Goal: Task Accomplishment & Management: Manage account settings

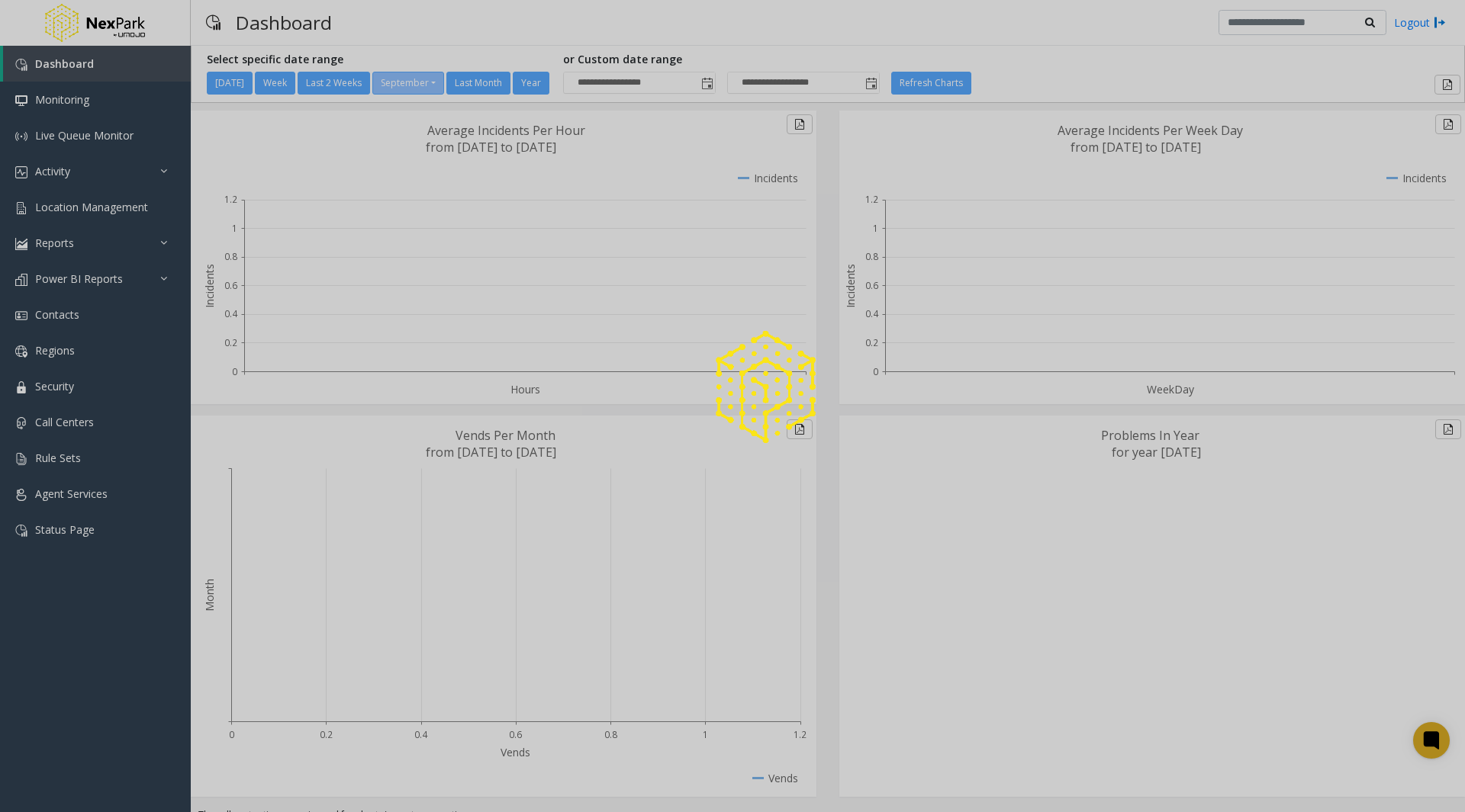
click at [43, 350] on div at bounding box center [732, 406] width 1465 height 812
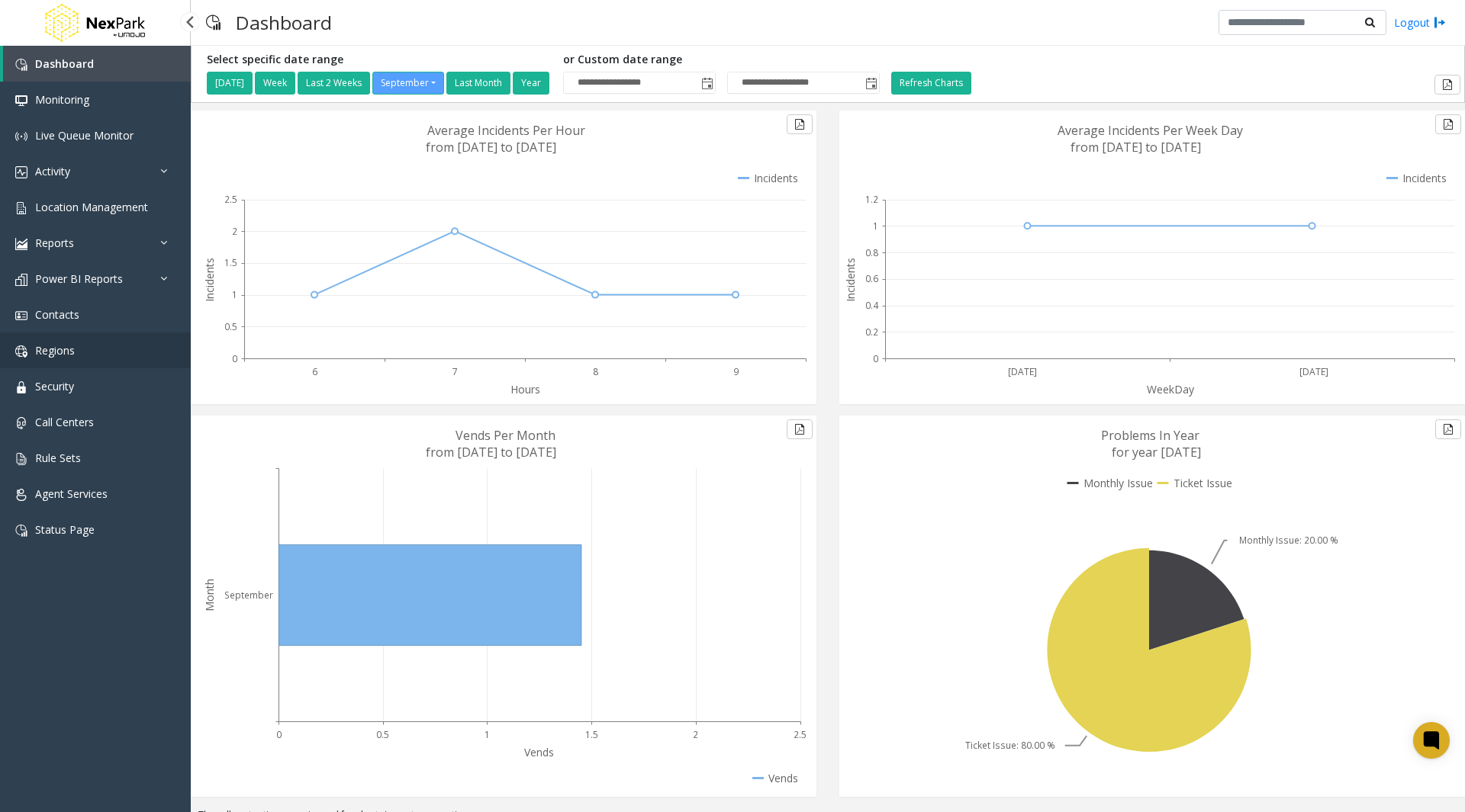
click at [61, 350] on span "Regions" at bounding box center [55, 350] width 39 height 14
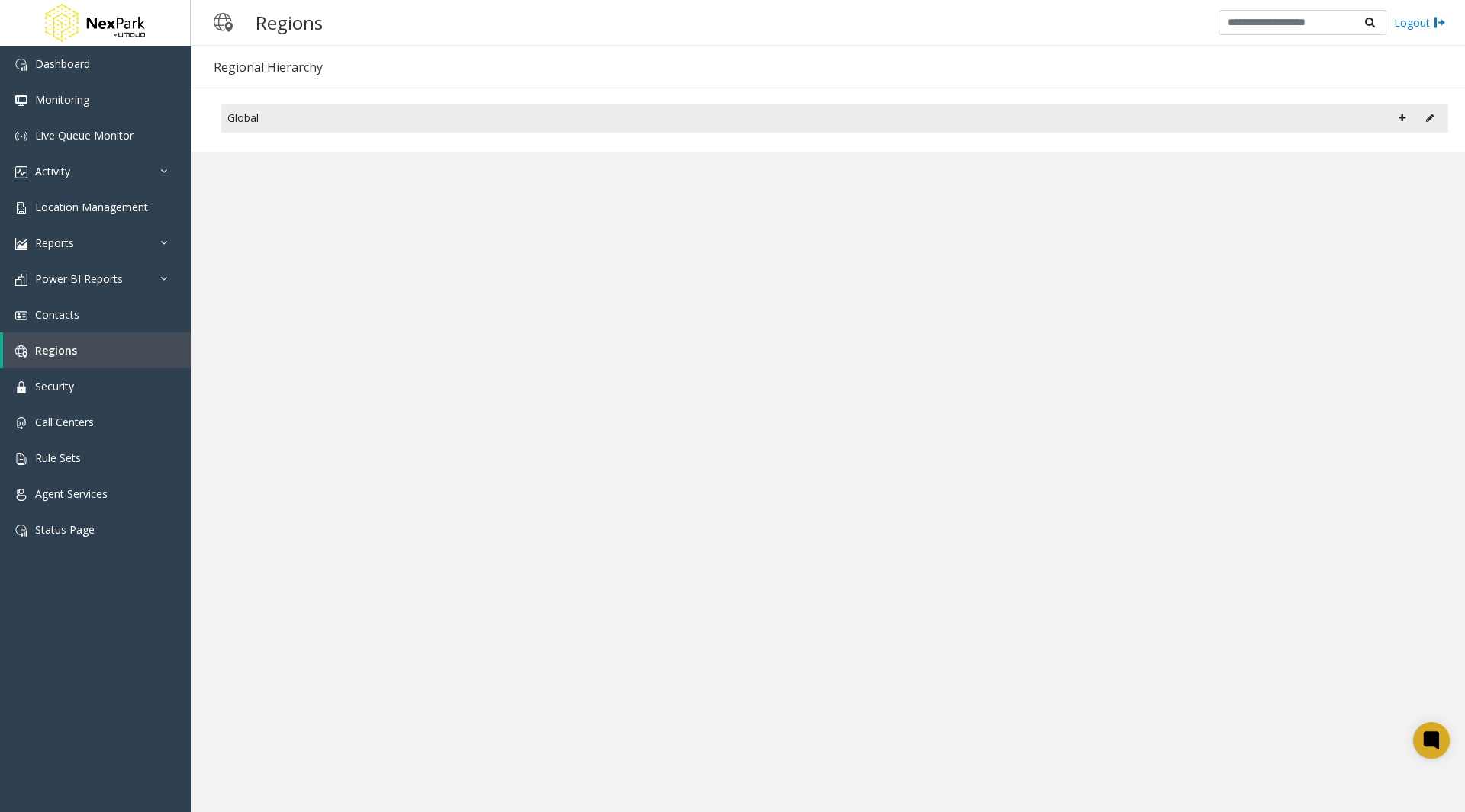
click at [1403, 117] on icon at bounding box center [1402, 118] width 7 height 10
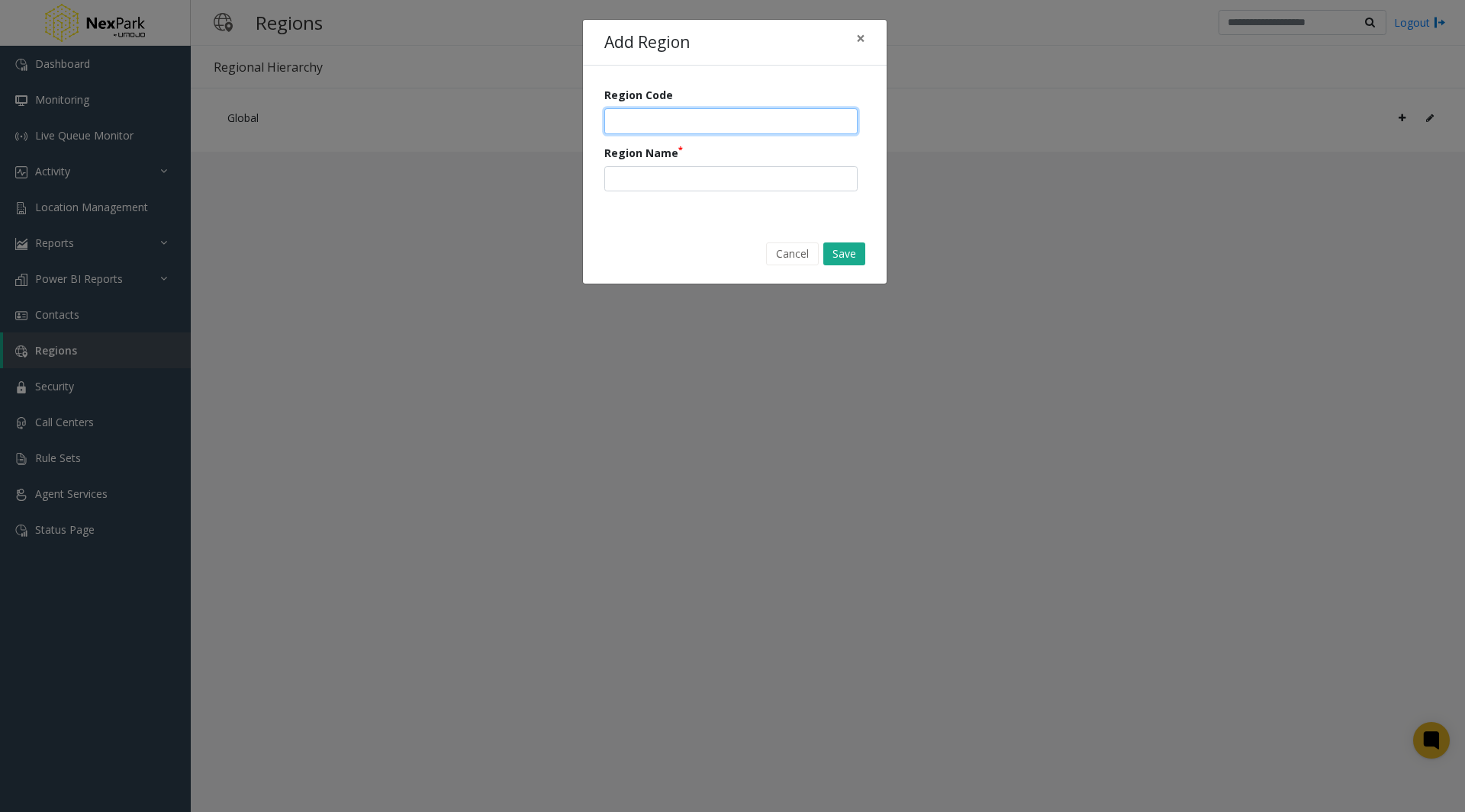
click at [626, 123] on input "number" at bounding box center [732, 121] width 254 height 26
type input "***"
click at [633, 178] on input "text" at bounding box center [732, 179] width 254 height 26
click at [625, 177] on input "**********" at bounding box center [732, 179] width 254 height 26
type input "**********"
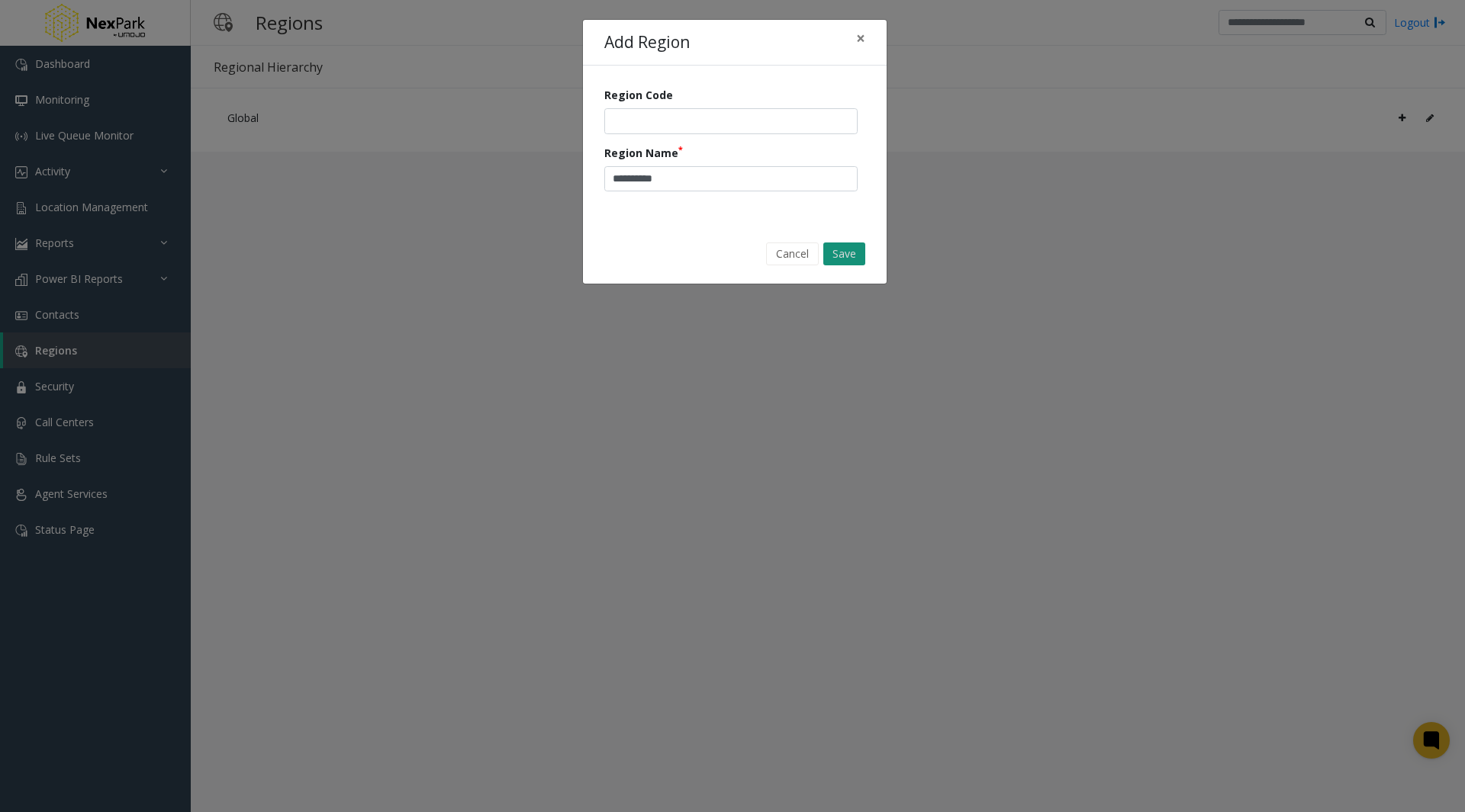
click at [853, 259] on button "Save" at bounding box center [844, 254] width 42 height 23
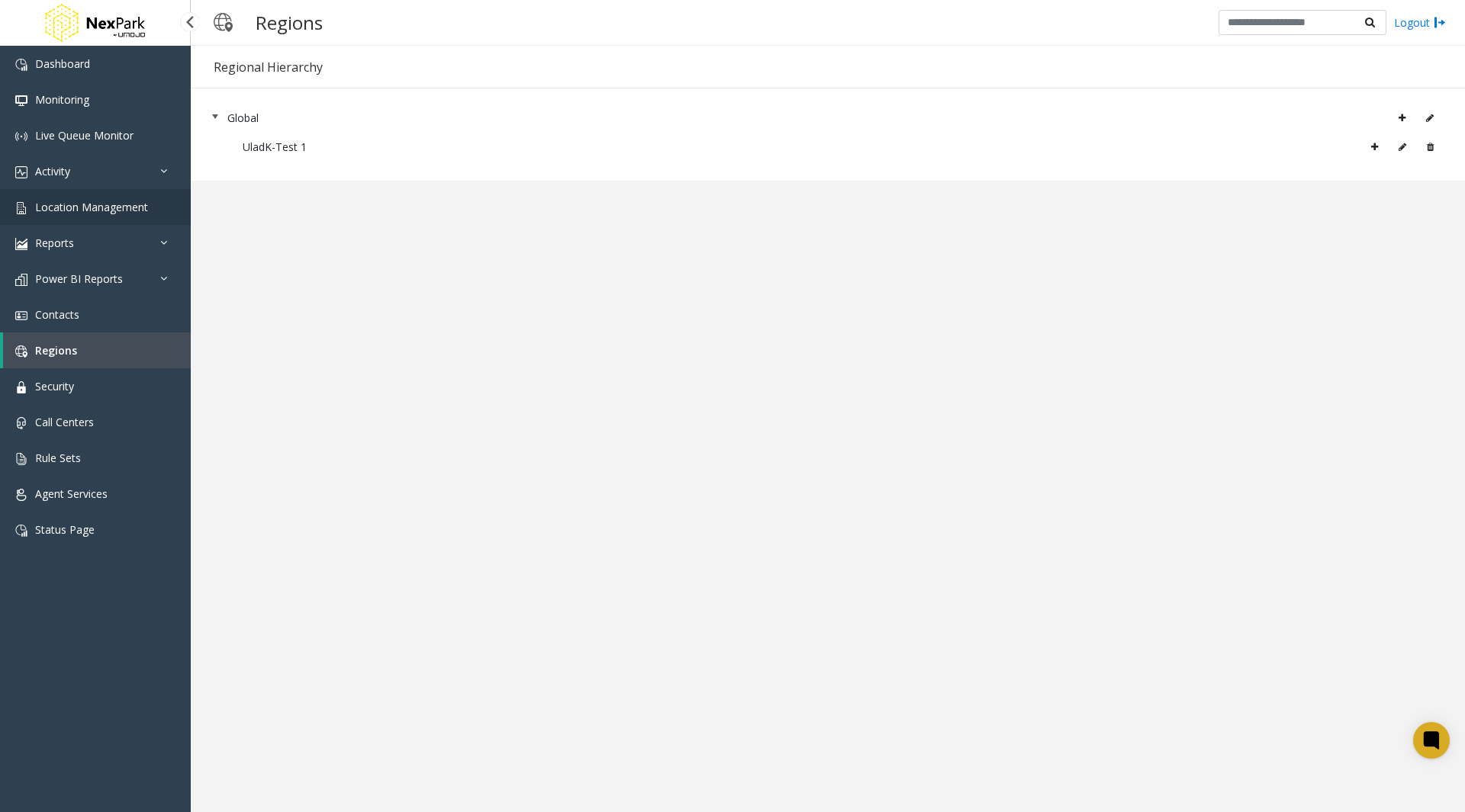
click at [107, 200] on span "Location Management" at bounding box center [91, 207] width 112 height 14
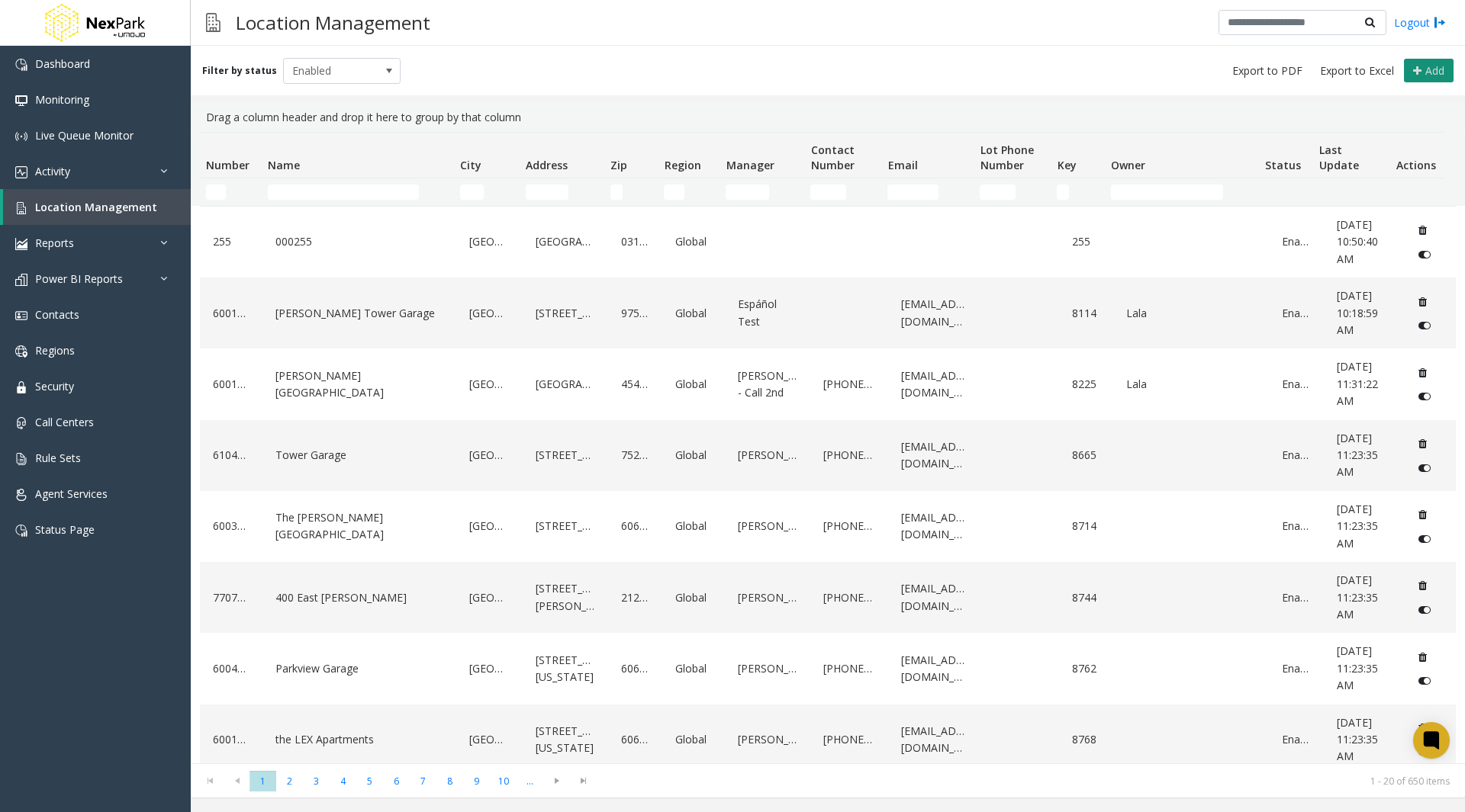
click at [1420, 67] on icon at bounding box center [1417, 70] width 9 height 12
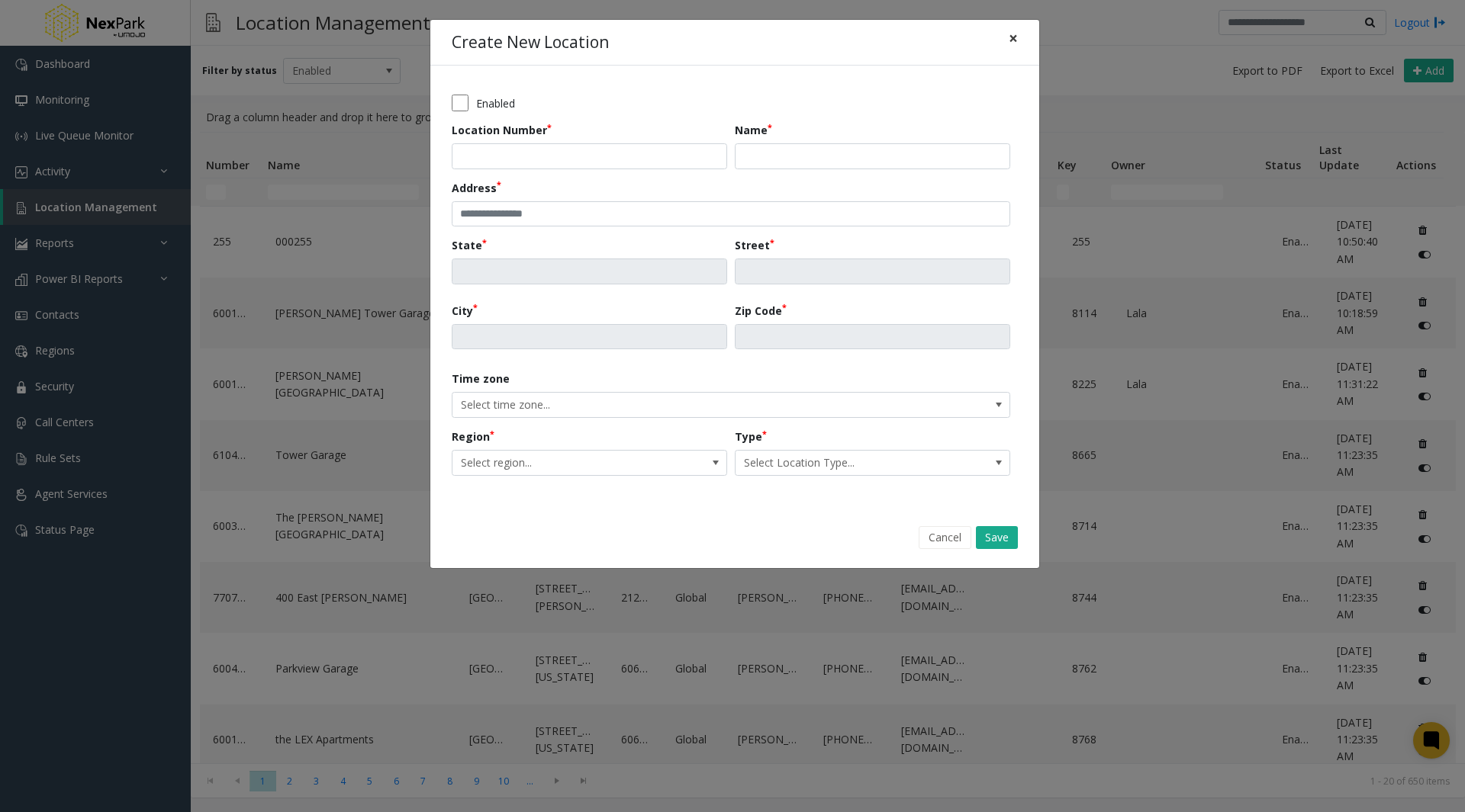
click at [1010, 39] on span "×" at bounding box center [1013, 38] width 10 height 21
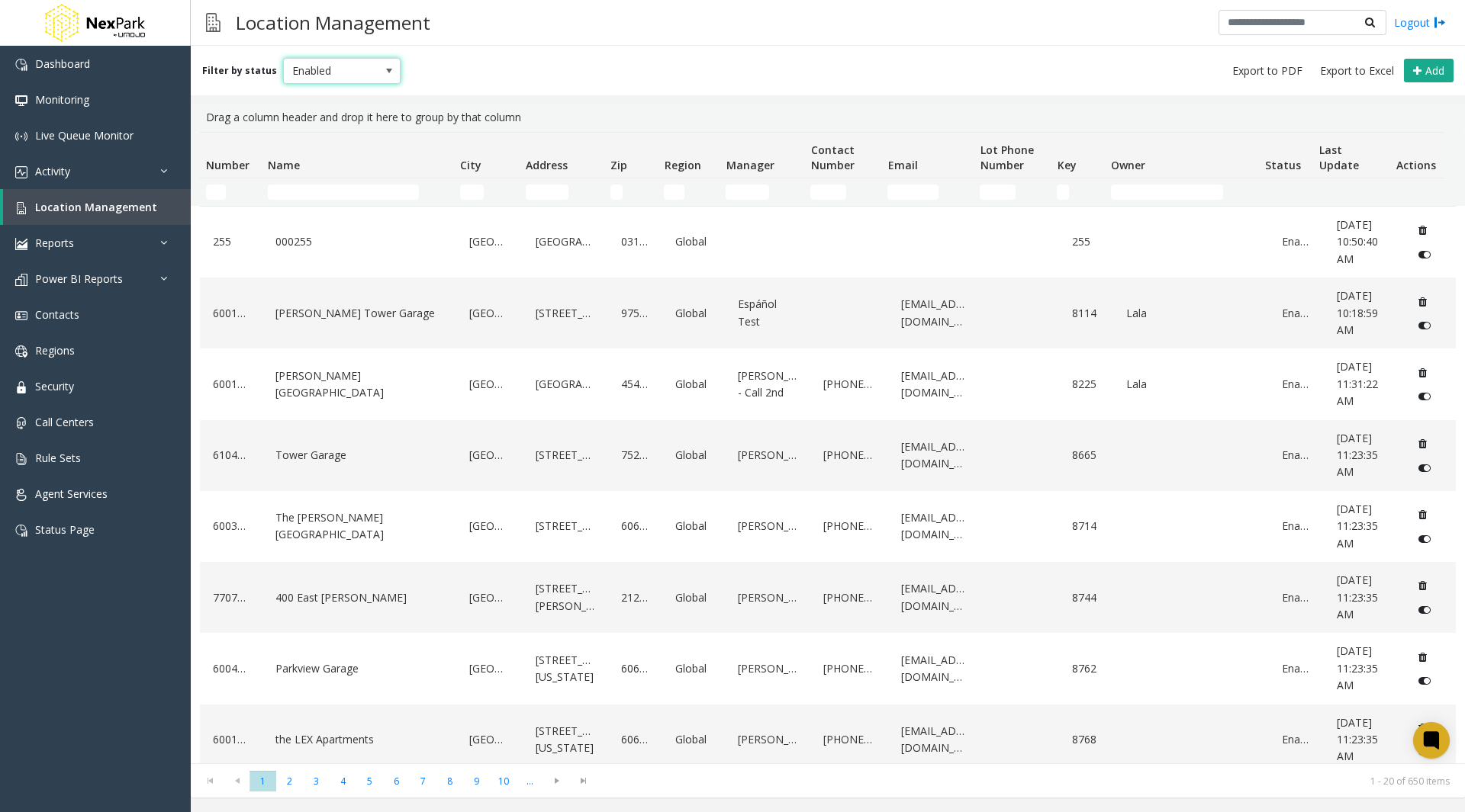
click at [332, 66] on span "Enabled" at bounding box center [330, 70] width 93 height 24
click at [298, 90] on li "All" at bounding box center [335, 96] width 113 height 20
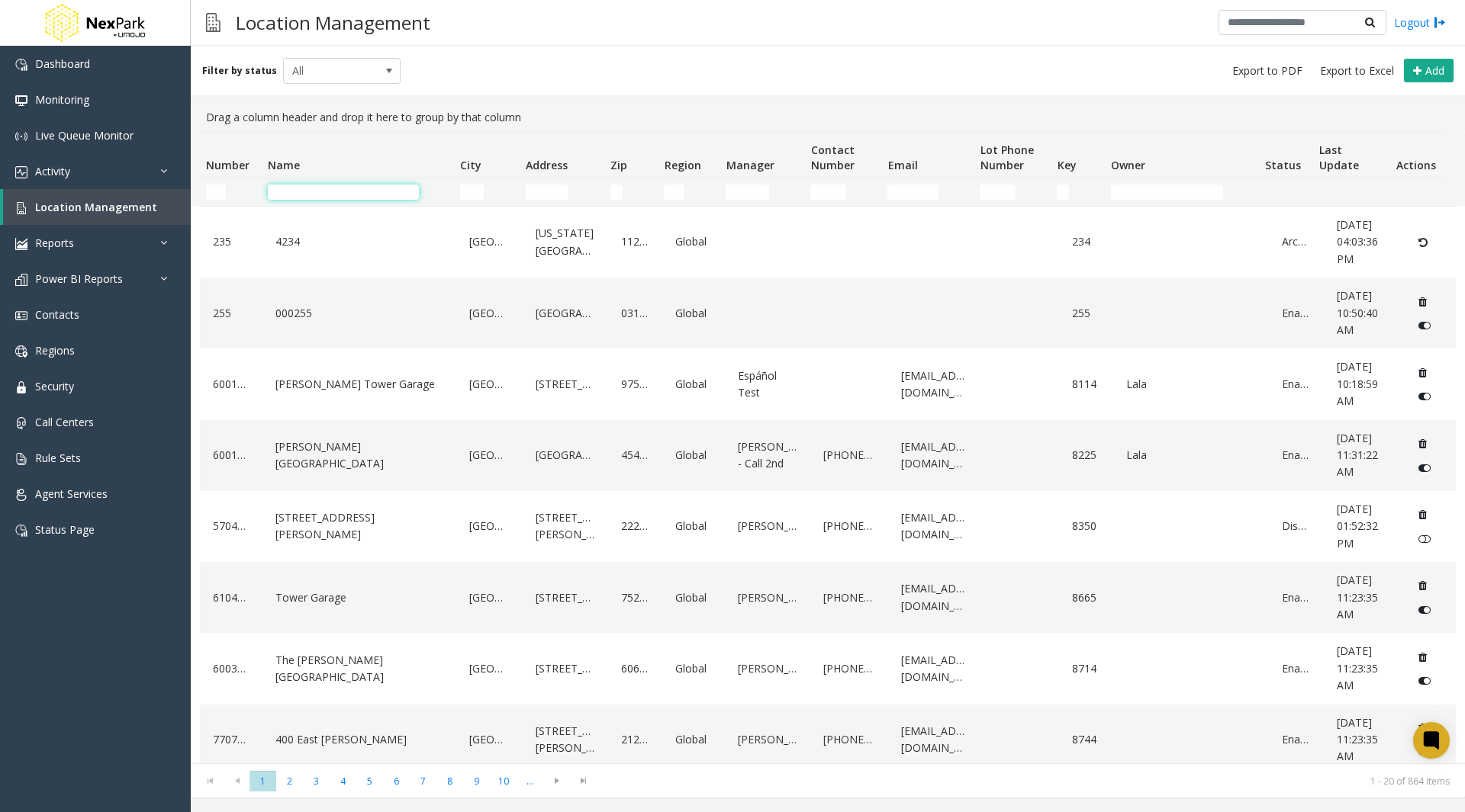
click at [302, 188] on input "Name Filter" at bounding box center [343, 192] width 151 height 15
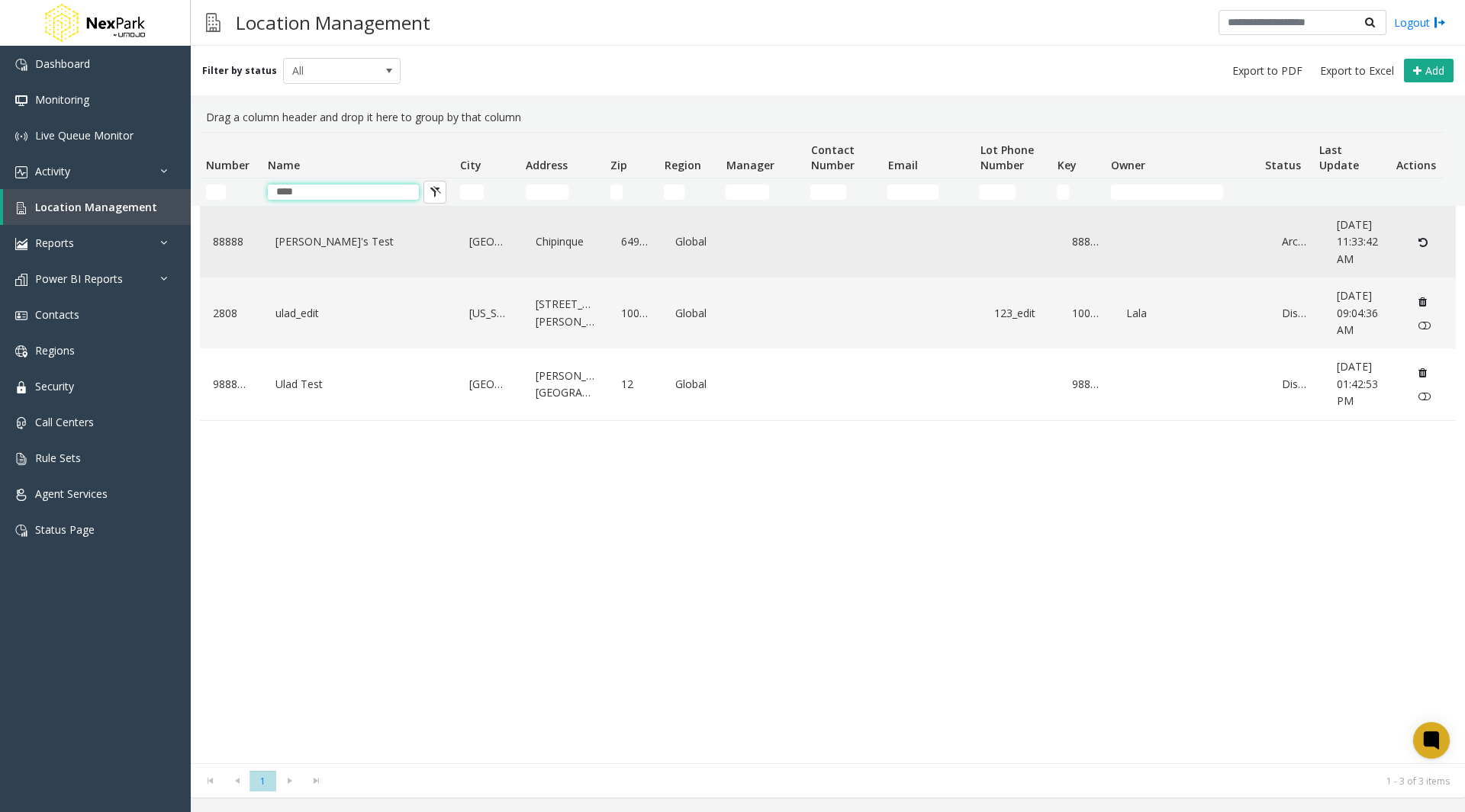
type input "****"
click at [907, 268] on div "Data table" at bounding box center [934, 241] width 75 height 59
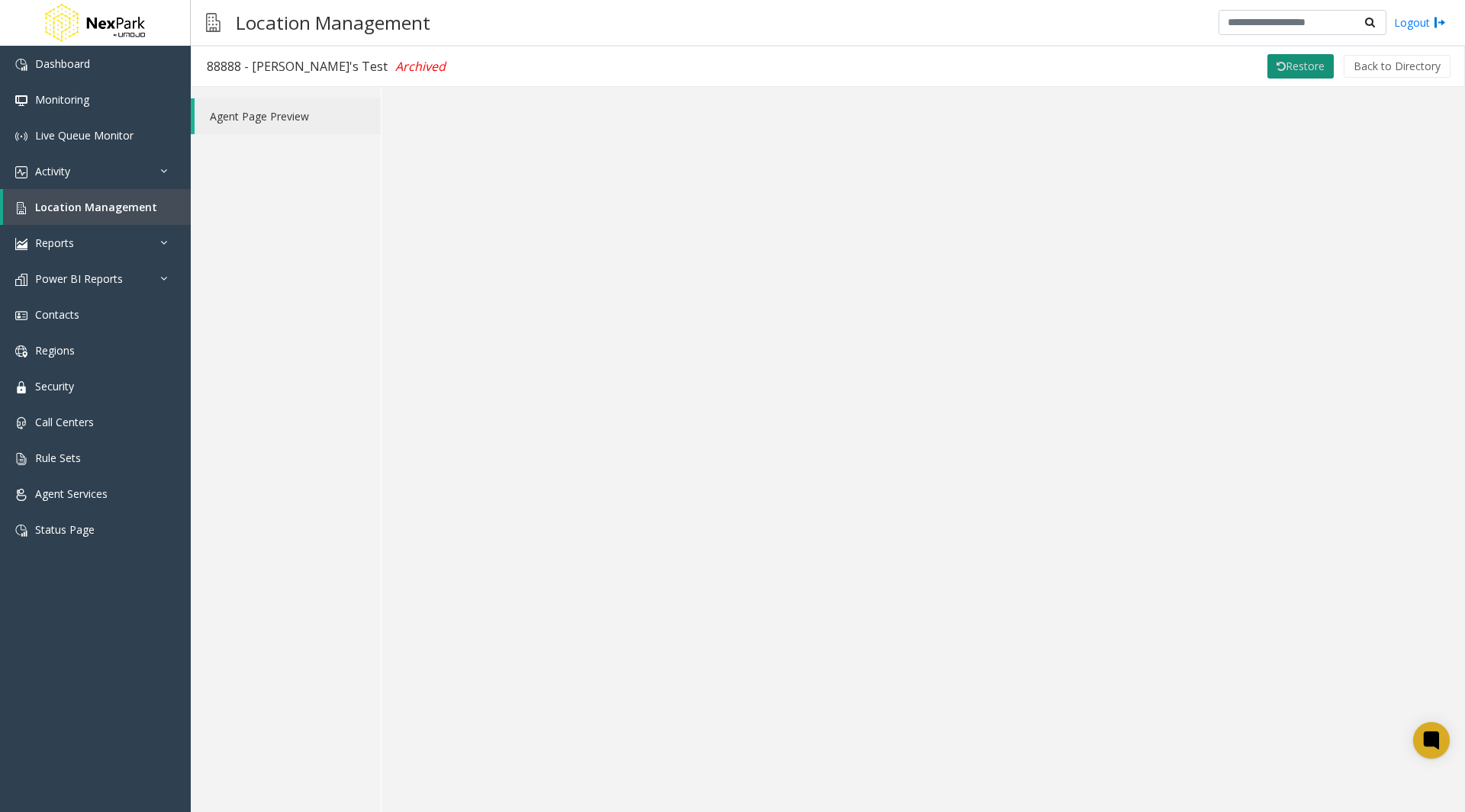
click at [1305, 67] on button "Restore" at bounding box center [1300, 65] width 66 height 24
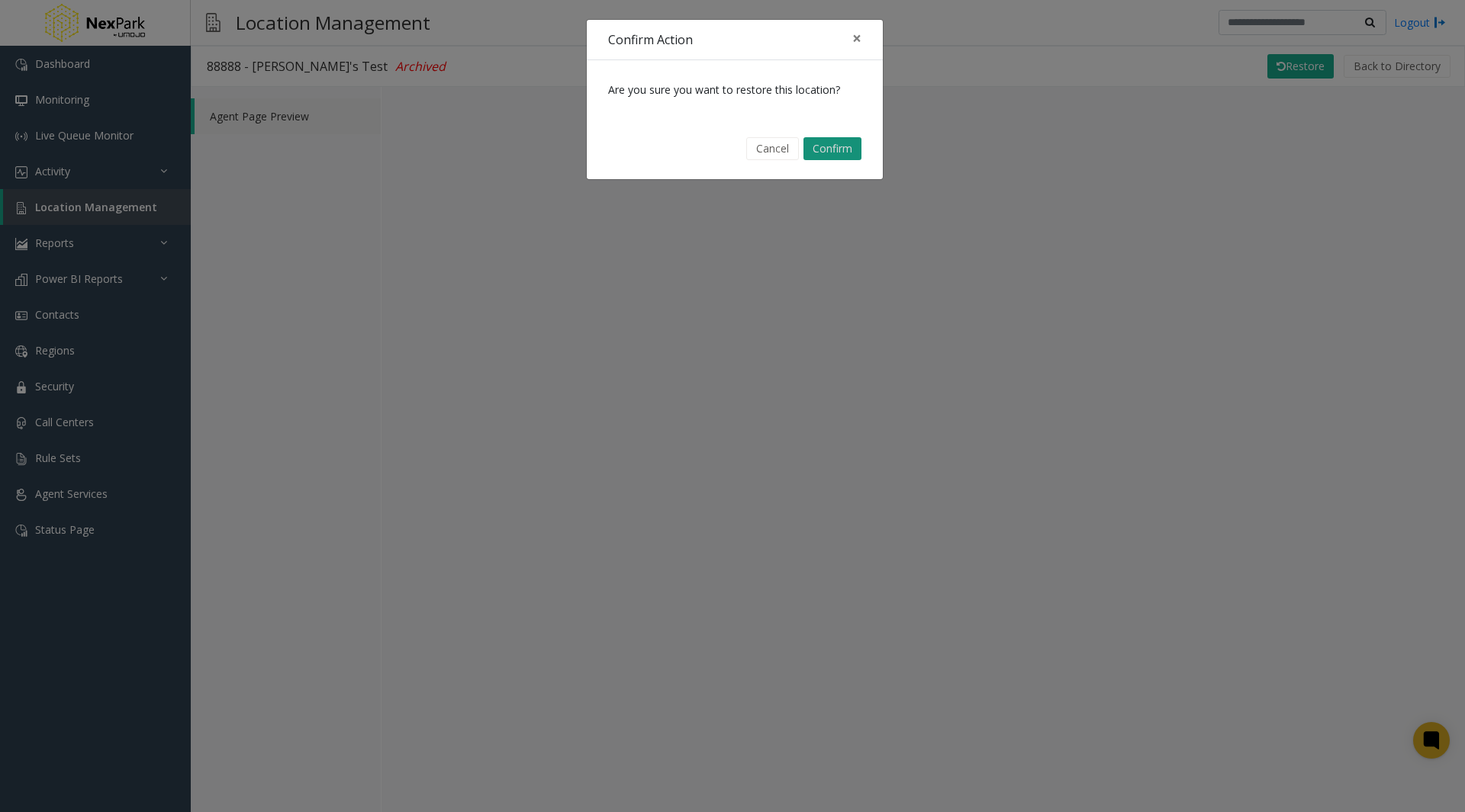
click at [838, 150] on button "Confirm" at bounding box center [832, 149] width 58 height 23
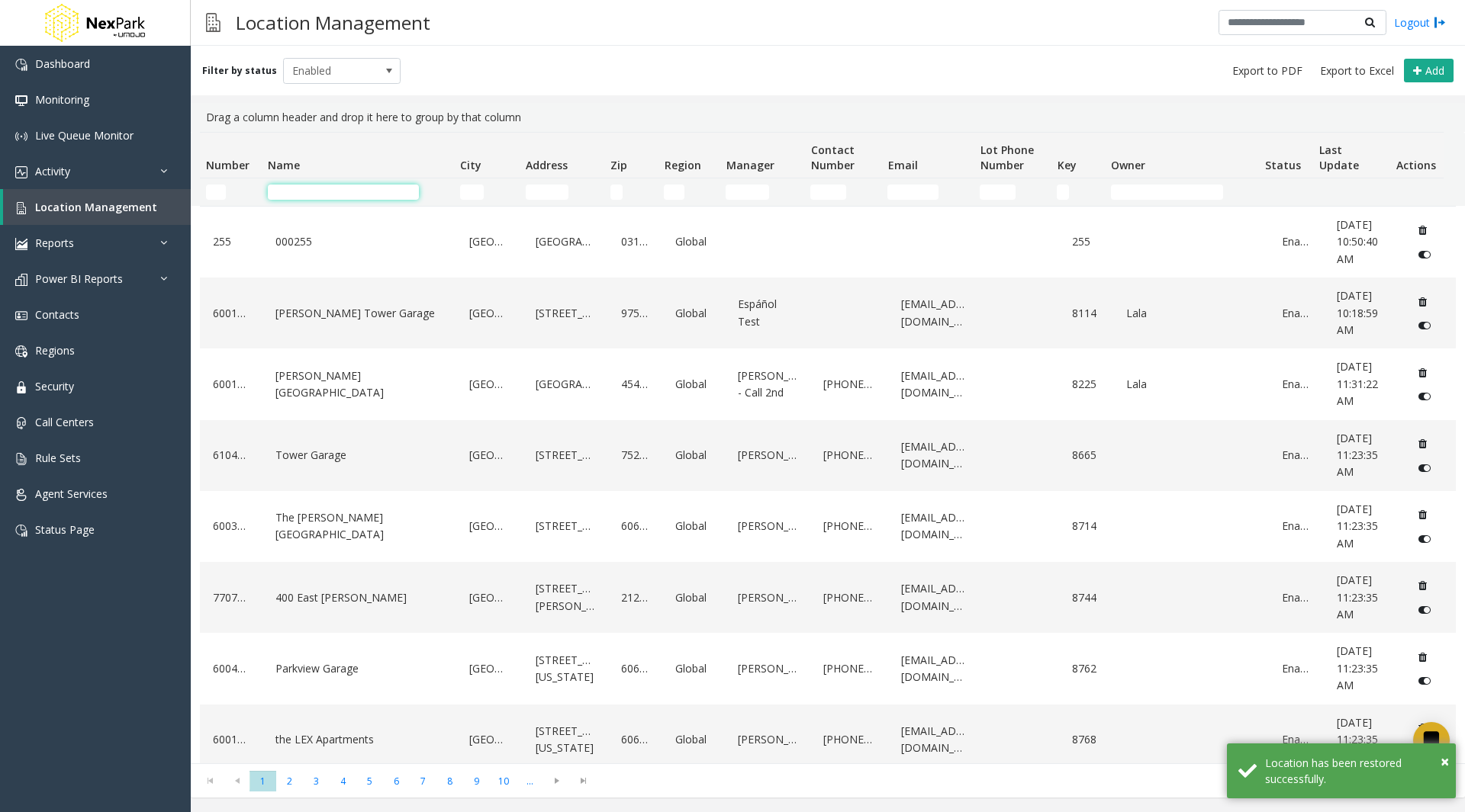
click at [320, 190] on input "Name Filter" at bounding box center [343, 192] width 151 height 15
click at [306, 64] on span "Enabled" at bounding box center [330, 70] width 93 height 24
click at [306, 90] on li "All" at bounding box center [335, 96] width 113 height 20
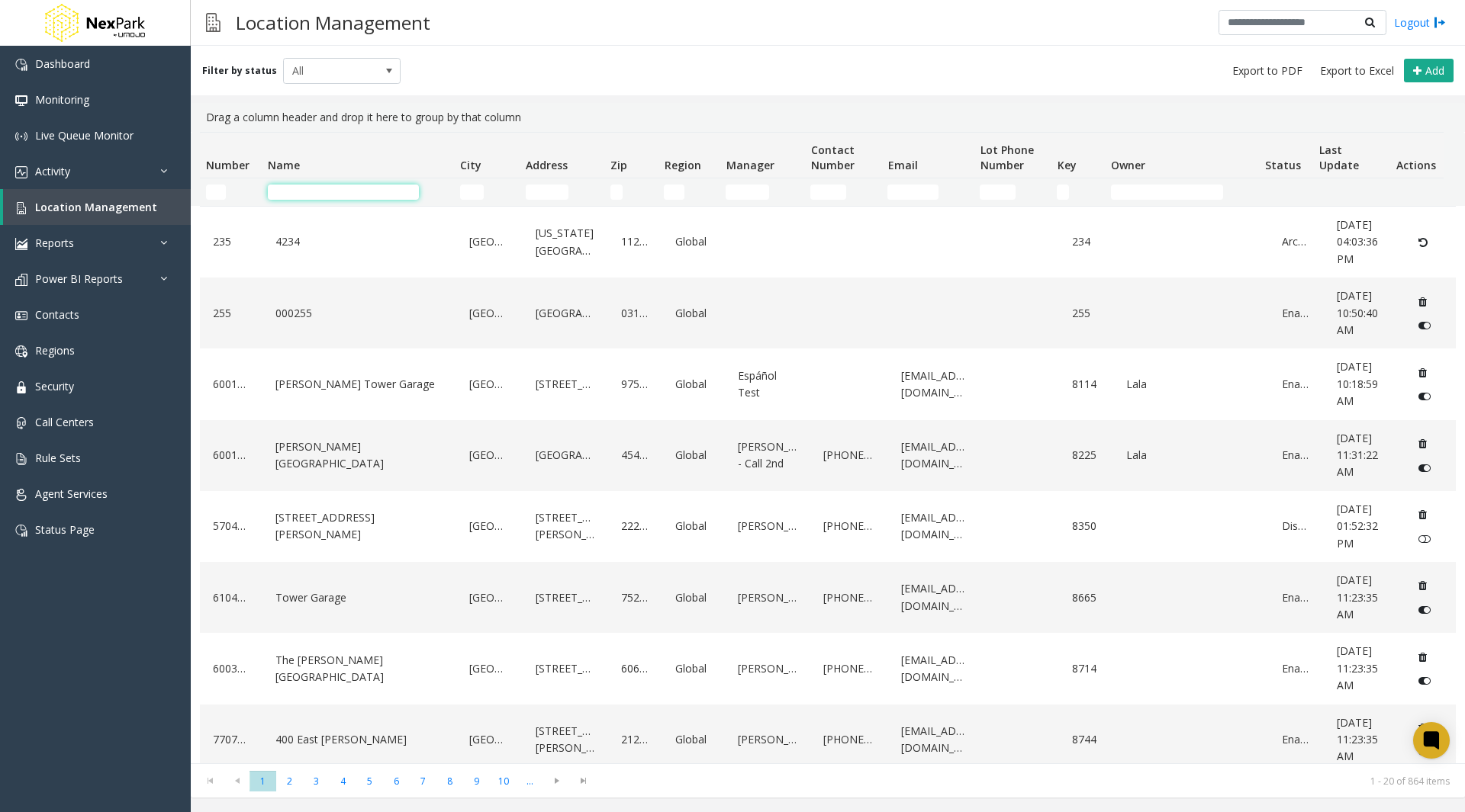
click at [296, 195] on input "Name Filter" at bounding box center [343, 192] width 151 height 15
type input "****"
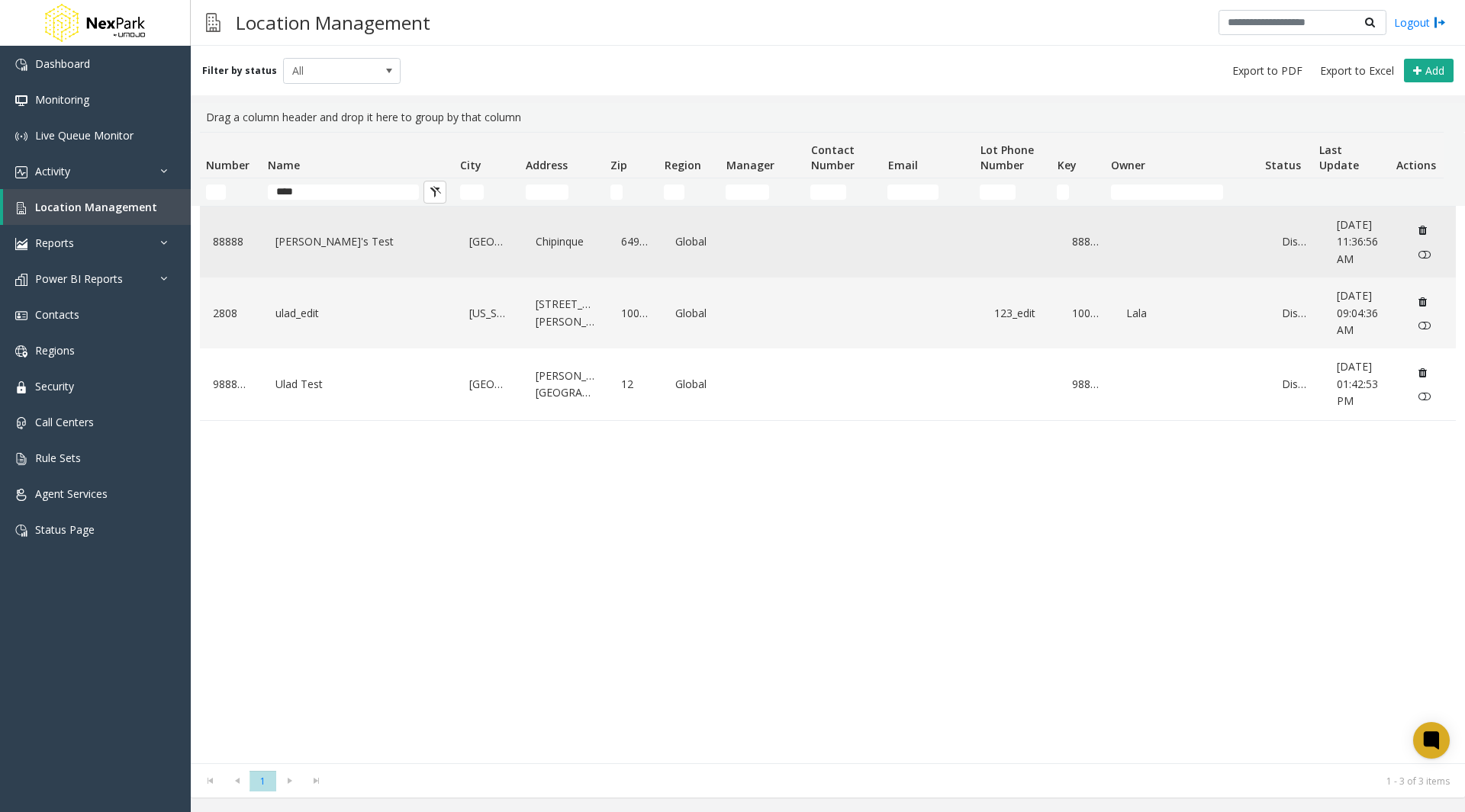
click at [287, 240] on link "[PERSON_NAME]'s Test" at bounding box center [360, 241] width 176 height 24
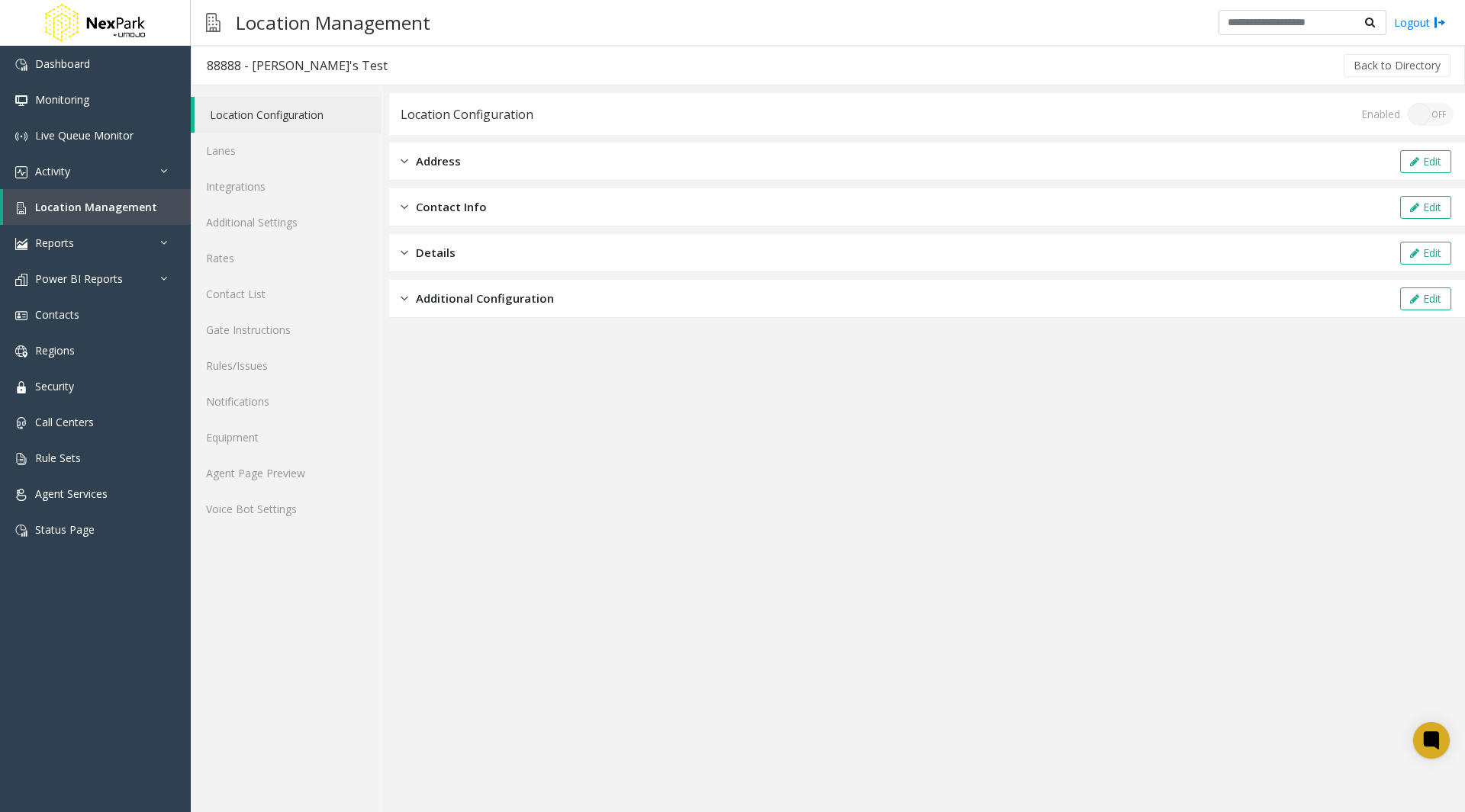
click at [577, 290] on div "Additional Configuration Edit" at bounding box center [927, 299] width 1076 height 38
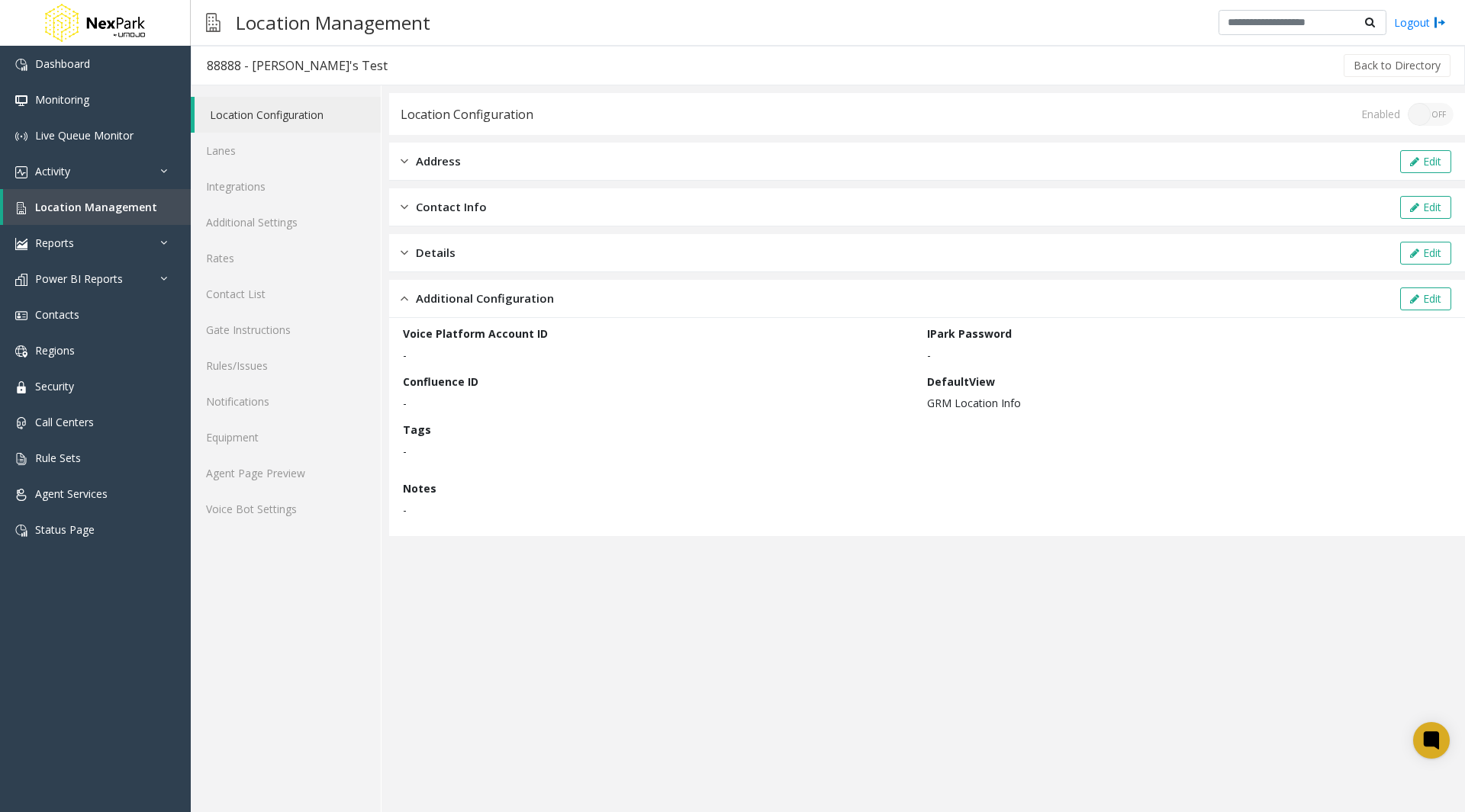
click at [547, 259] on div "Details Edit" at bounding box center [927, 254] width 1076 height 38
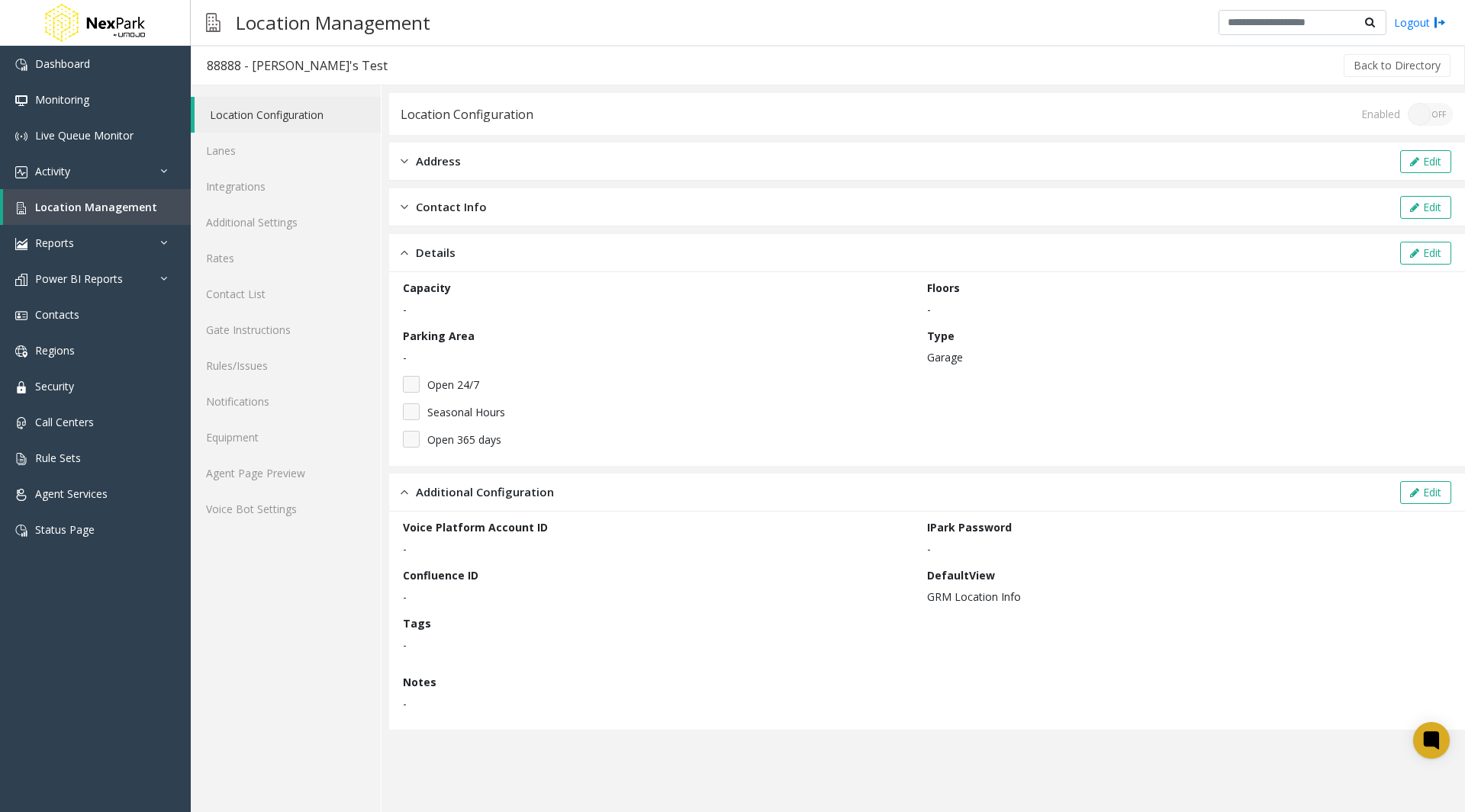
click at [523, 219] on div "Contact Info Edit" at bounding box center [927, 208] width 1076 height 38
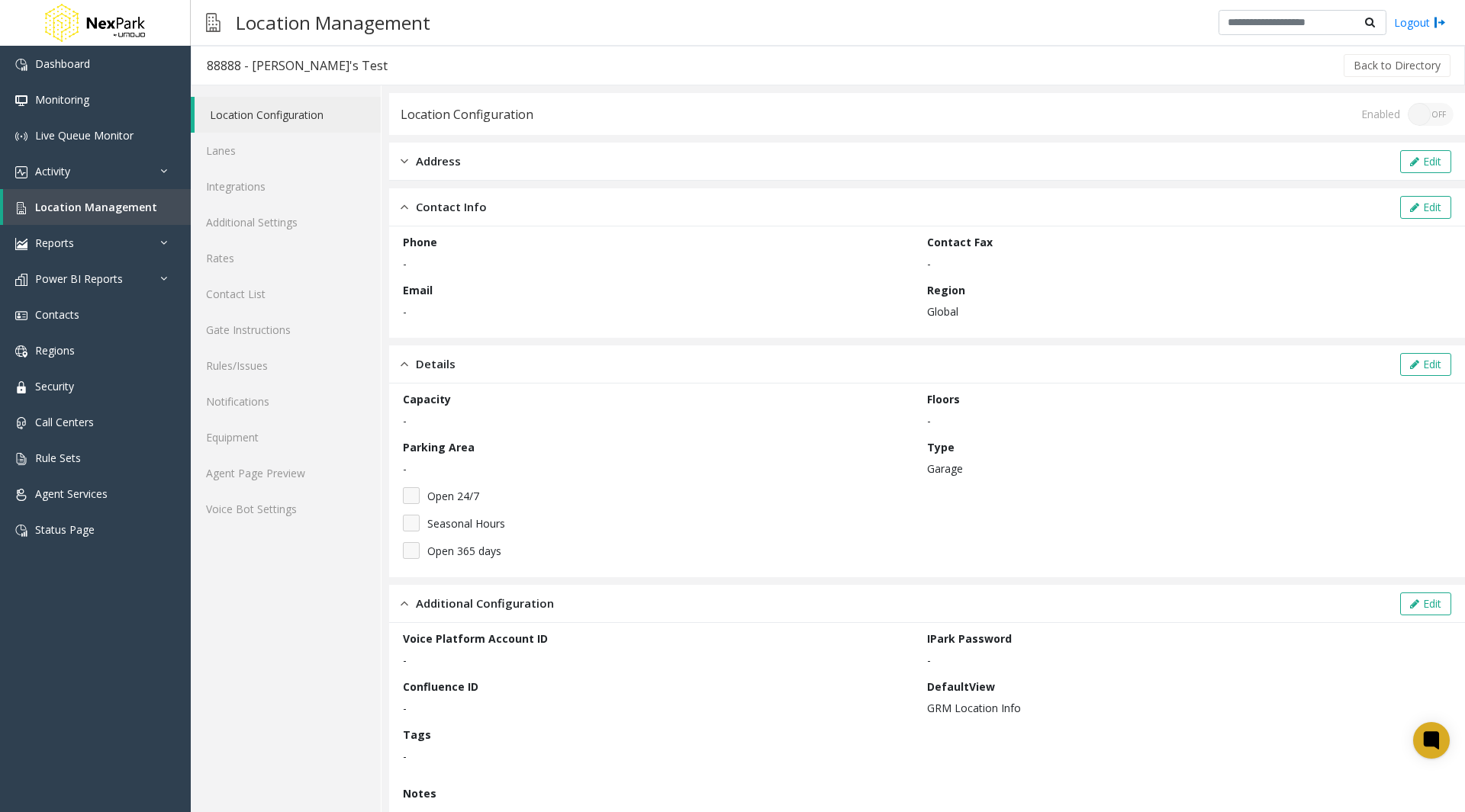
click at [490, 174] on div "Address Edit" at bounding box center [927, 161] width 1076 height 38
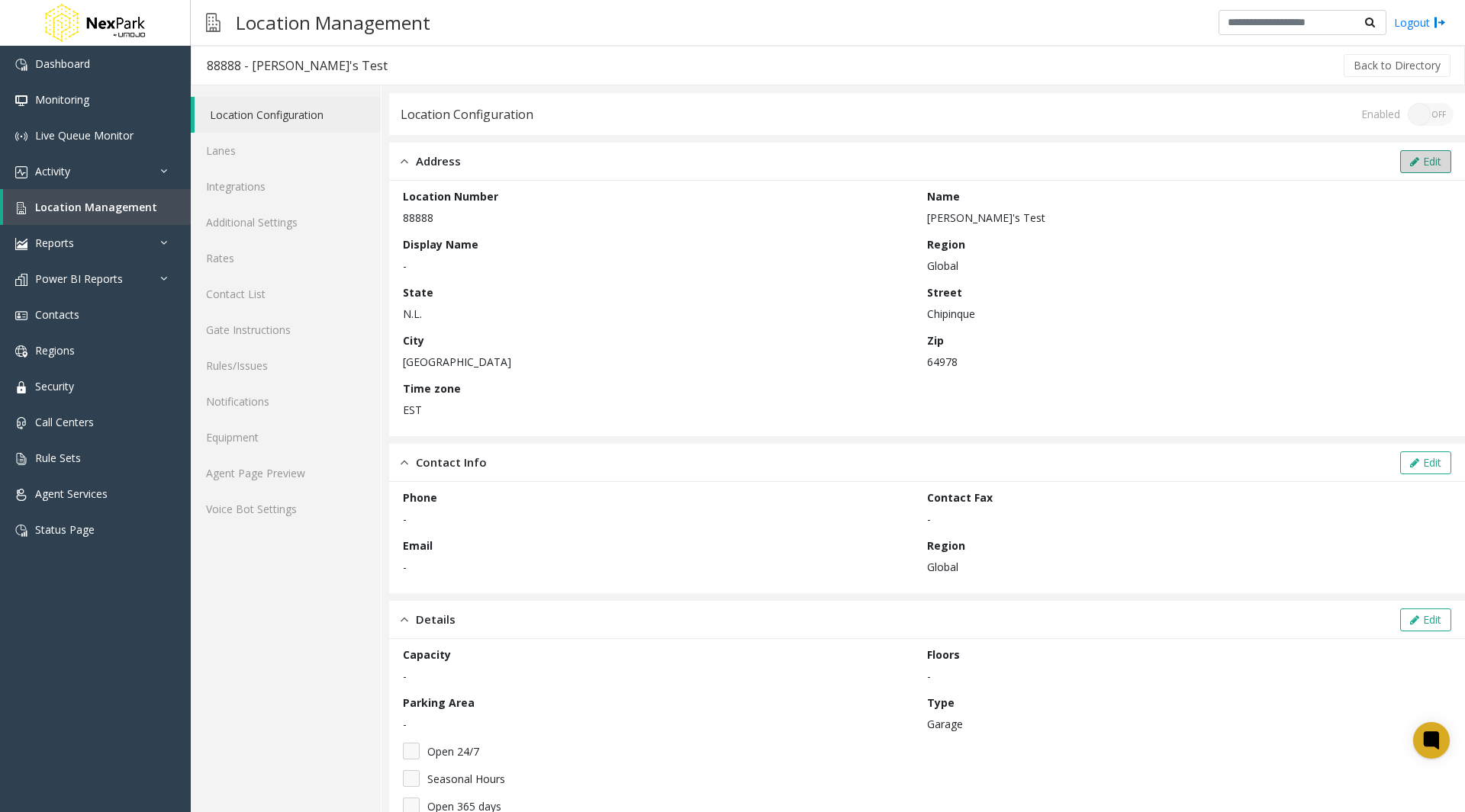
click at [1419, 160] on button "Edit" at bounding box center [1426, 161] width 51 height 23
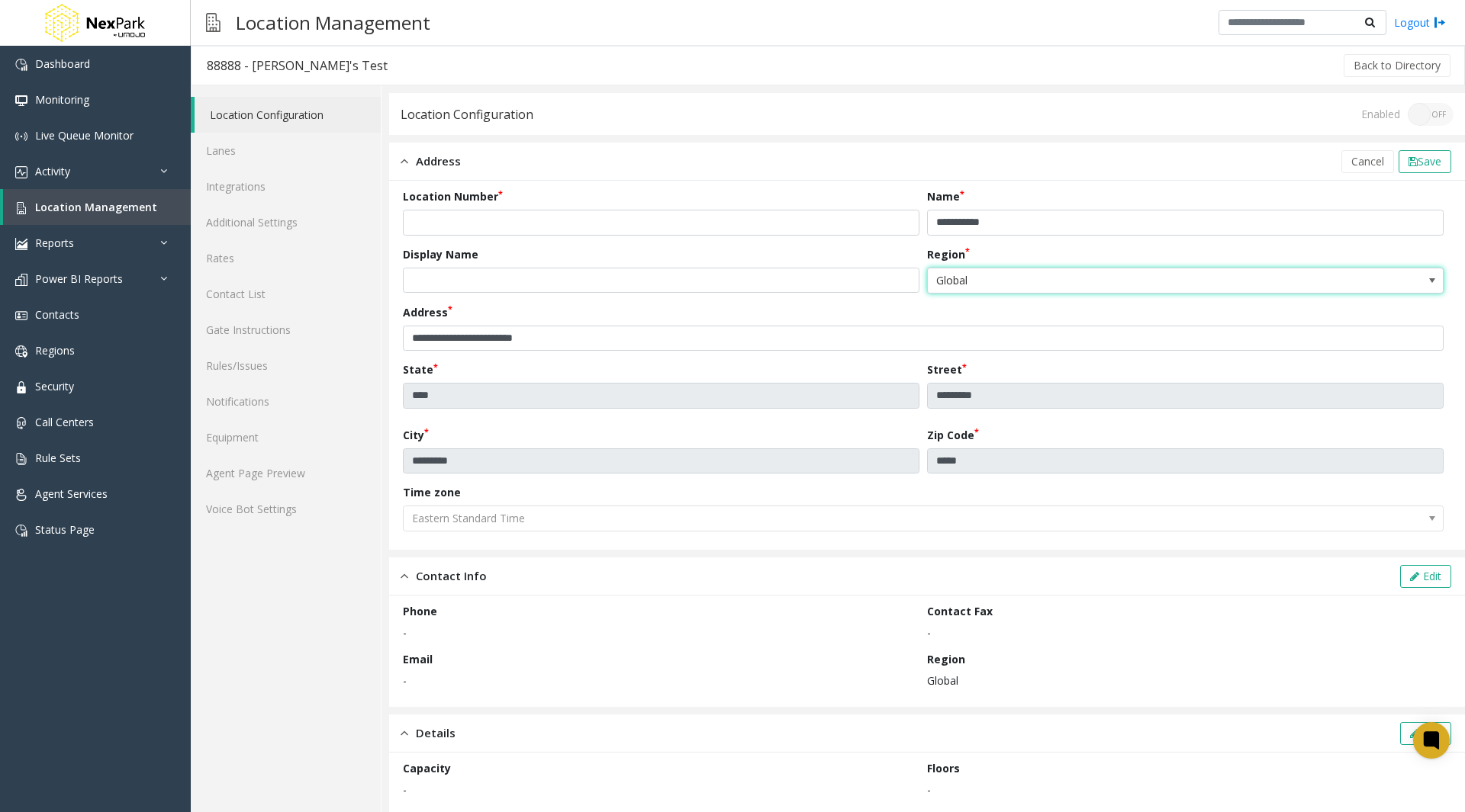
click at [987, 286] on span "Global" at bounding box center [1133, 280] width 412 height 24
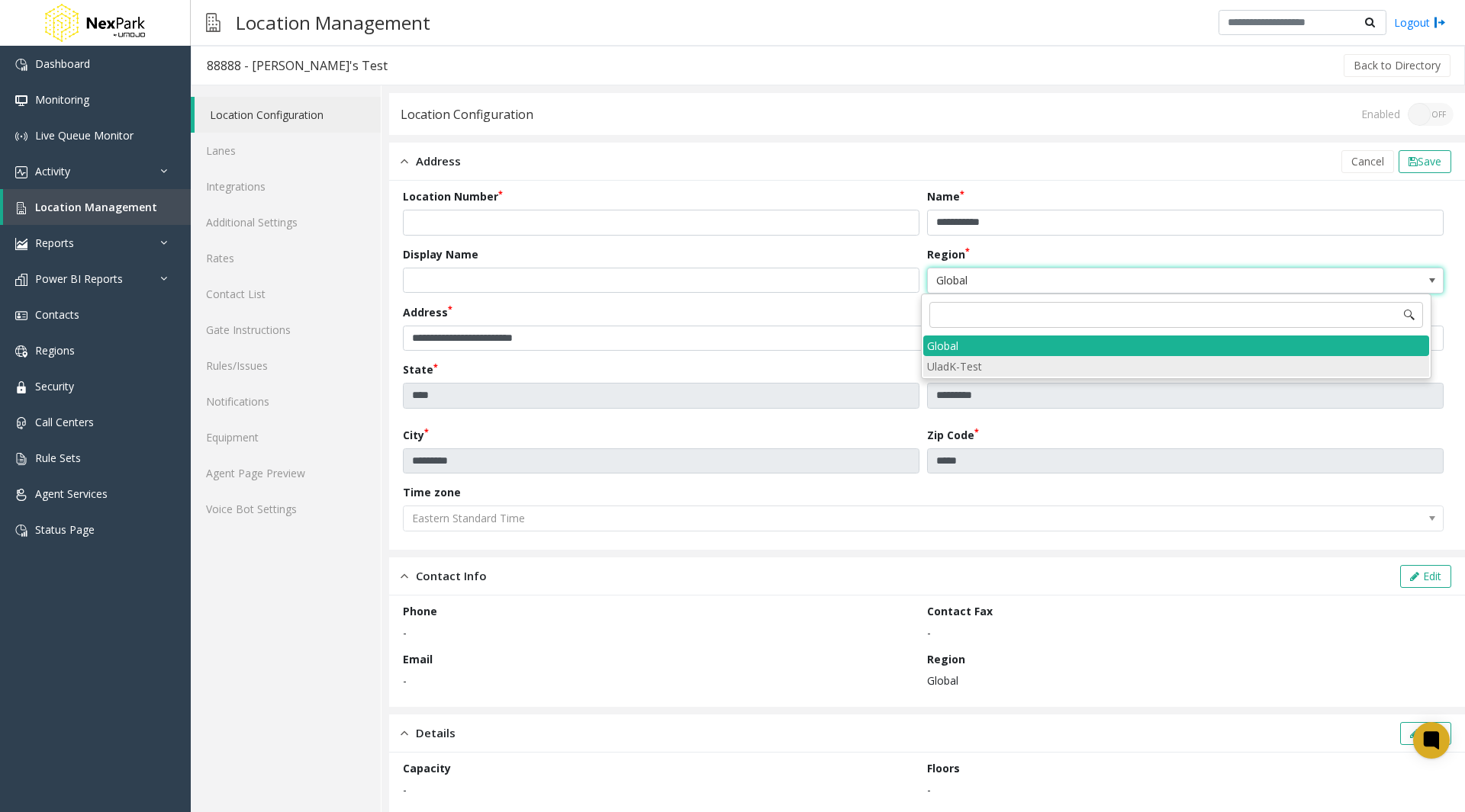
click at [981, 364] on li "UladK-Test" at bounding box center [1176, 366] width 506 height 20
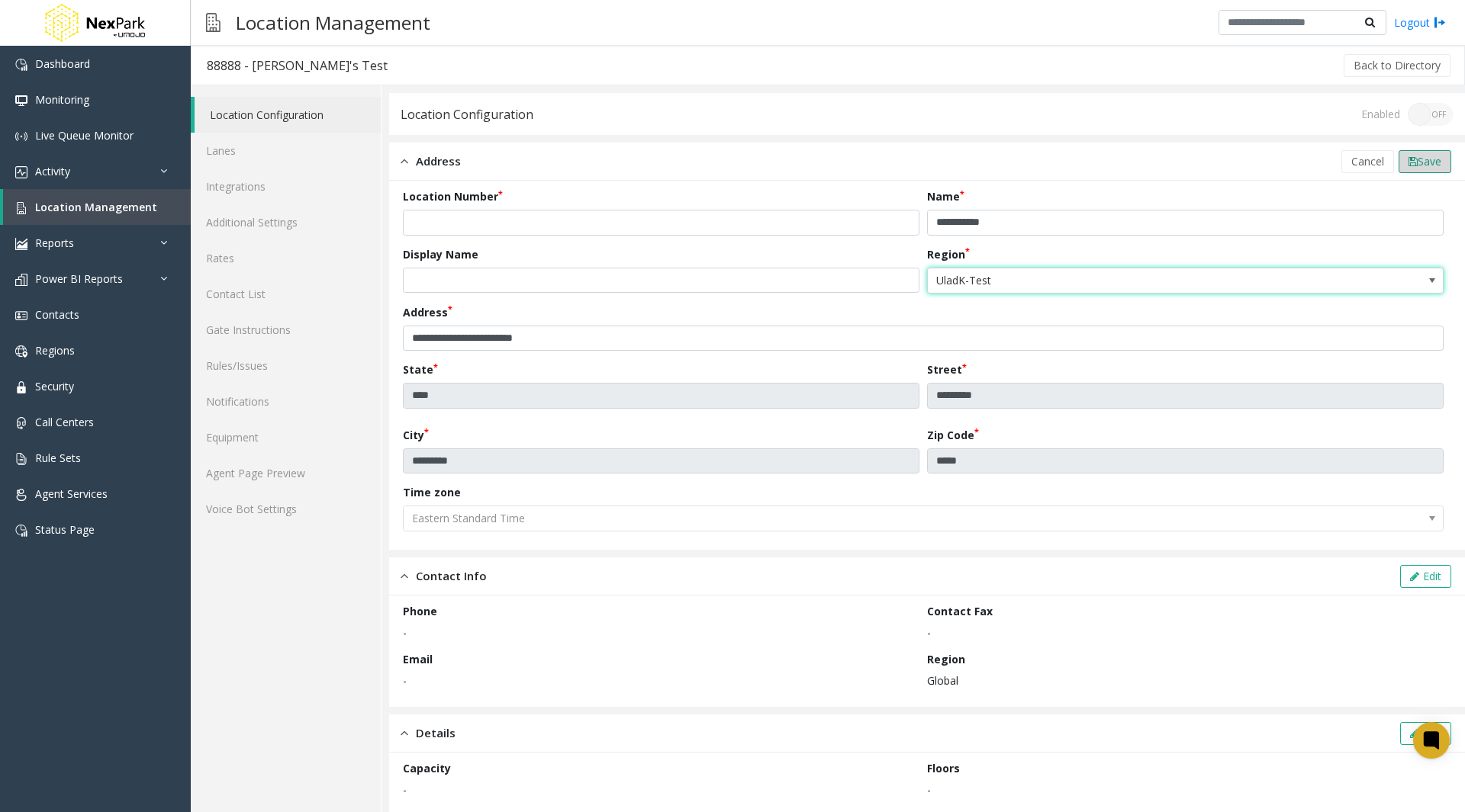
click at [1423, 160] on span "Save" at bounding box center [1429, 160] width 24 height 14
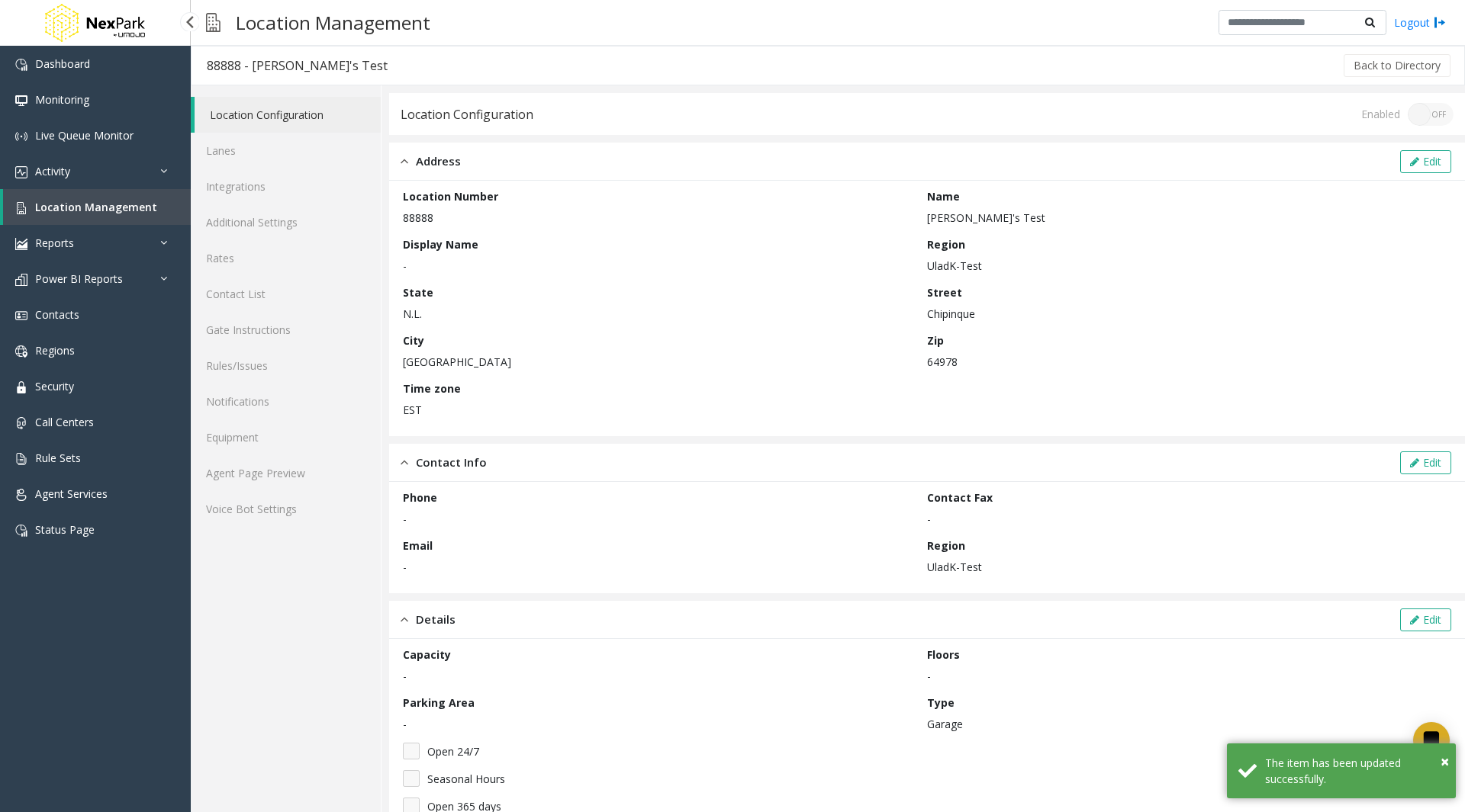
click at [126, 208] on span "Location Management" at bounding box center [96, 207] width 122 height 14
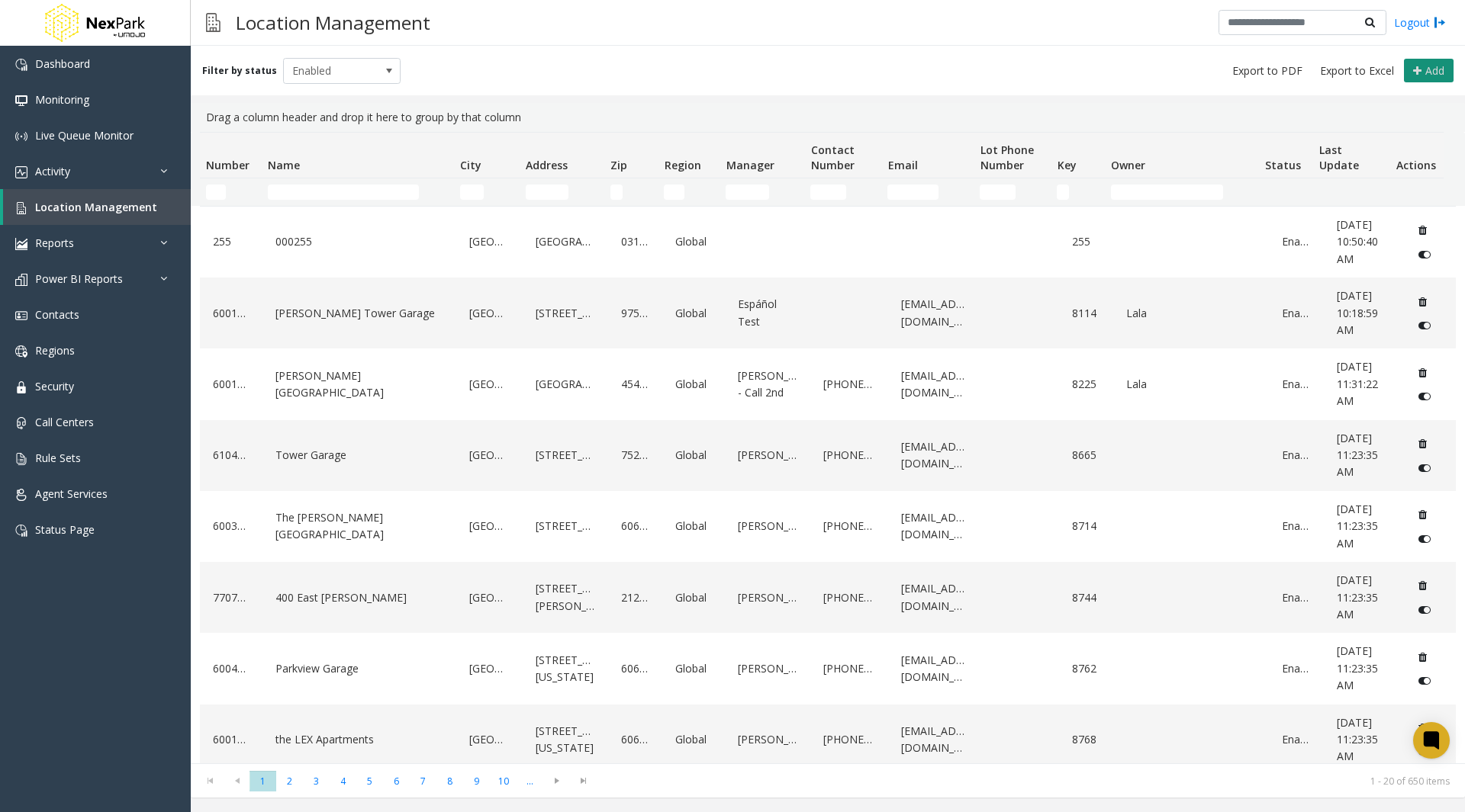
click at [1431, 72] on span "Add" at bounding box center [1435, 70] width 19 height 14
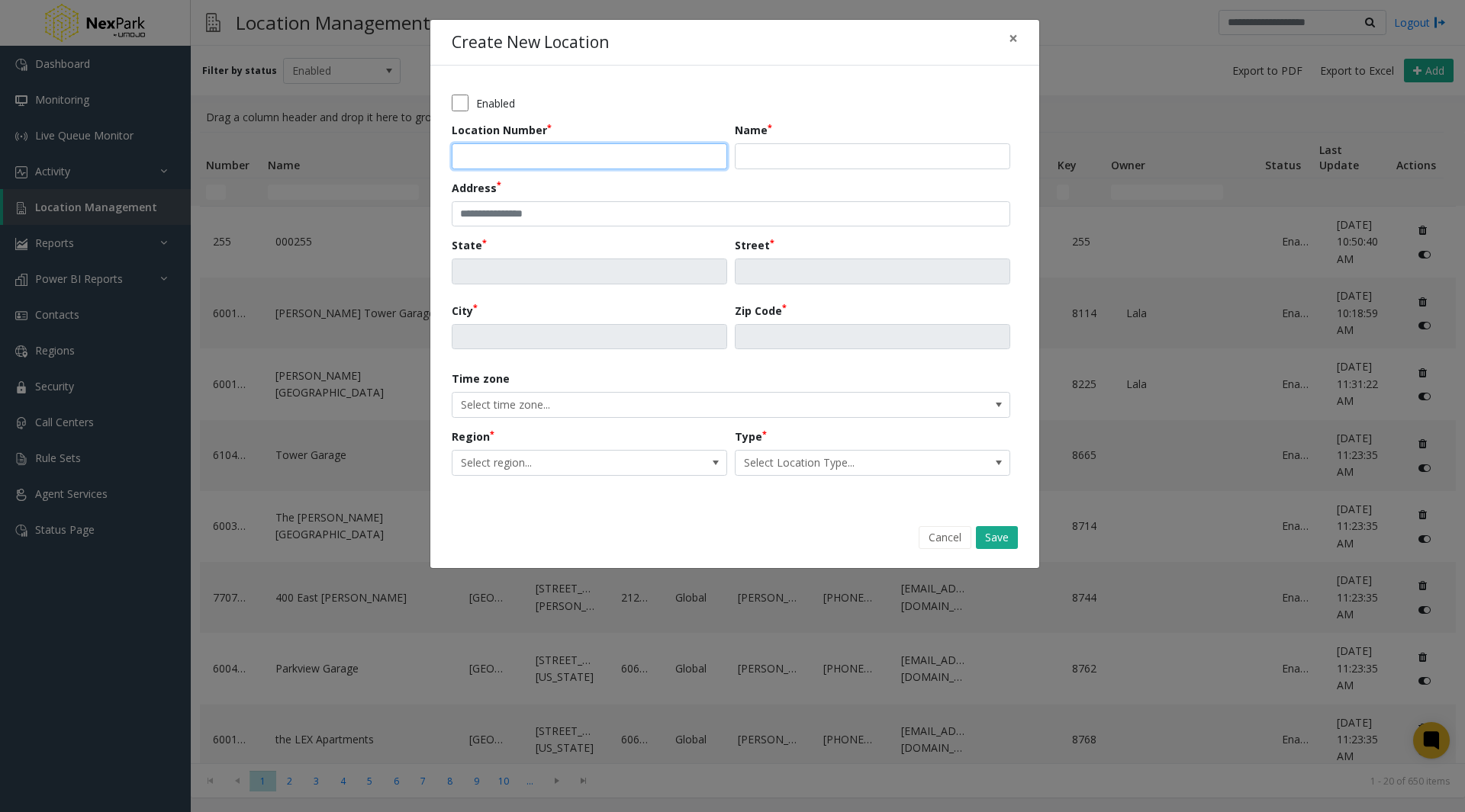
click at [583, 160] on input "Location Number" at bounding box center [589, 156] width 276 height 26
click at [529, 158] on input "Location Number" at bounding box center [589, 156] width 276 height 26
click at [613, 111] on div "Enabled" at bounding box center [734, 102] width 566 height 16
click at [564, 160] on input "Location Number" at bounding box center [589, 156] width 276 height 26
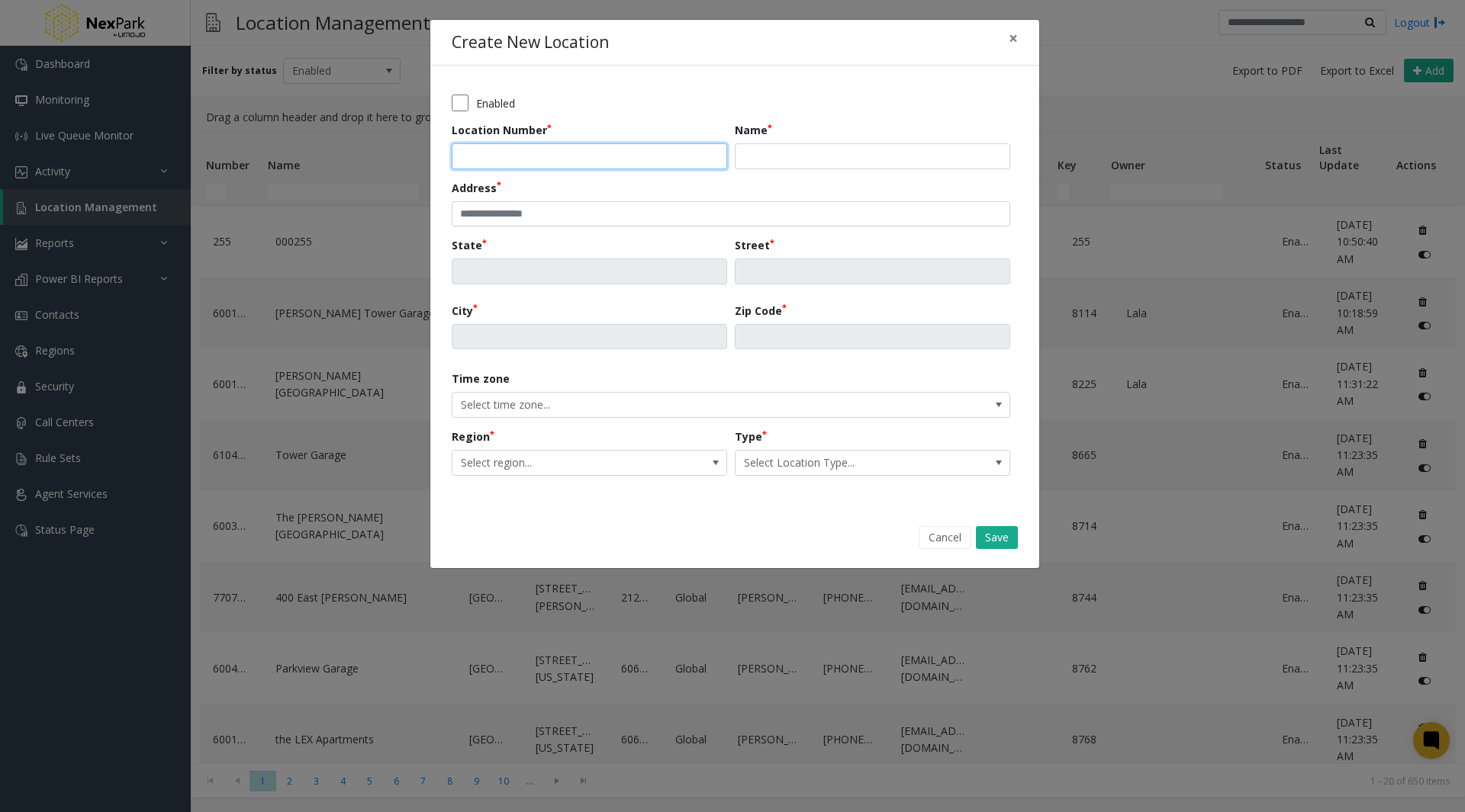
click at [564, 160] on input "Location Number" at bounding box center [589, 156] width 276 height 26
click at [624, 110] on div "Enabled" at bounding box center [734, 102] width 566 height 16
click at [749, 158] on input "Name" at bounding box center [872, 156] width 276 height 26
type input "**********"
click at [626, 220] on input "text" at bounding box center [731, 214] width 559 height 26
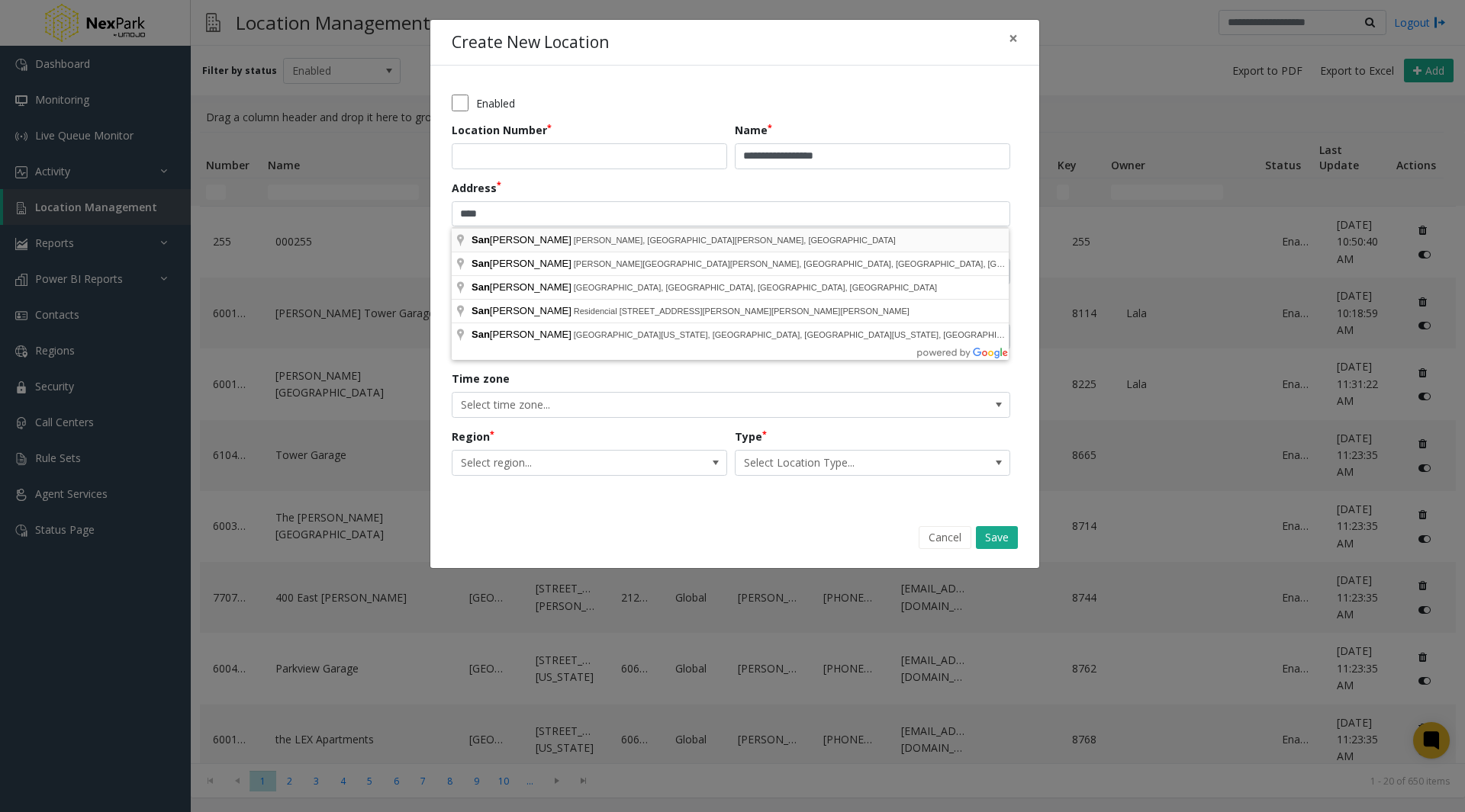
type input "**********"
type input "****"
type input "**********"
type input "*****"
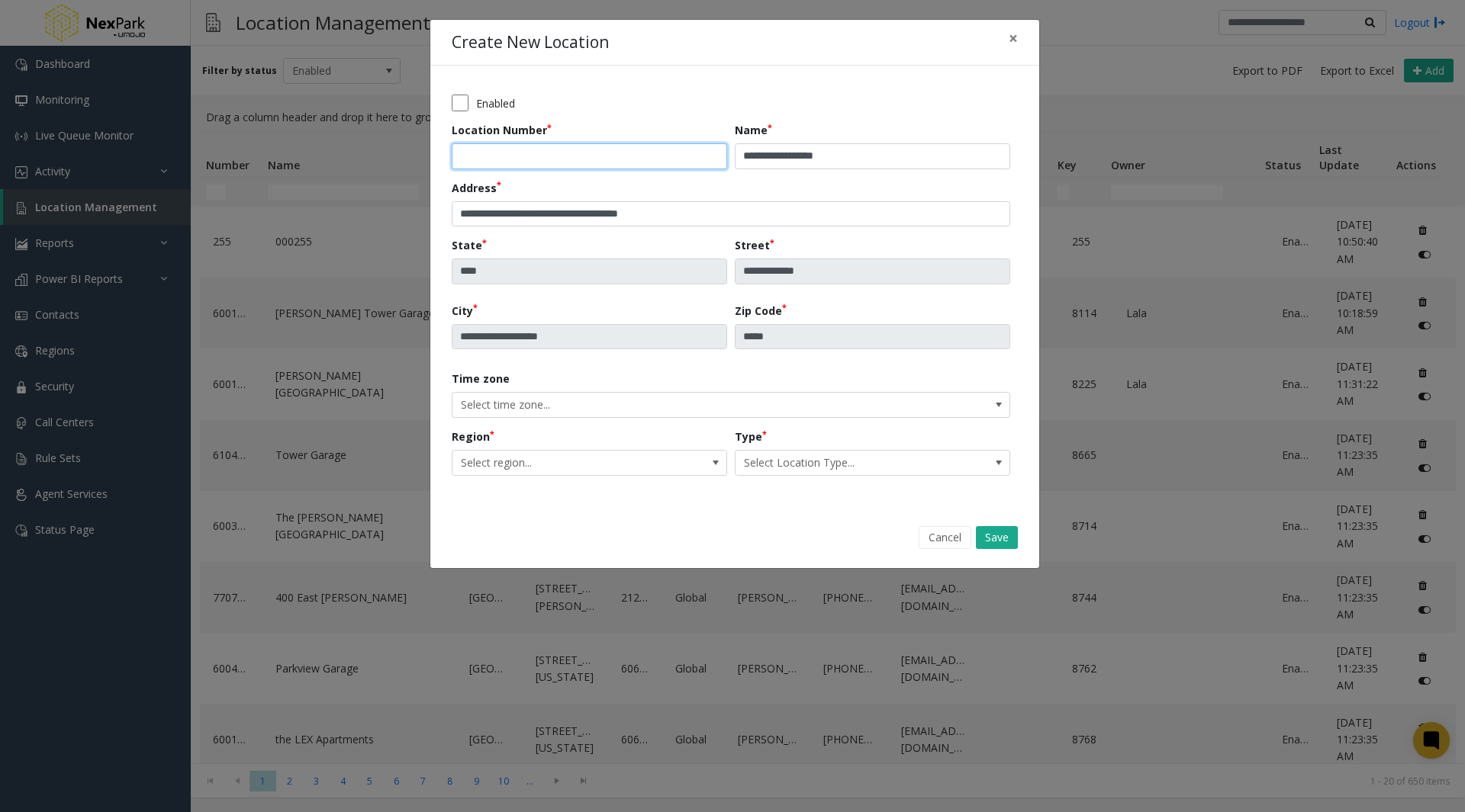
click at [532, 155] on input "Location Number" at bounding box center [589, 156] width 276 height 26
type input "**********"
click at [595, 393] on span "Select time zone..." at bounding box center [676, 405] width 446 height 24
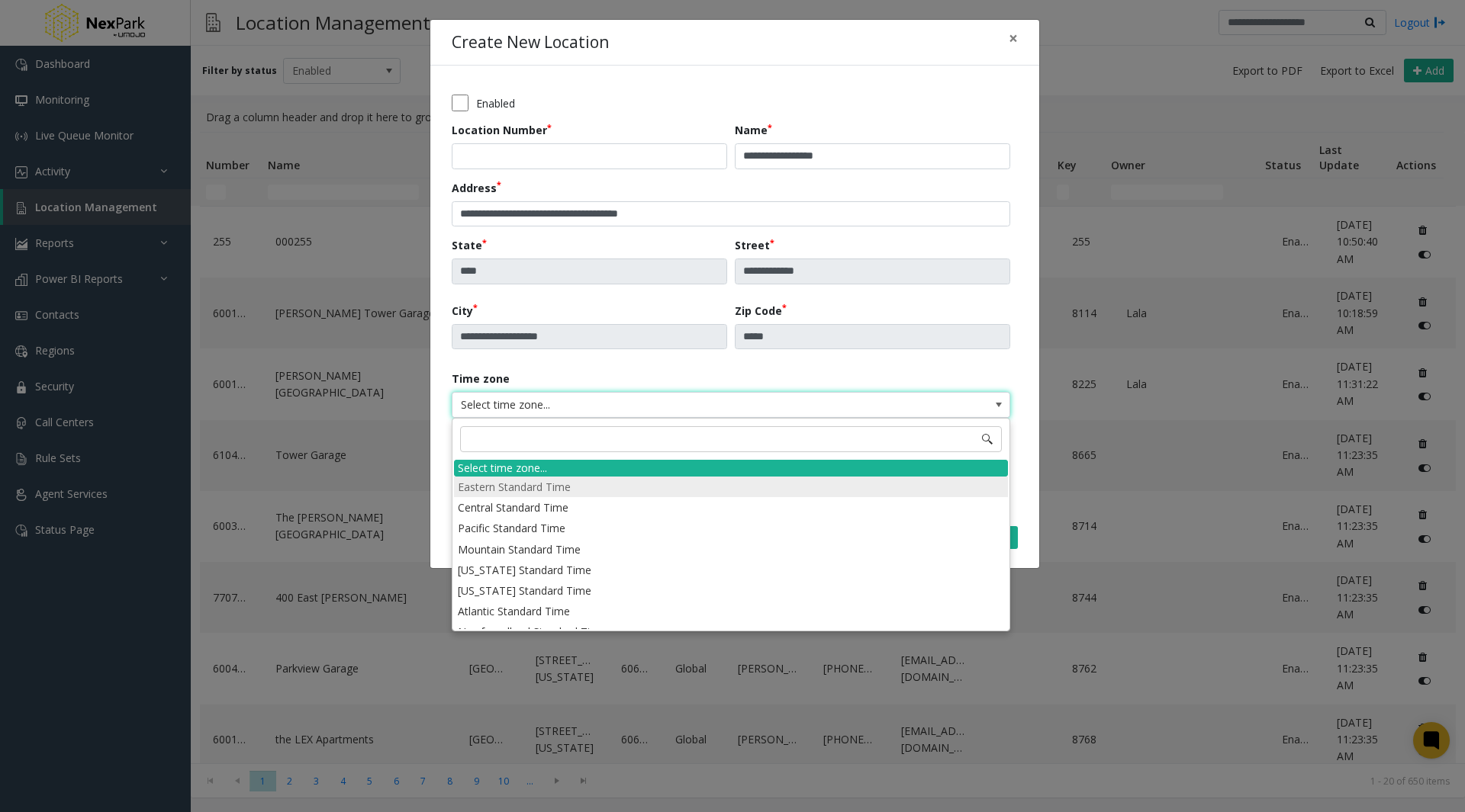
click at [534, 486] on li "Eastern Standard Time" at bounding box center [731, 486] width 554 height 20
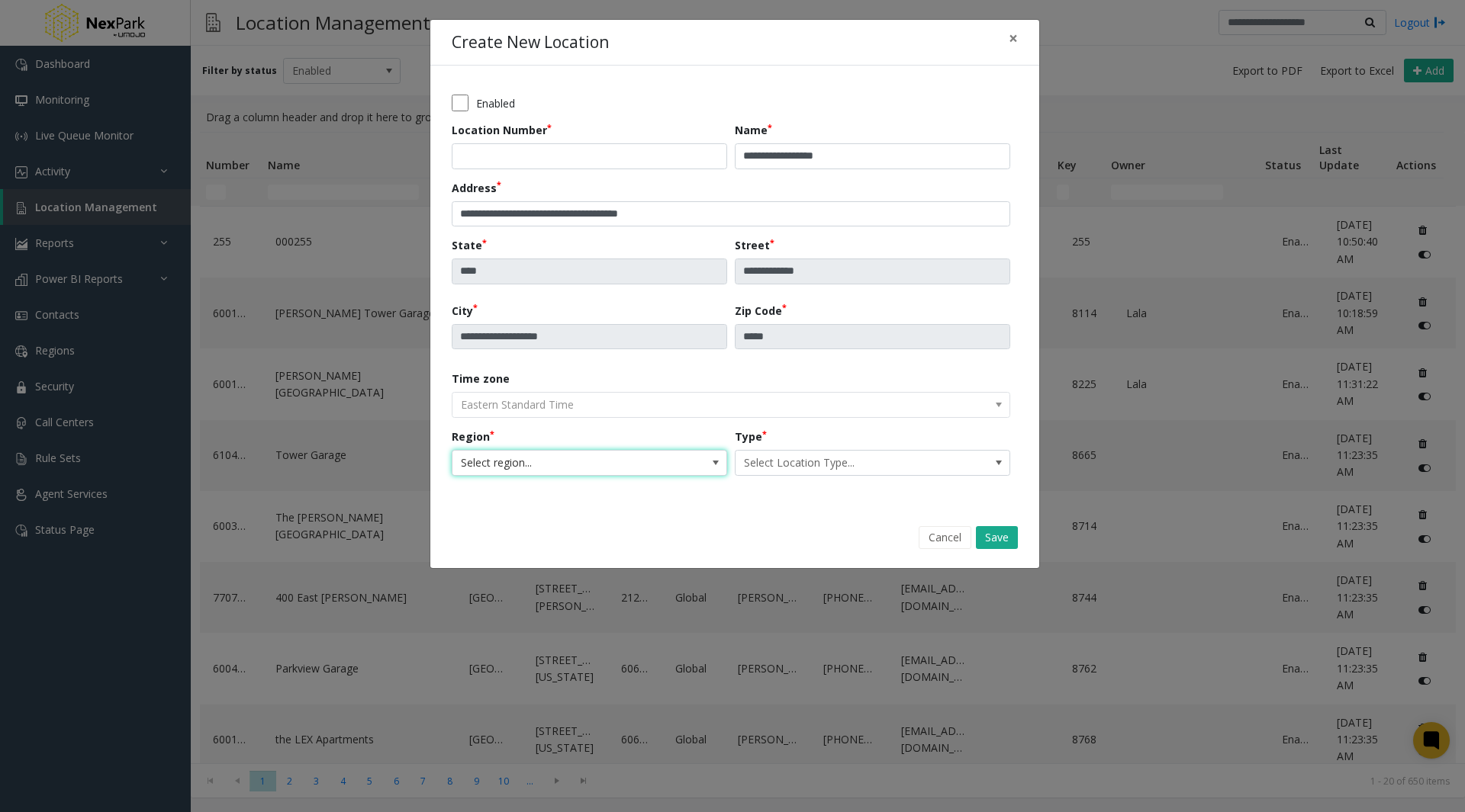
click at [560, 468] on span "Select region..." at bounding box center [562, 462] width 219 height 24
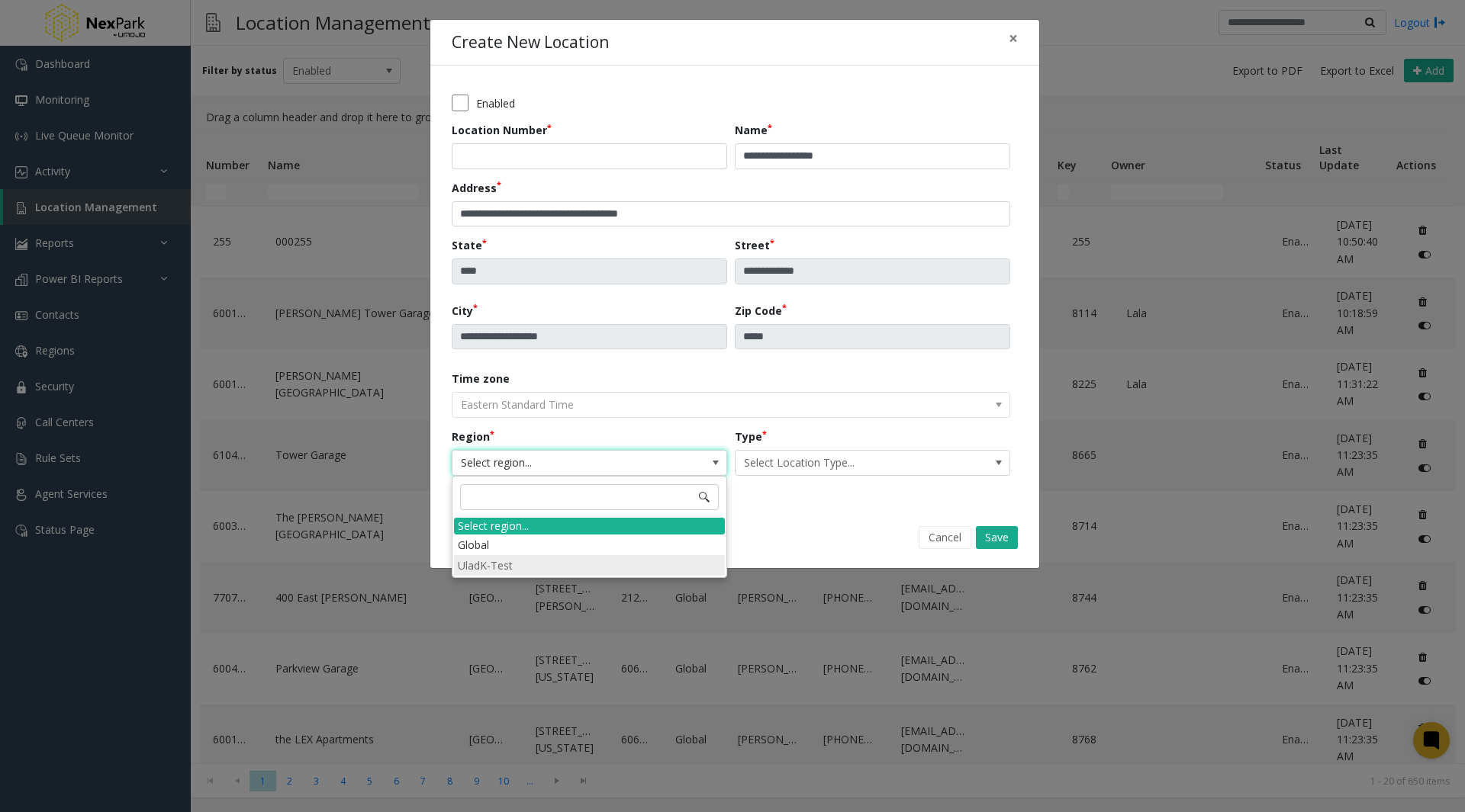
click at [519, 564] on li "UladK-Test" at bounding box center [589, 565] width 271 height 20
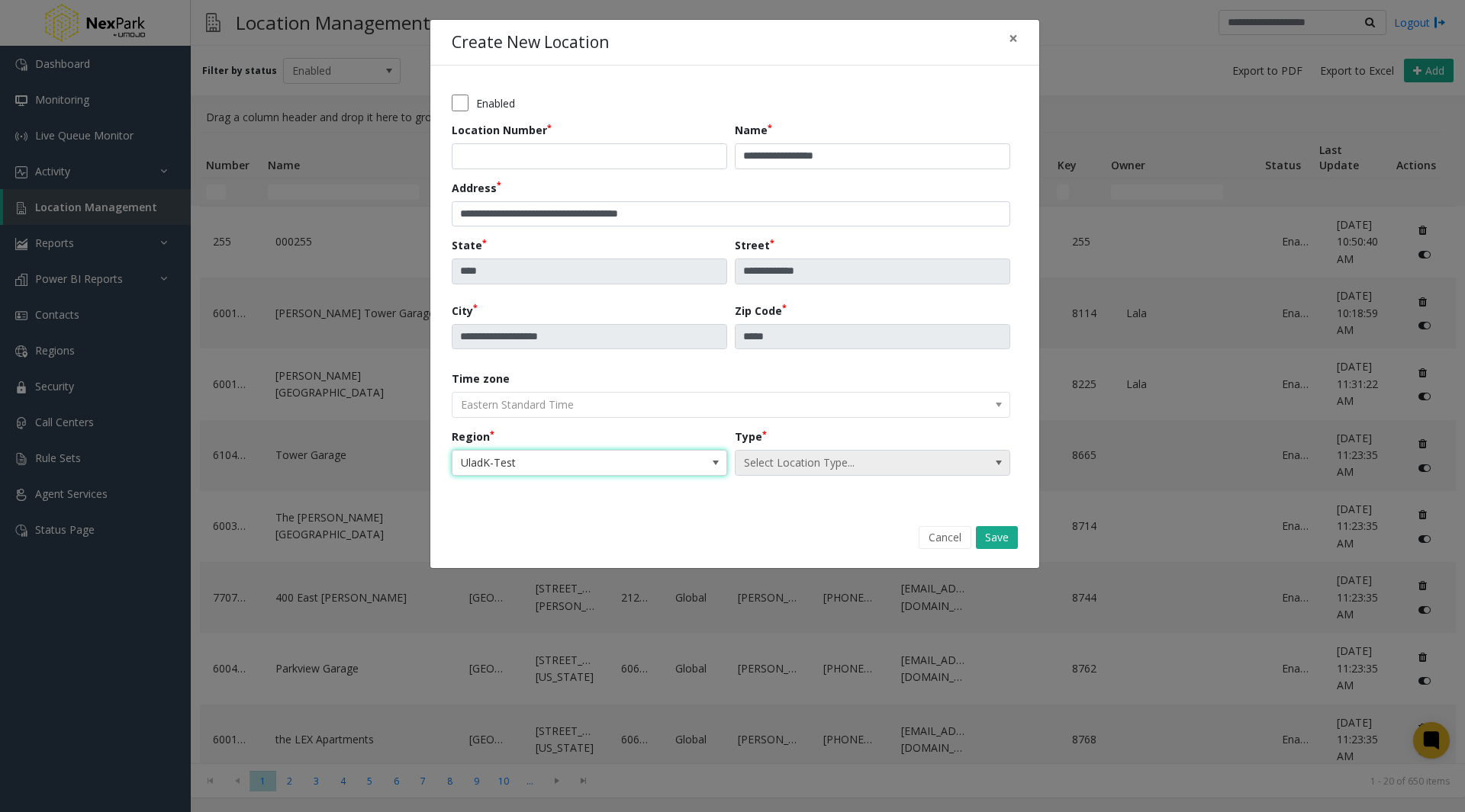
click at [797, 466] on span "Select Location Type..." at bounding box center [845, 462] width 219 height 24
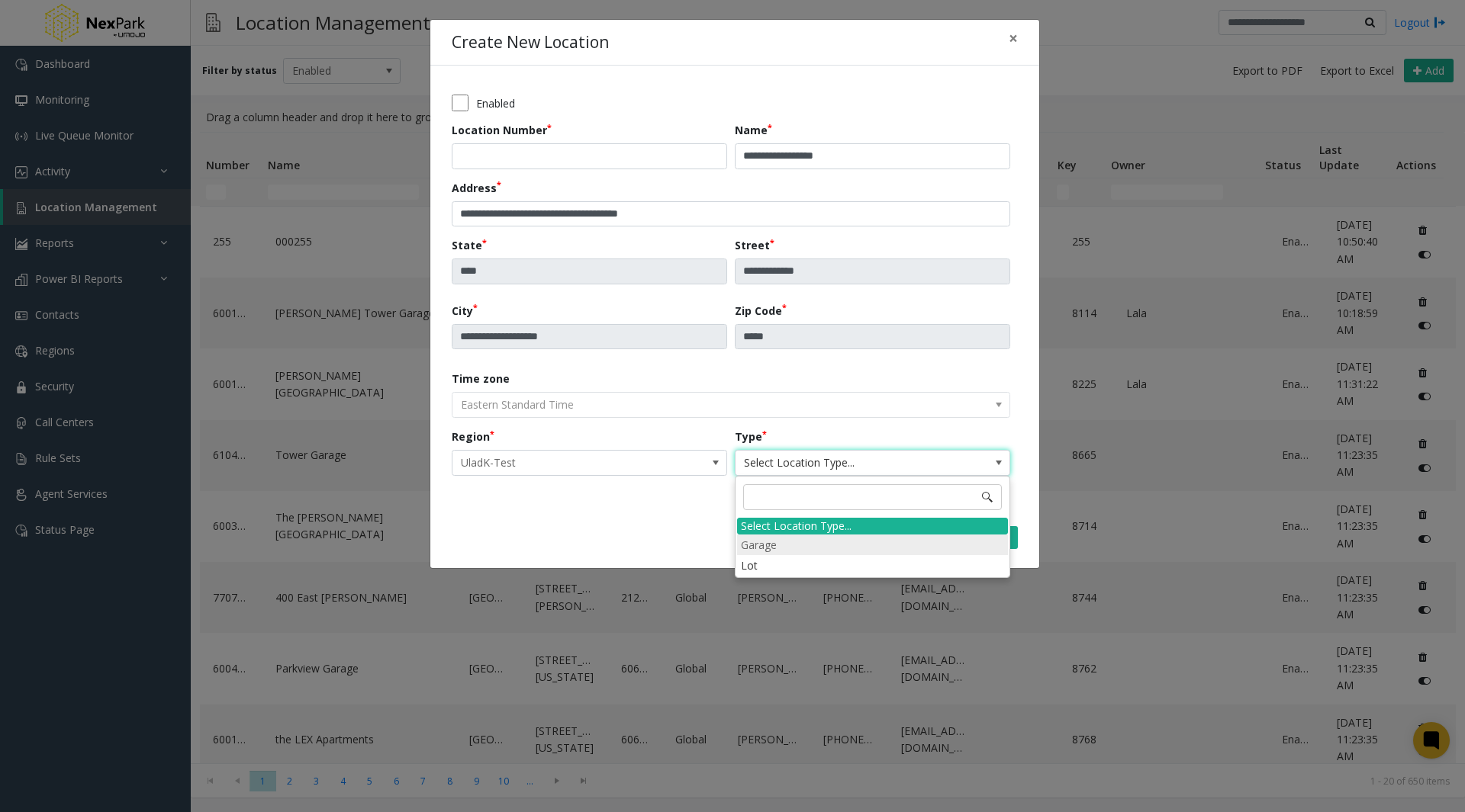
click at [795, 548] on li "Garage" at bounding box center [873, 544] width 271 height 20
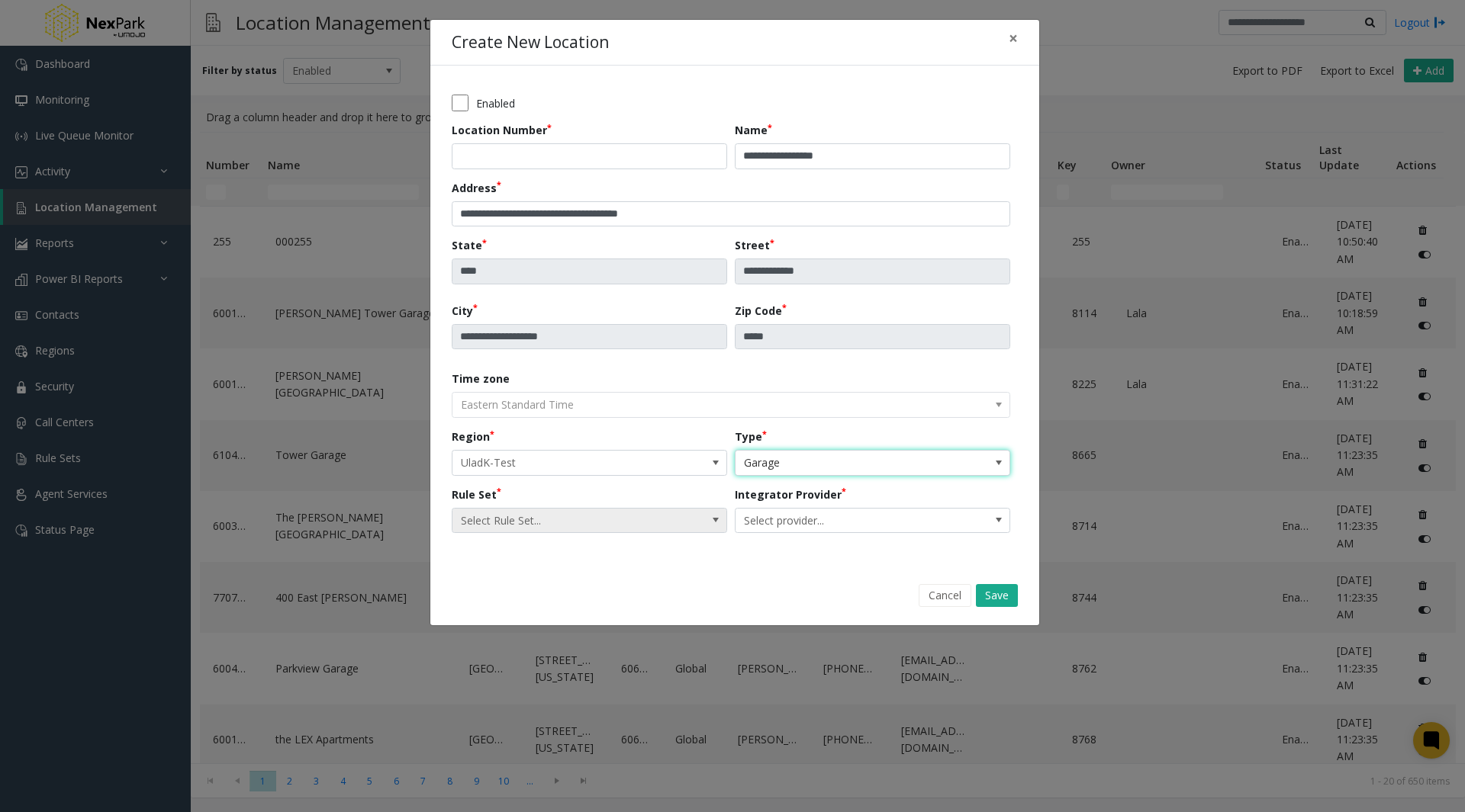
click at [642, 521] on span "Select Rule Set..." at bounding box center [562, 520] width 219 height 24
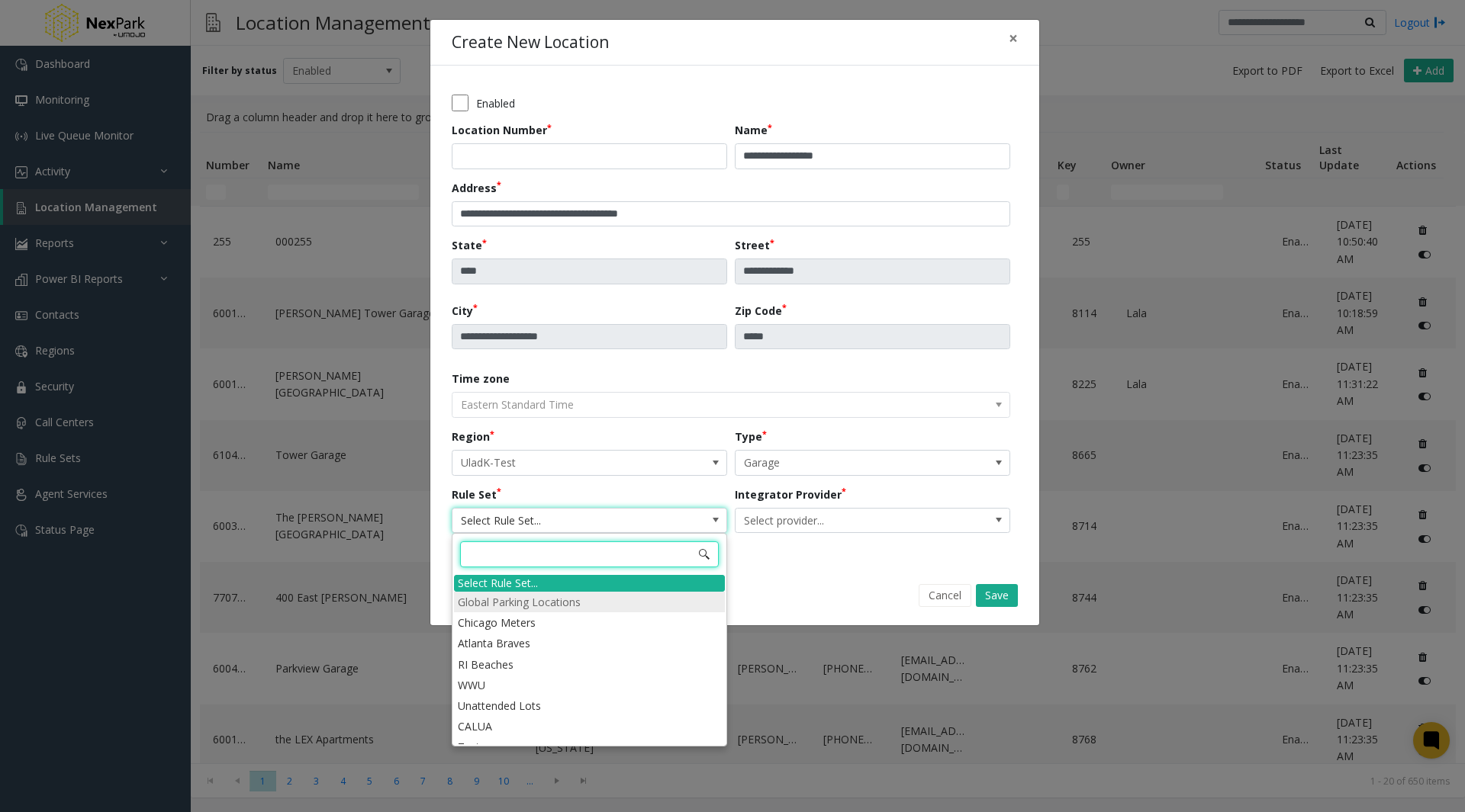
click at [583, 601] on li "Global Parking Locations" at bounding box center [589, 602] width 271 height 20
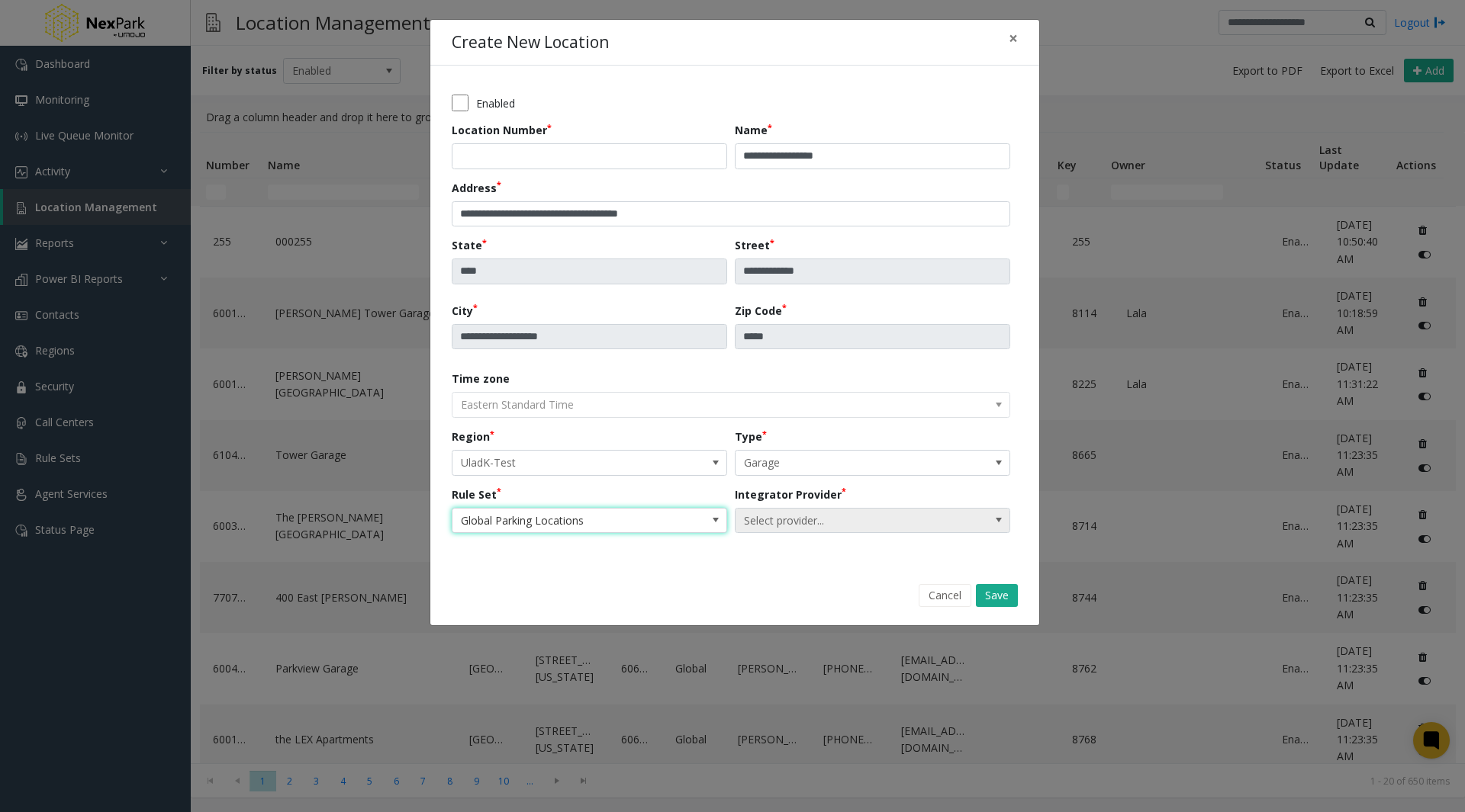
click at [775, 527] on span "Select provider..." at bounding box center [845, 520] width 219 height 24
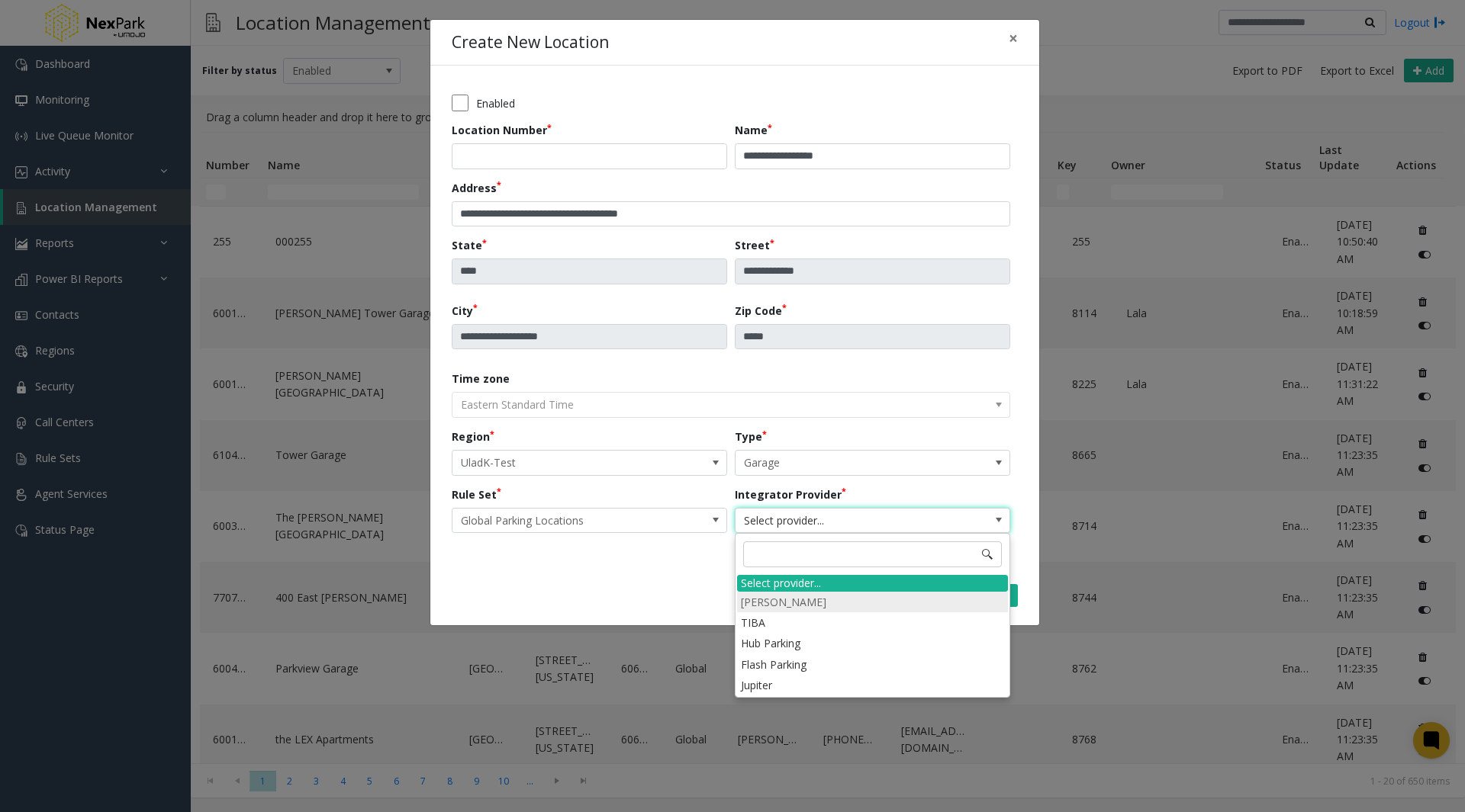
click at [791, 604] on li "[PERSON_NAME]" at bounding box center [873, 602] width 271 height 20
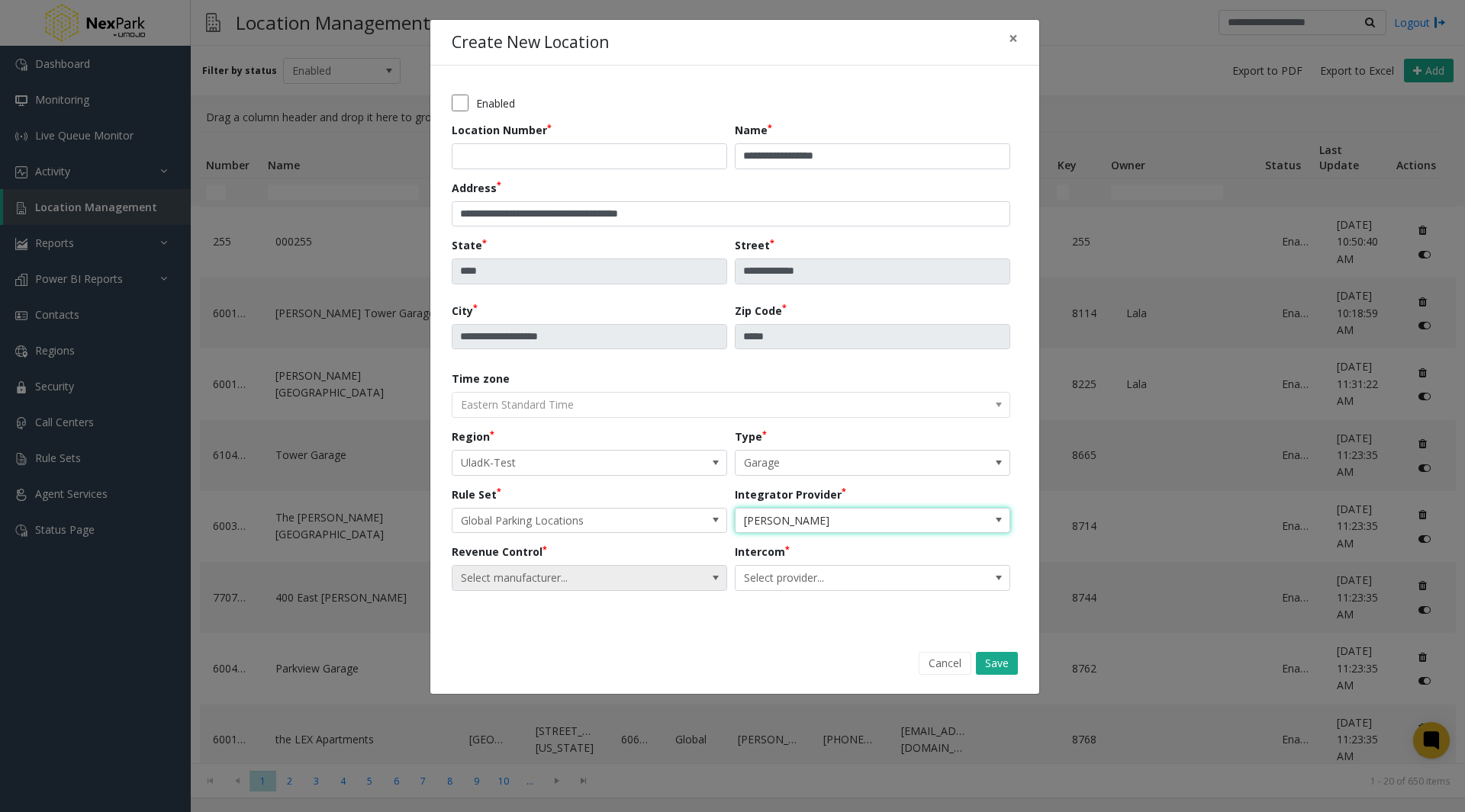
click at [652, 588] on span "Select manufacturer..." at bounding box center [562, 578] width 219 height 24
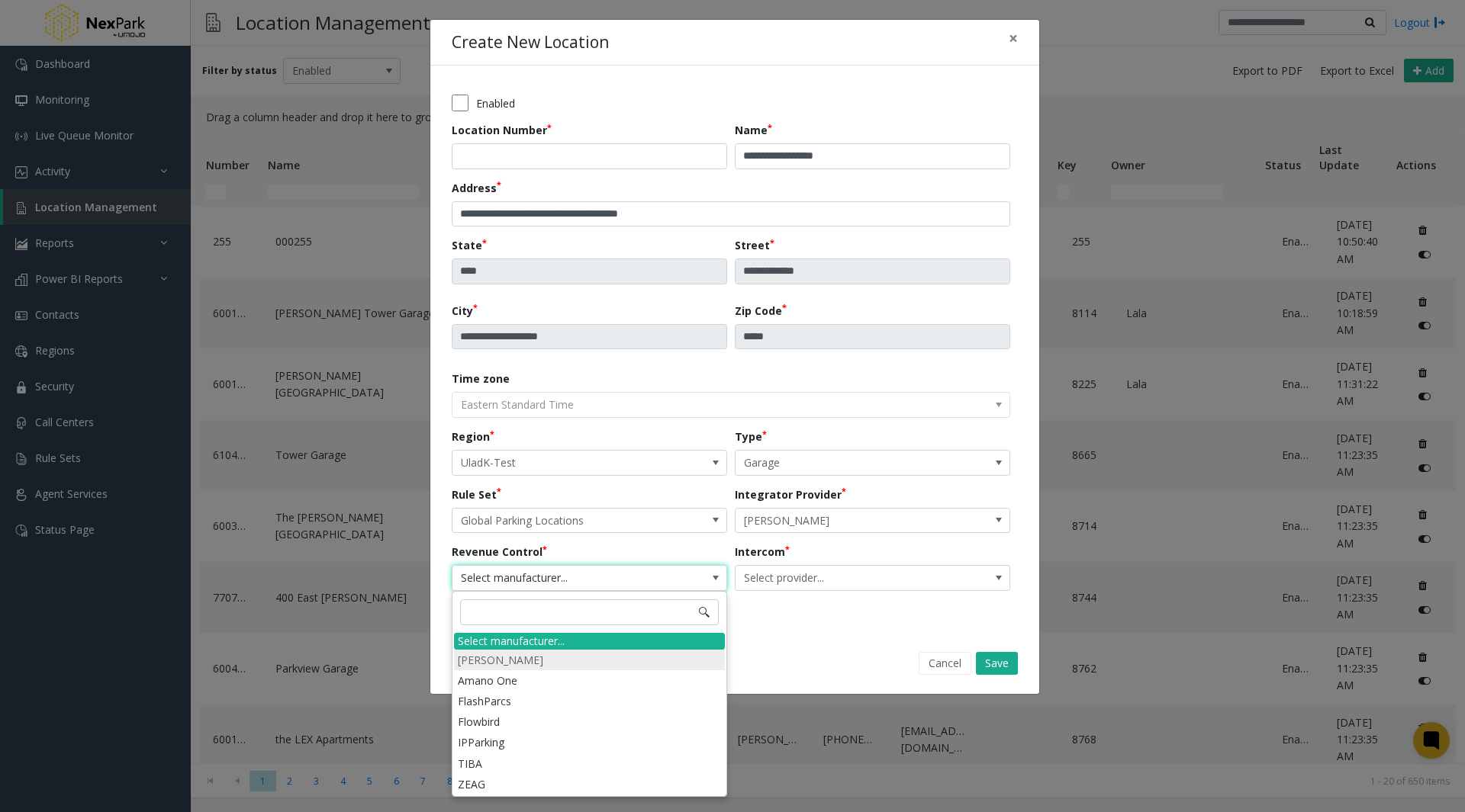
click at [560, 667] on li "[PERSON_NAME]" at bounding box center [589, 659] width 271 height 20
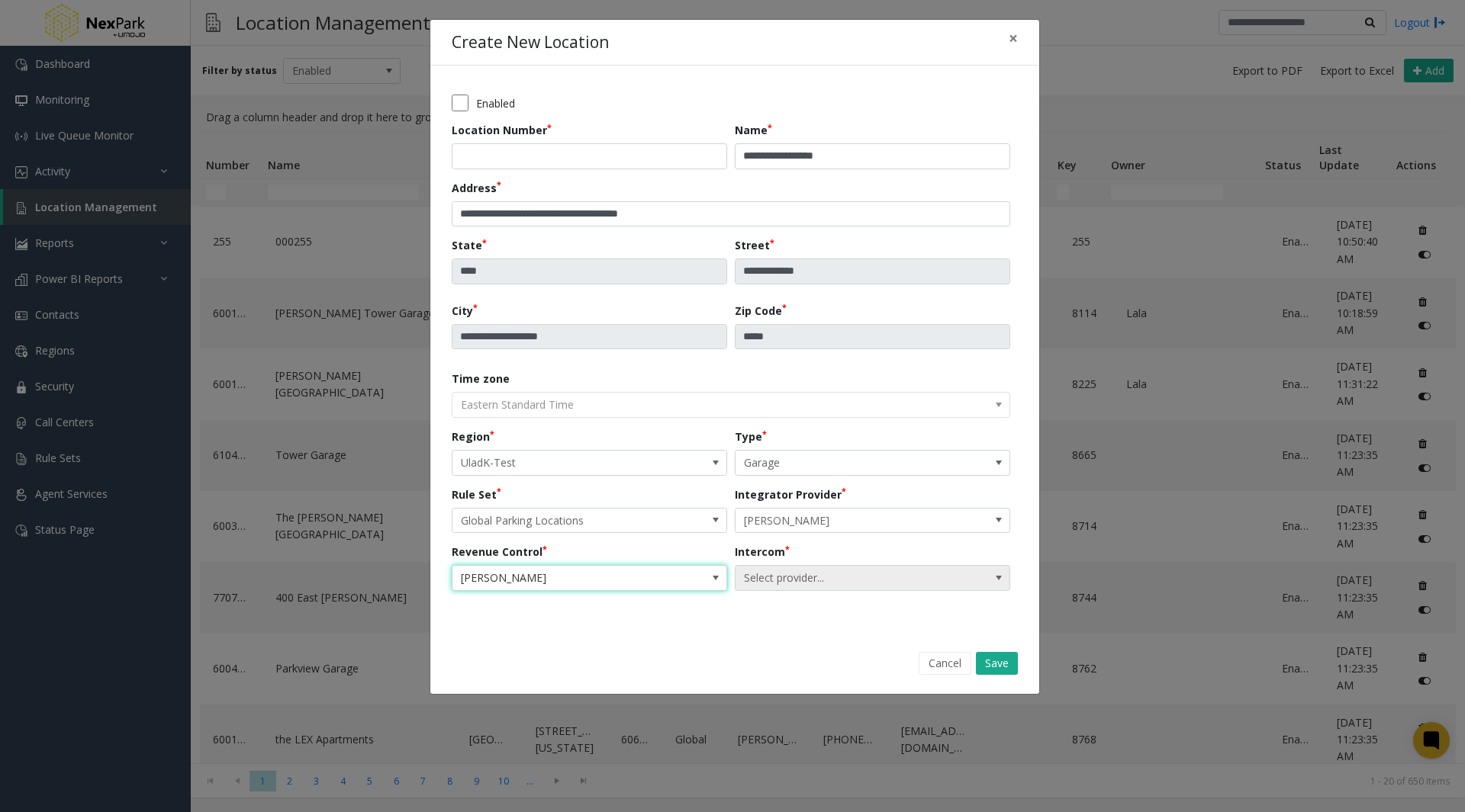
click at [785, 582] on span "Select provider..." at bounding box center [845, 578] width 219 height 24
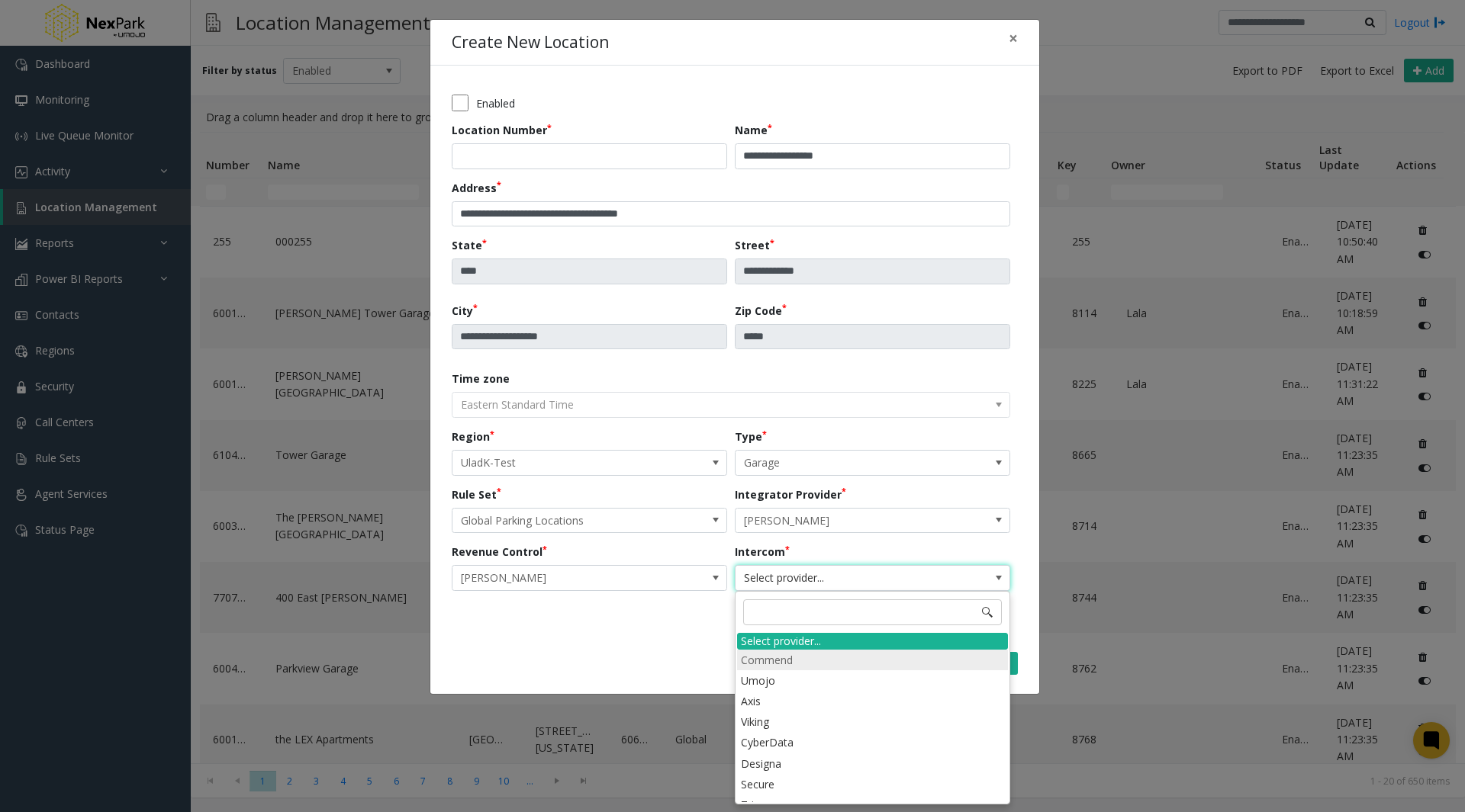
click at [782, 656] on li "Commend" at bounding box center [873, 659] width 271 height 20
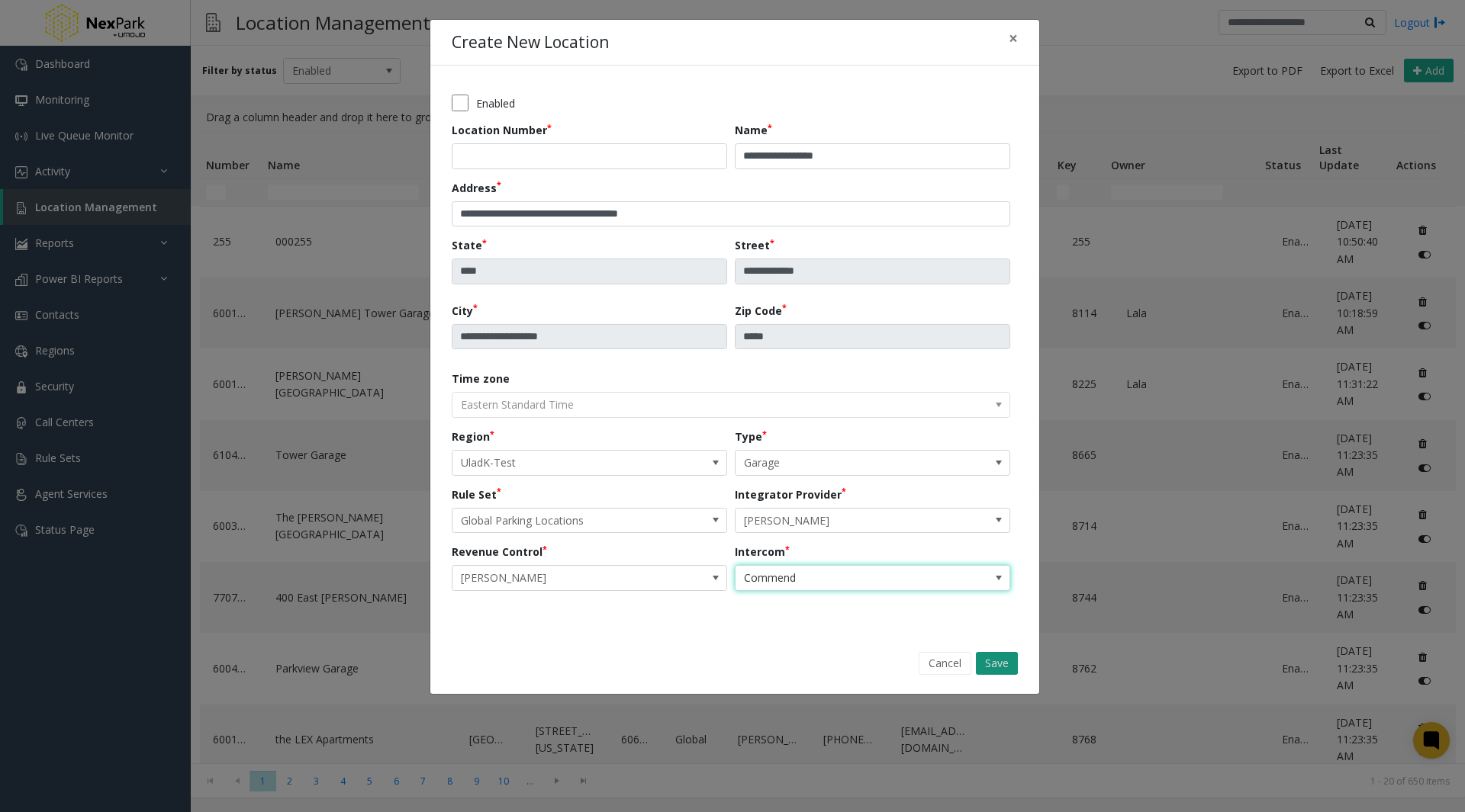
click at [1000, 662] on button "Save" at bounding box center [997, 664] width 42 height 23
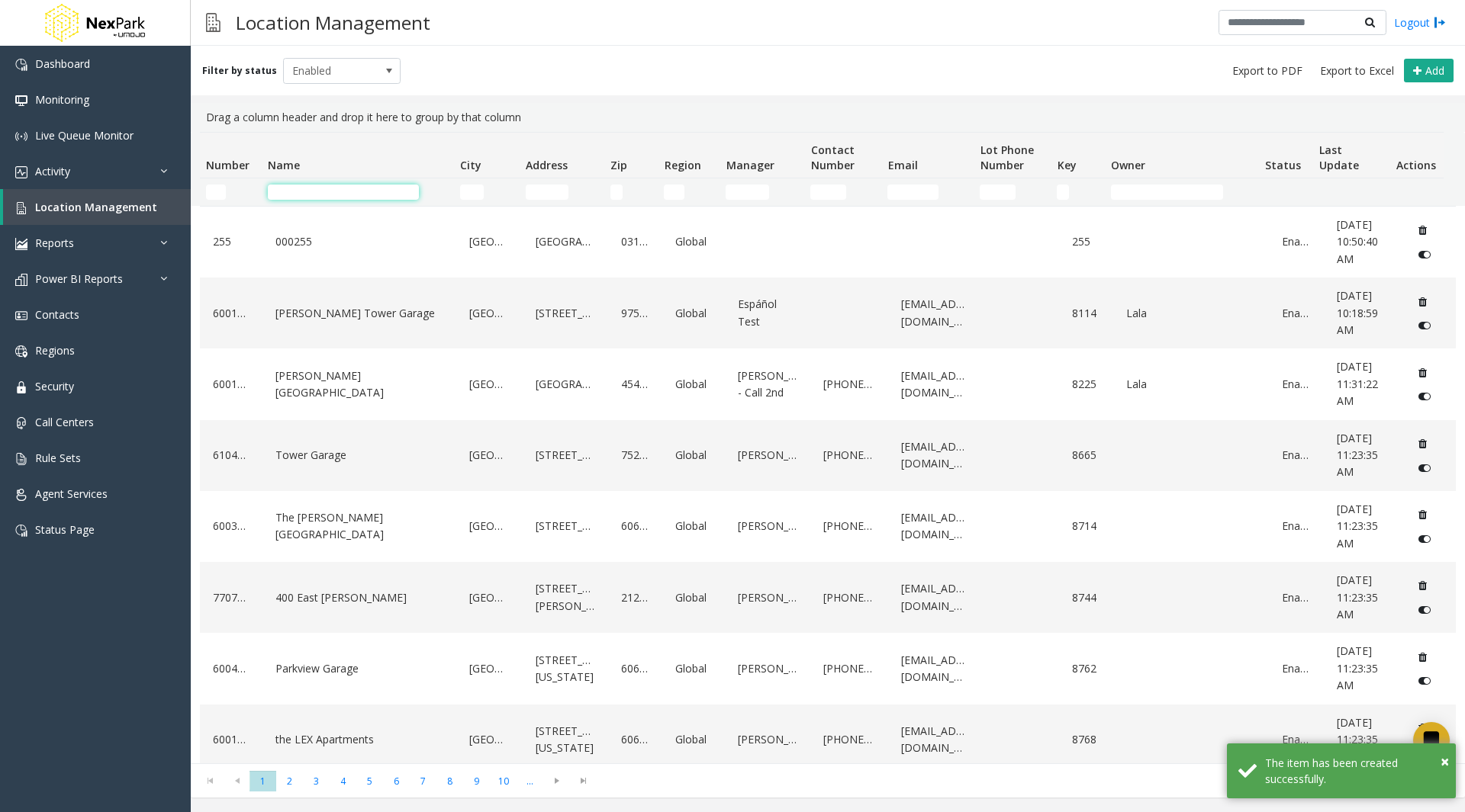
click at [312, 190] on input "Name Filter" at bounding box center [343, 192] width 151 height 15
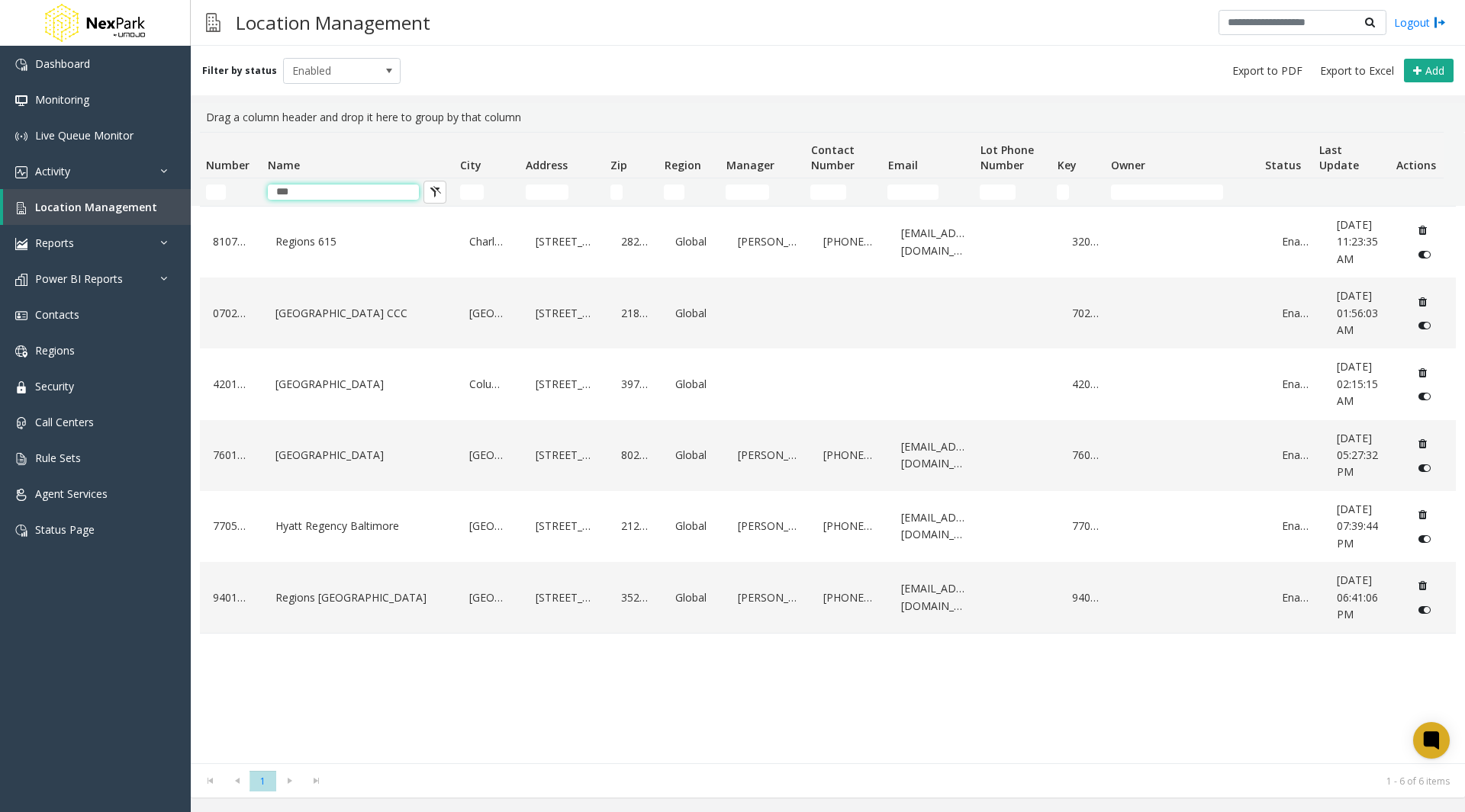
drag, startPoint x: 298, startPoint y: 190, endPoint x: 251, endPoint y: 187, distance: 47.1
click at [251, 187] on tr "***" at bounding box center [822, 192] width 1244 height 28
type input "*"
type input "****"
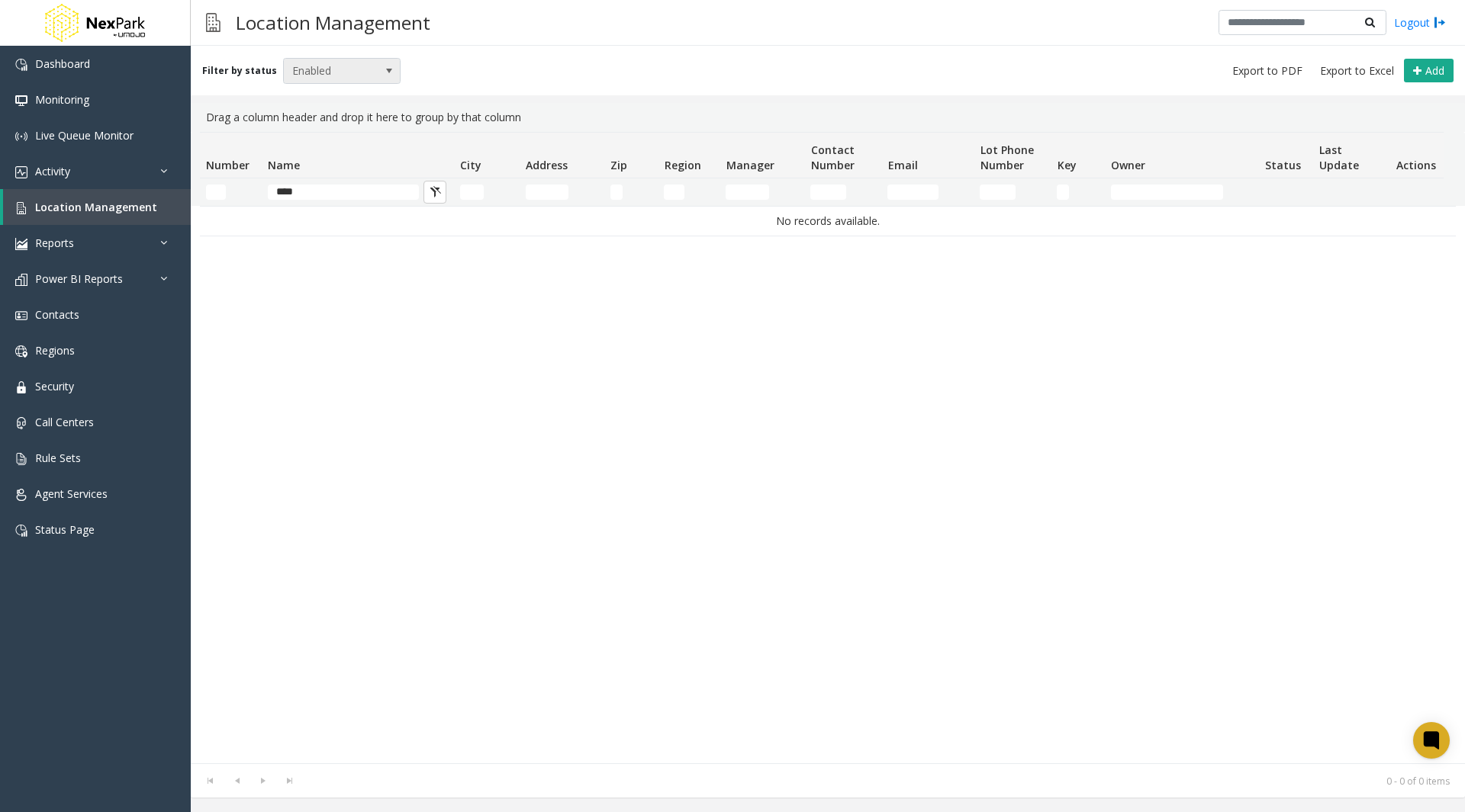
click at [318, 75] on span "Enabled" at bounding box center [330, 70] width 93 height 24
click at [316, 94] on li "All" at bounding box center [335, 96] width 113 height 20
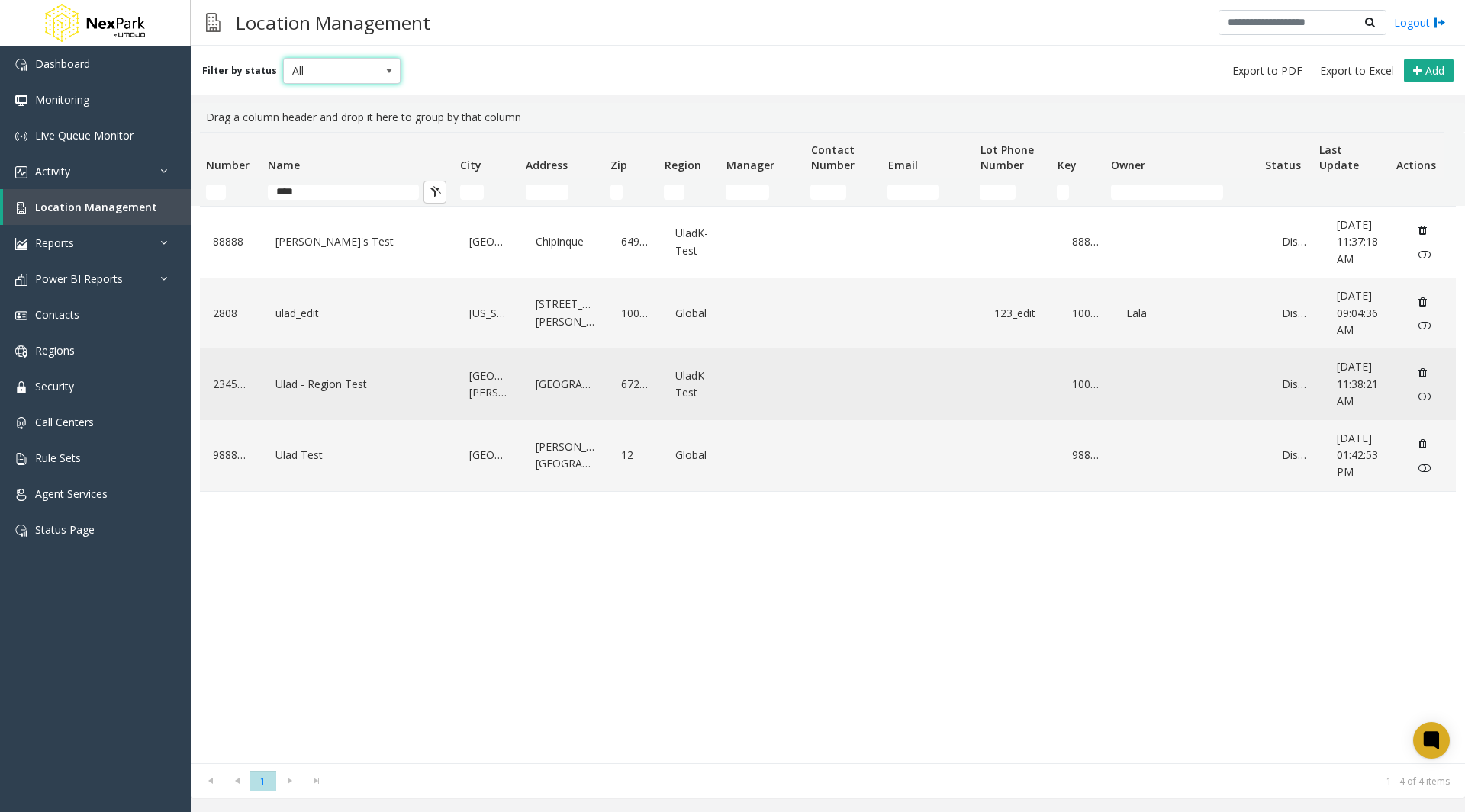
click at [334, 387] on link "Ulad - Region Test" at bounding box center [360, 383] width 176 height 24
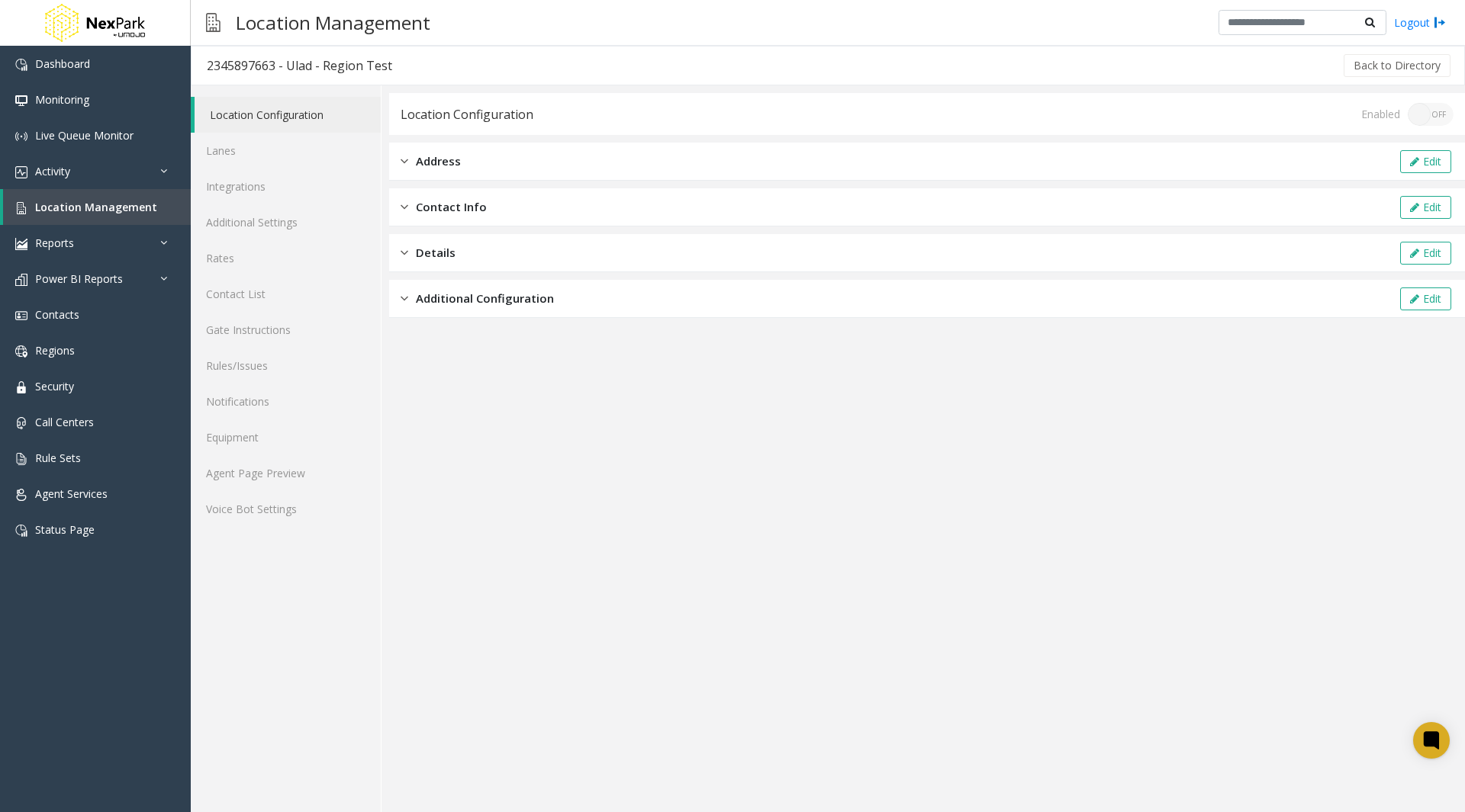
click at [499, 167] on div "Address Edit" at bounding box center [927, 161] width 1076 height 38
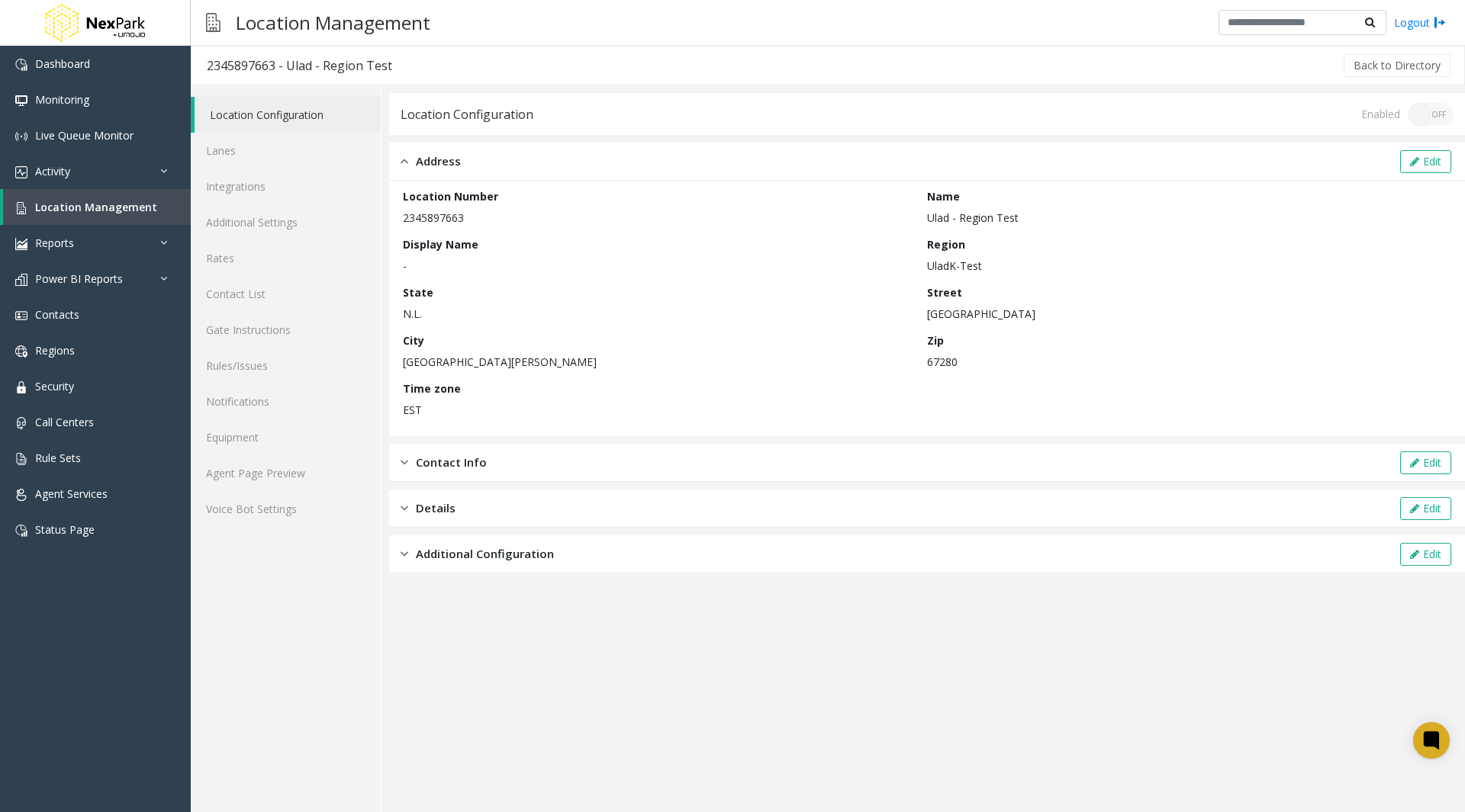
drag, startPoint x: 932, startPoint y: 264, endPoint x: 986, endPoint y: 260, distance: 54.1
click at [986, 260] on p "UladK-Test" at bounding box center [1184, 265] width 516 height 16
click at [818, 360] on p "[GEOGRAPHIC_DATA][PERSON_NAME]" at bounding box center [660, 361] width 516 height 16
click at [80, 353] on link "Regions" at bounding box center [95, 350] width 190 height 36
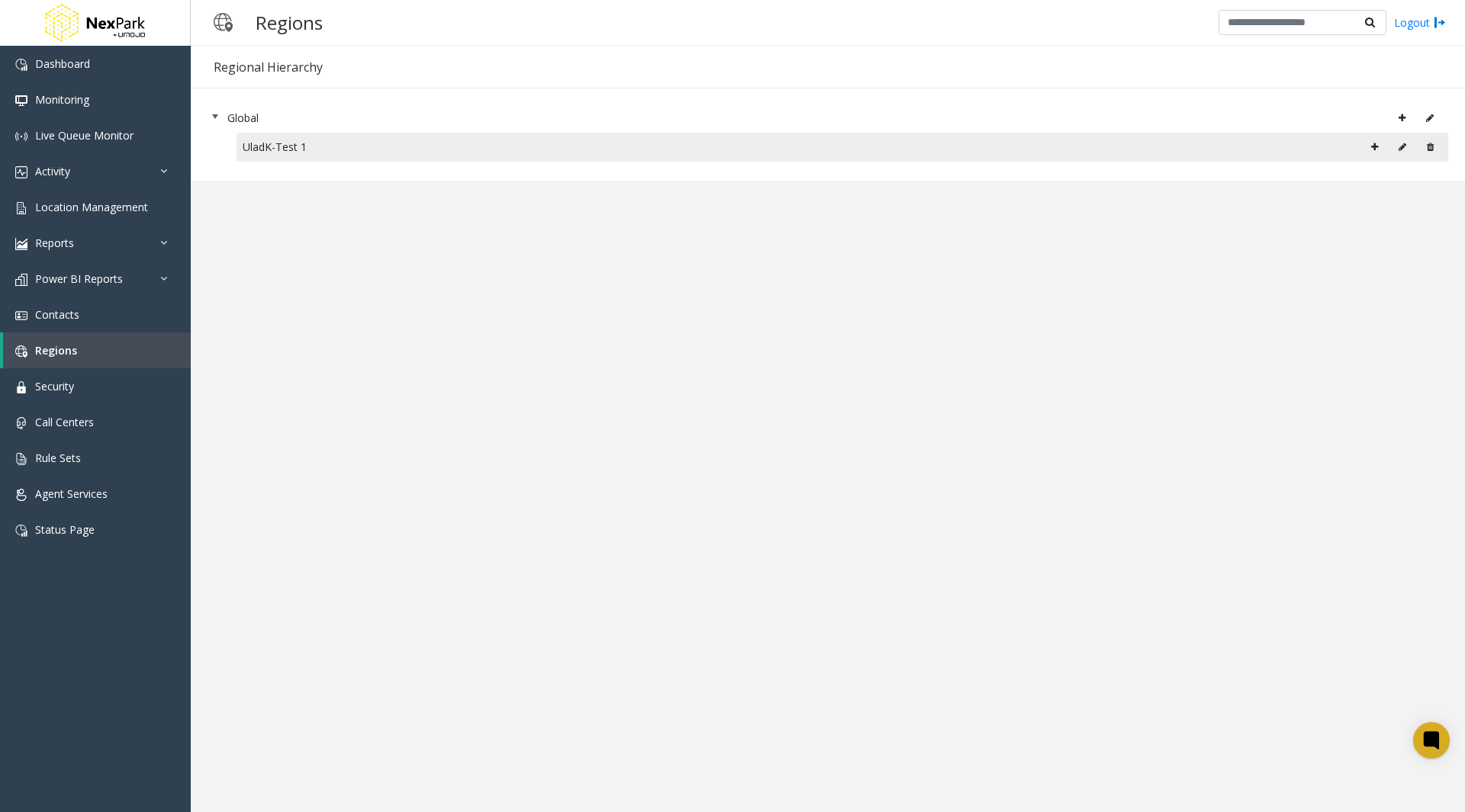
click at [1375, 149] on icon at bounding box center [1374, 147] width 7 height 10
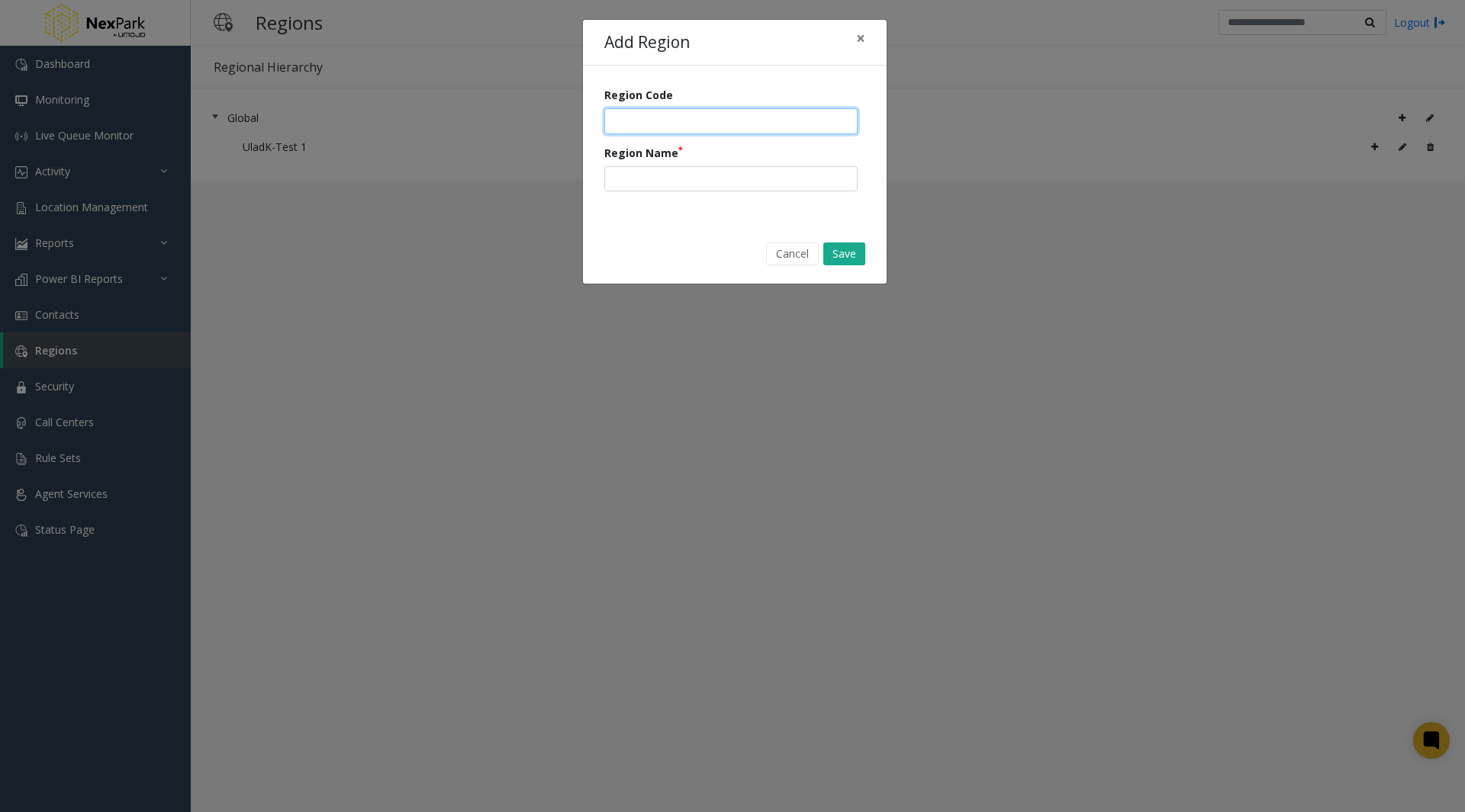
click at [626, 112] on input "number" at bounding box center [732, 121] width 254 height 26
click at [627, 118] on input "number" at bounding box center [732, 121] width 254 height 26
click at [623, 180] on input "text" at bounding box center [732, 179] width 254 height 26
type input "*****"
click at [643, 116] on input "number" at bounding box center [732, 121] width 254 height 26
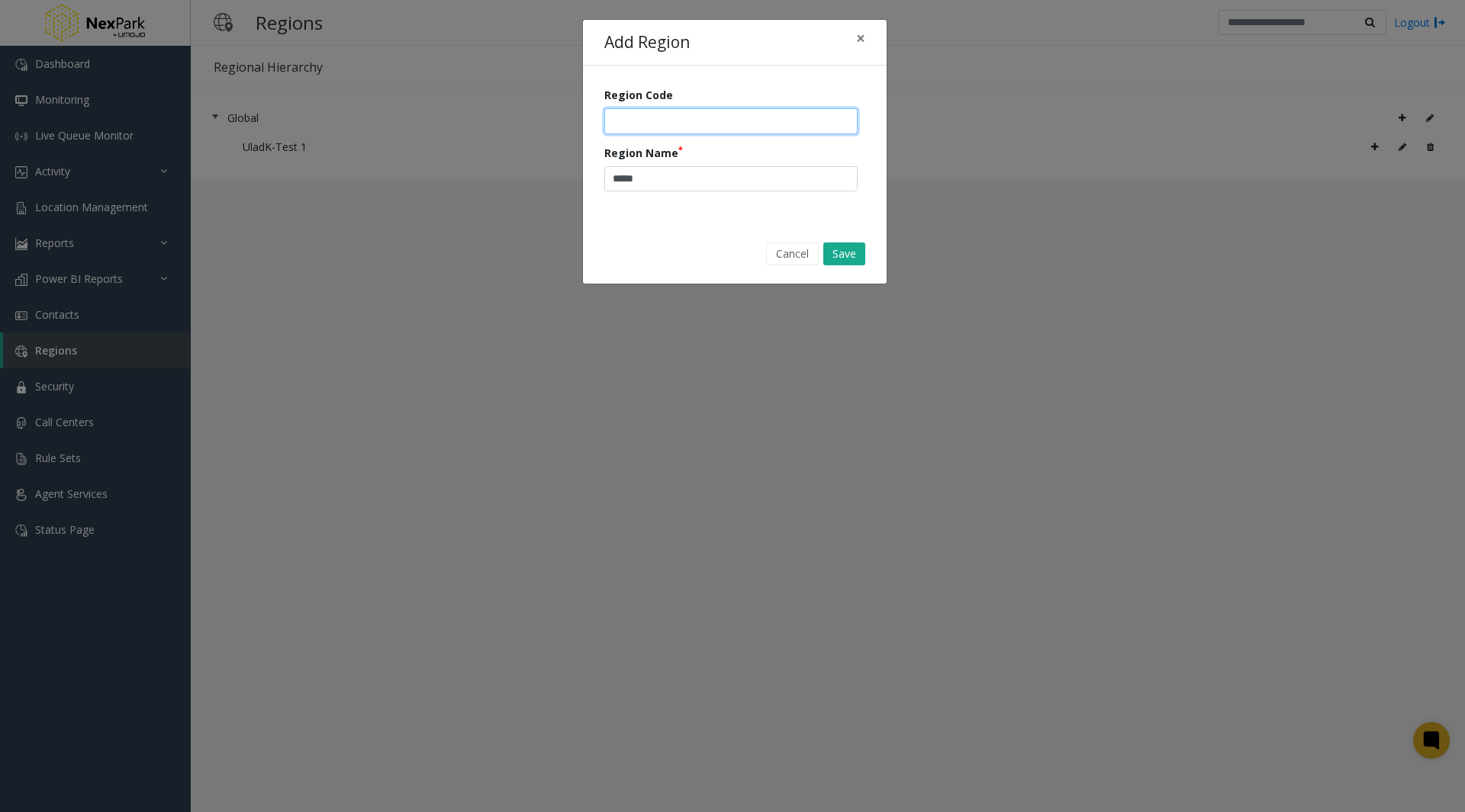
type input "******"
click at [709, 178] on input "*****" at bounding box center [732, 179] width 254 height 26
type input "*********"
click at [855, 256] on button "Save" at bounding box center [844, 254] width 42 height 23
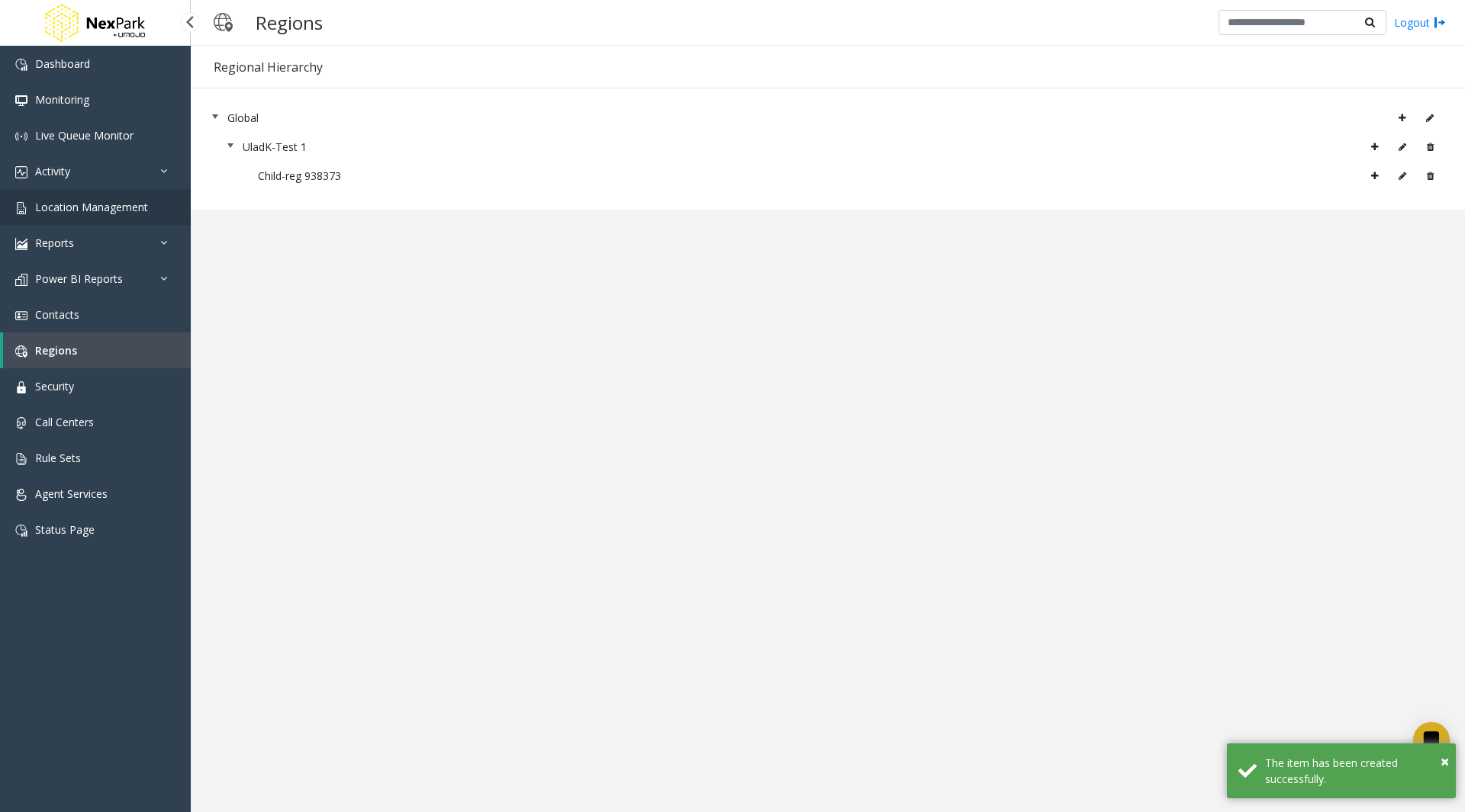
click at [96, 206] on span "Location Management" at bounding box center [91, 207] width 112 height 14
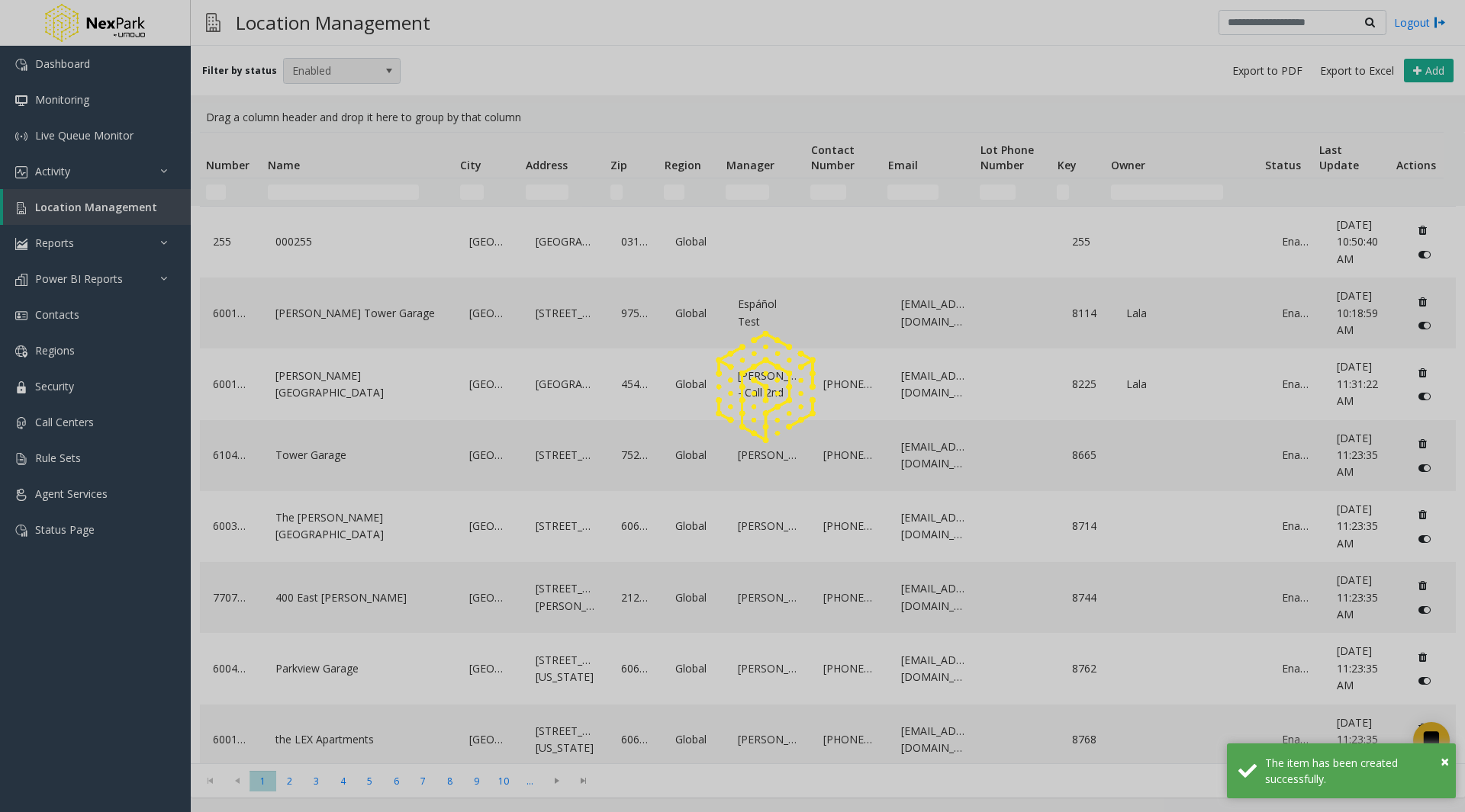
click at [339, 74] on div at bounding box center [732, 406] width 1465 height 812
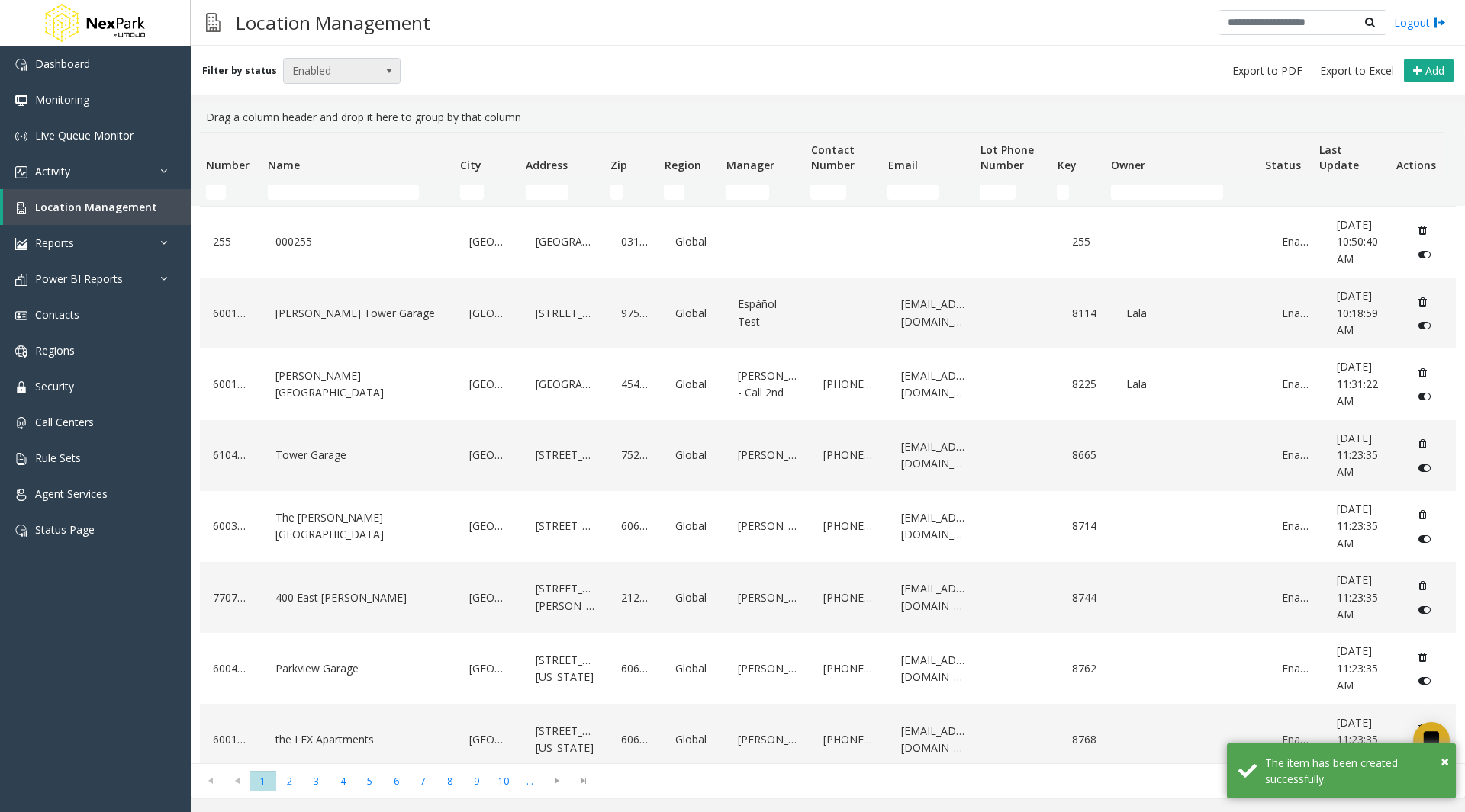
click at [328, 73] on span "Enabled" at bounding box center [330, 70] width 93 height 24
click at [318, 92] on li "All" at bounding box center [335, 96] width 113 height 20
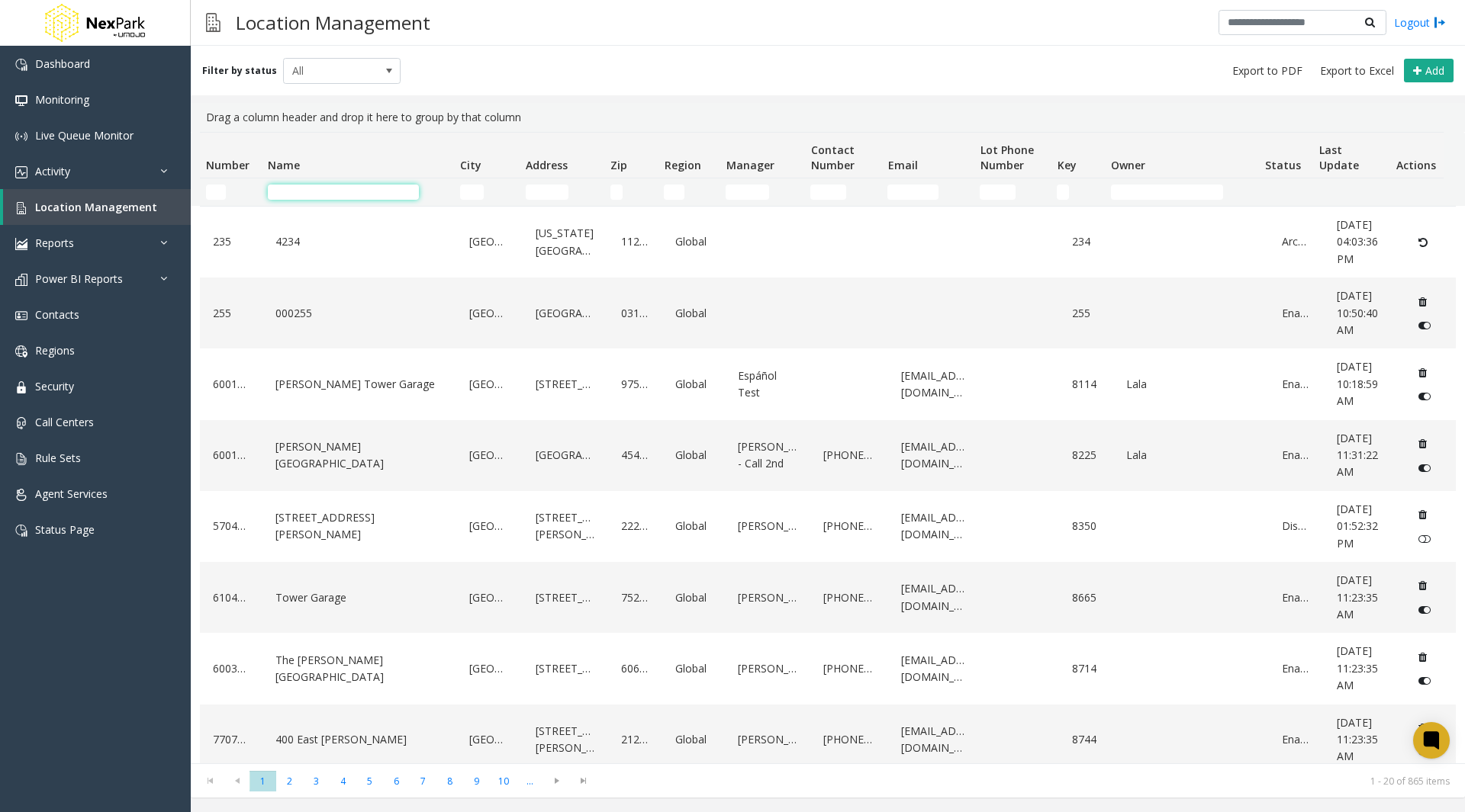
click at [314, 192] on input "Name Filter" at bounding box center [343, 192] width 151 height 15
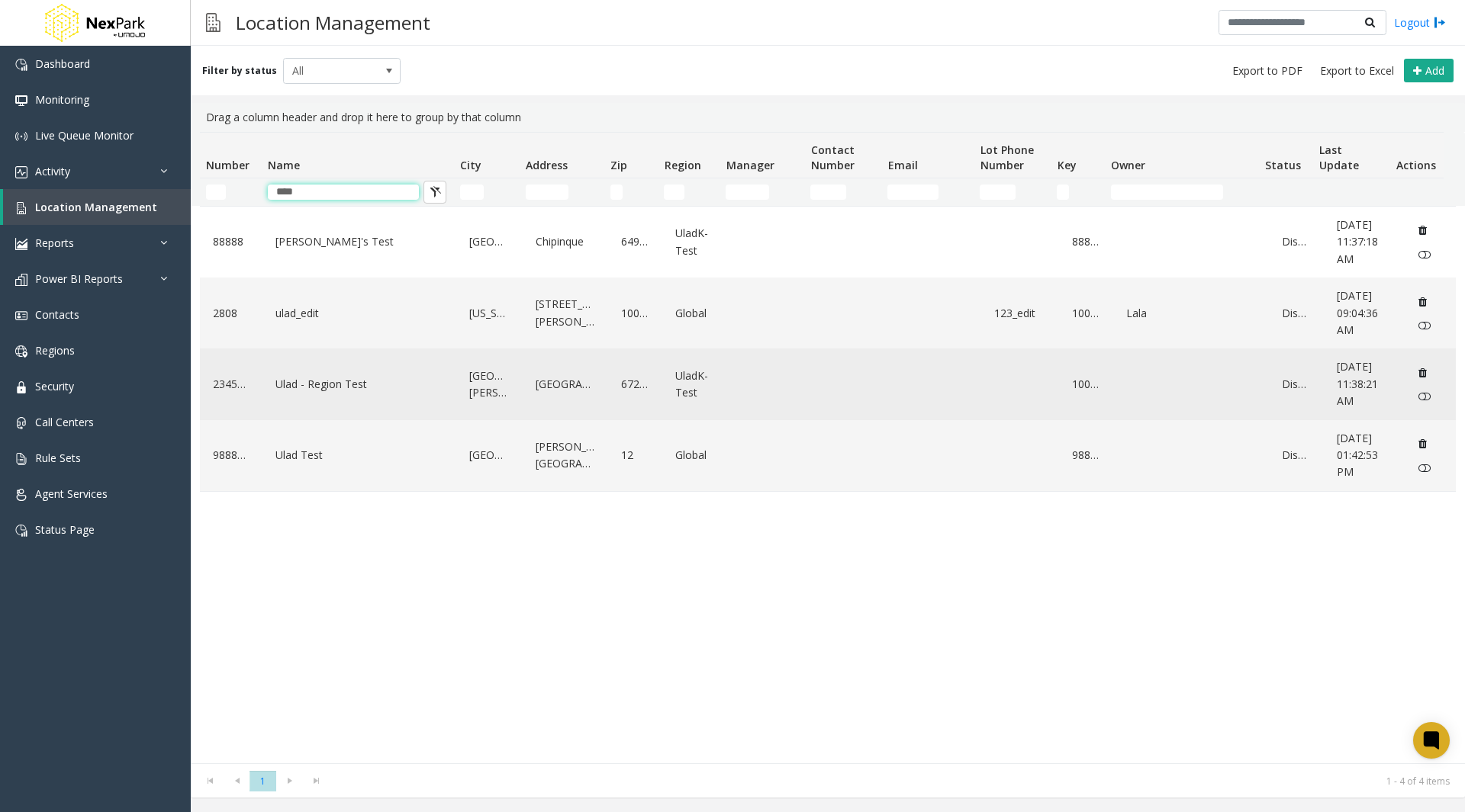
type input "****"
click at [362, 397] on link "Ulad - Region Test" at bounding box center [360, 383] width 176 height 24
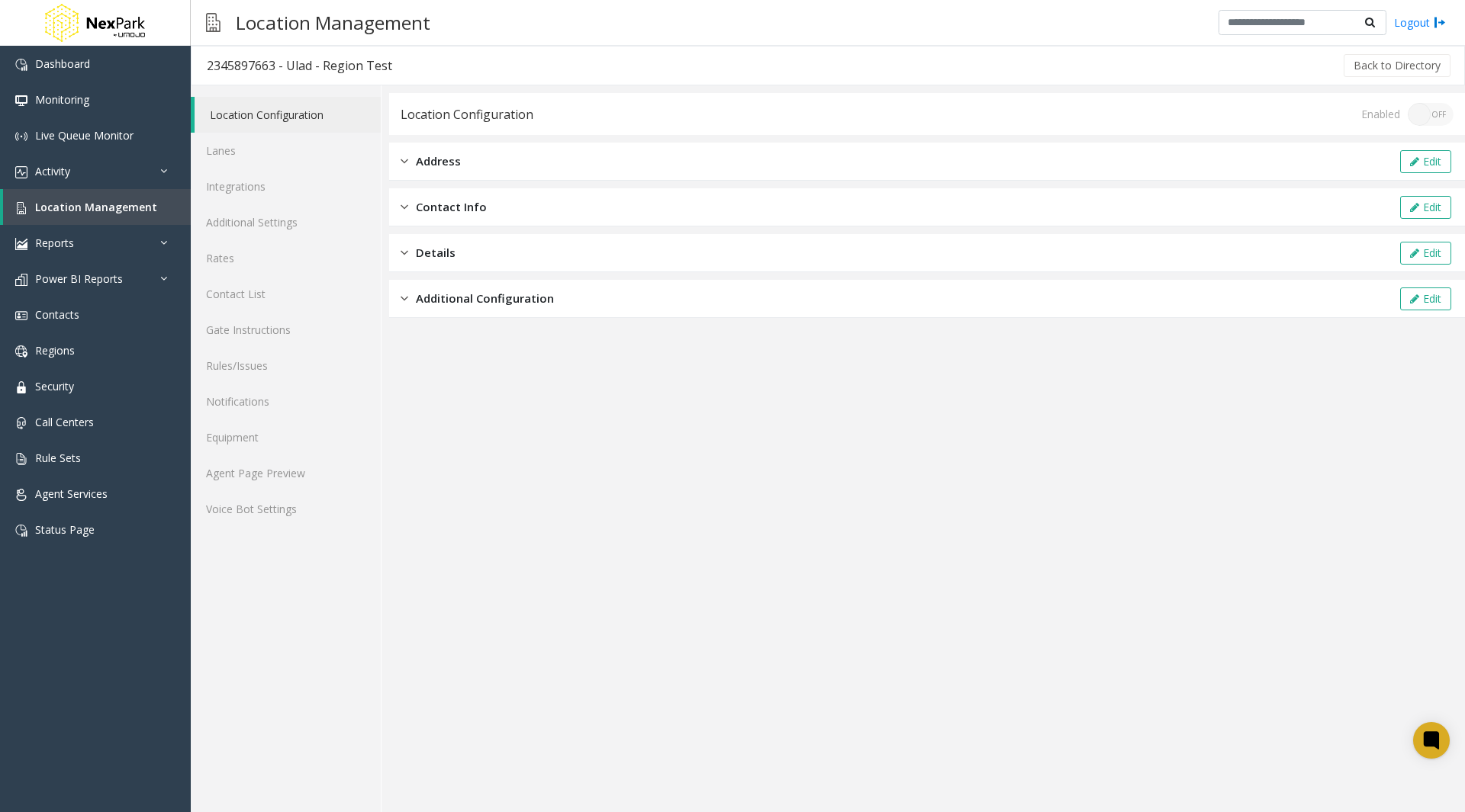
click at [564, 167] on div "Address Edit" at bounding box center [927, 161] width 1076 height 38
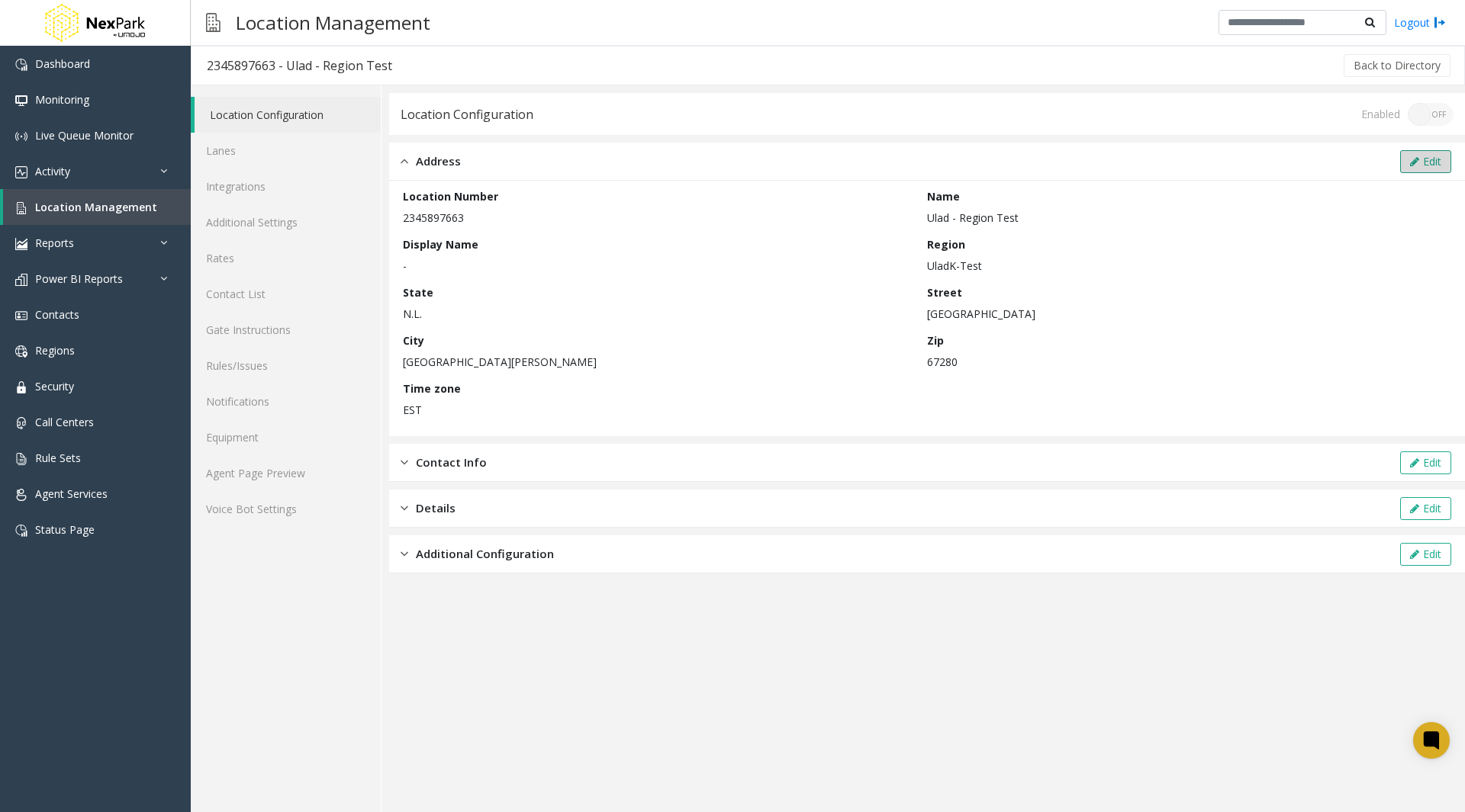
click at [1448, 163] on button "Edit" at bounding box center [1426, 161] width 51 height 23
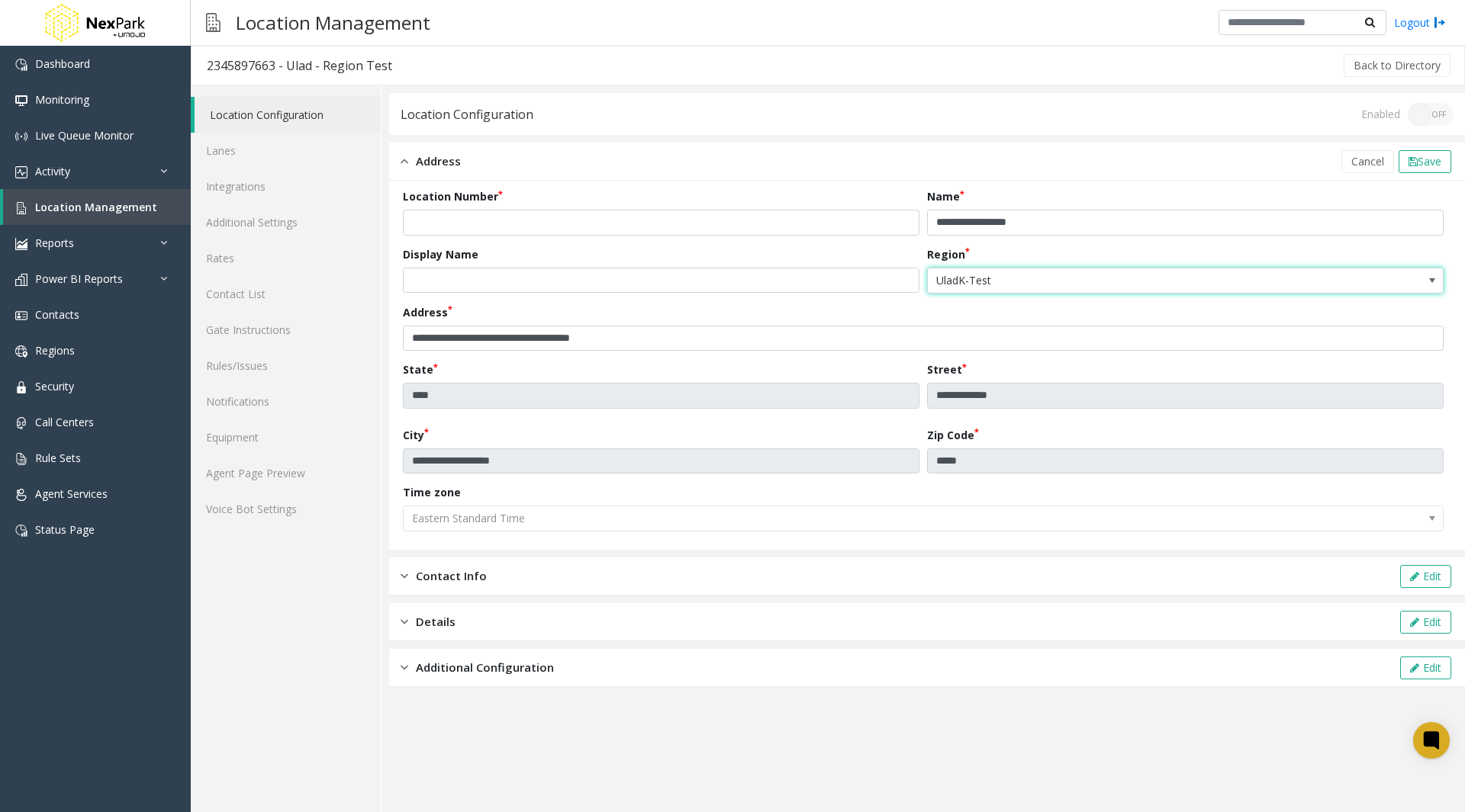
click at [1058, 280] on span "UladK-Test" at bounding box center [1133, 280] width 412 height 24
click at [967, 290] on span "UladK-Test" at bounding box center [1133, 280] width 412 height 24
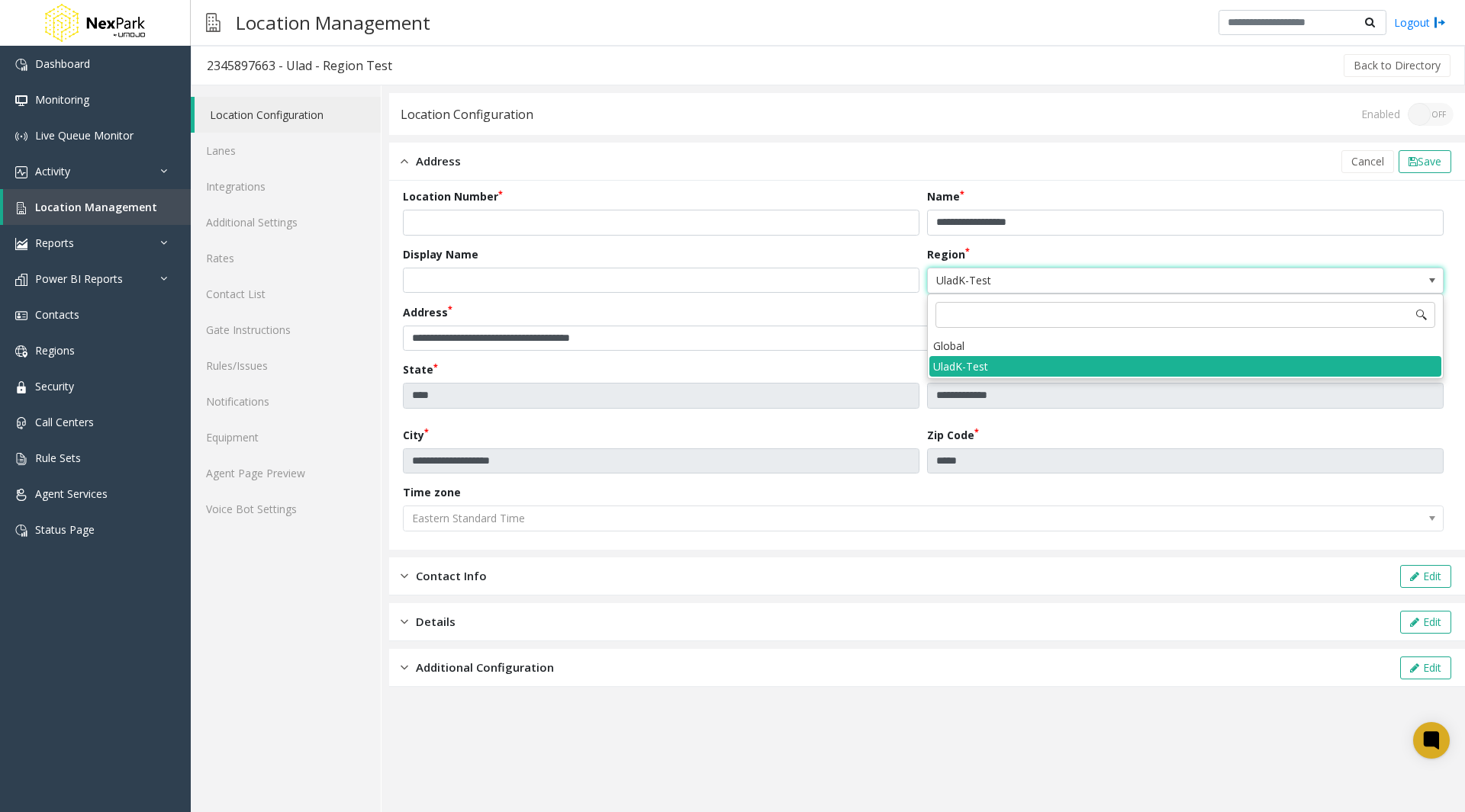
click at [906, 74] on div "Back to Directory" at bounding box center [930, 65] width 1045 height 38
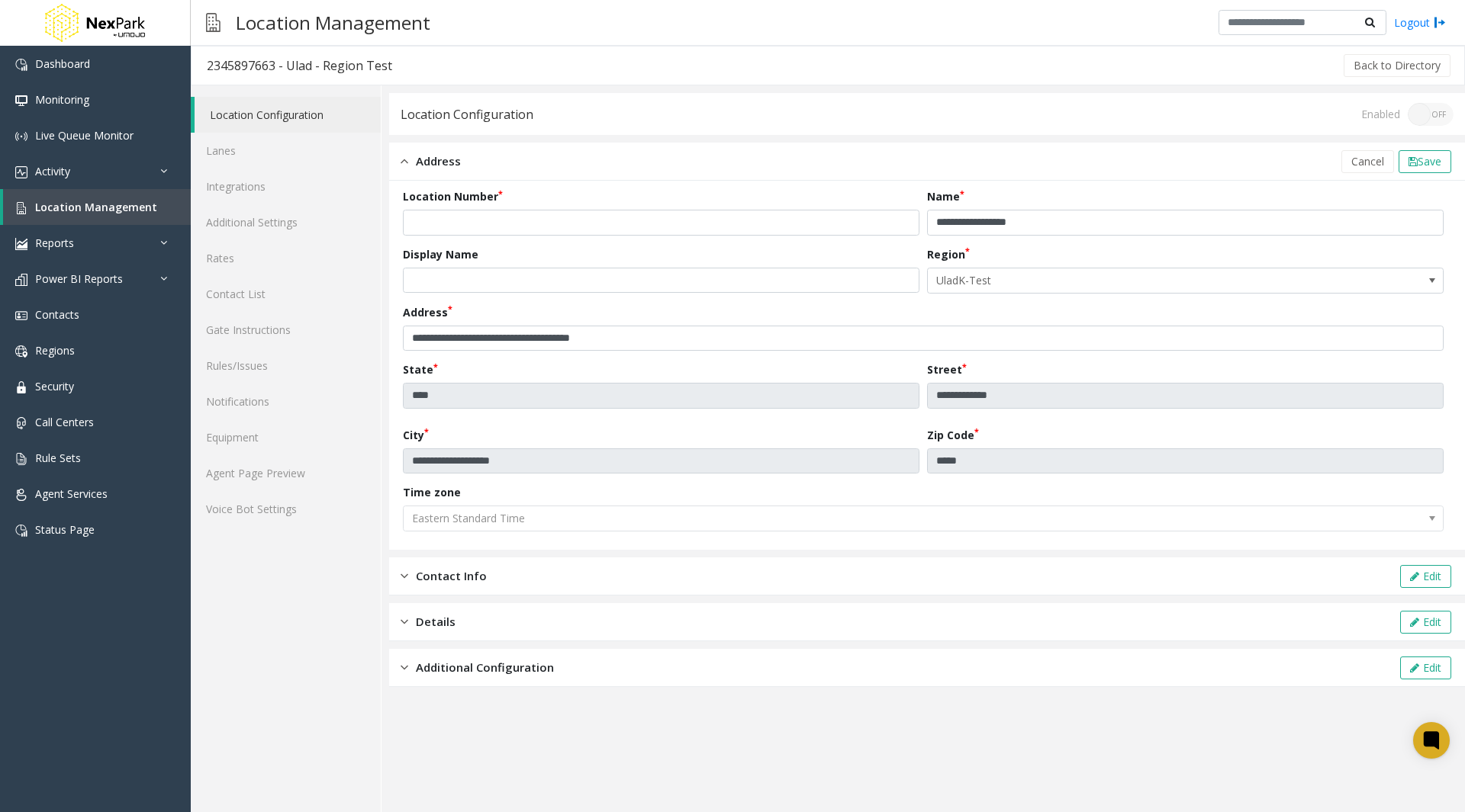
click at [1018, 101] on div "Location Configuration Enabled ON OFF" at bounding box center [927, 114] width 1076 height 42
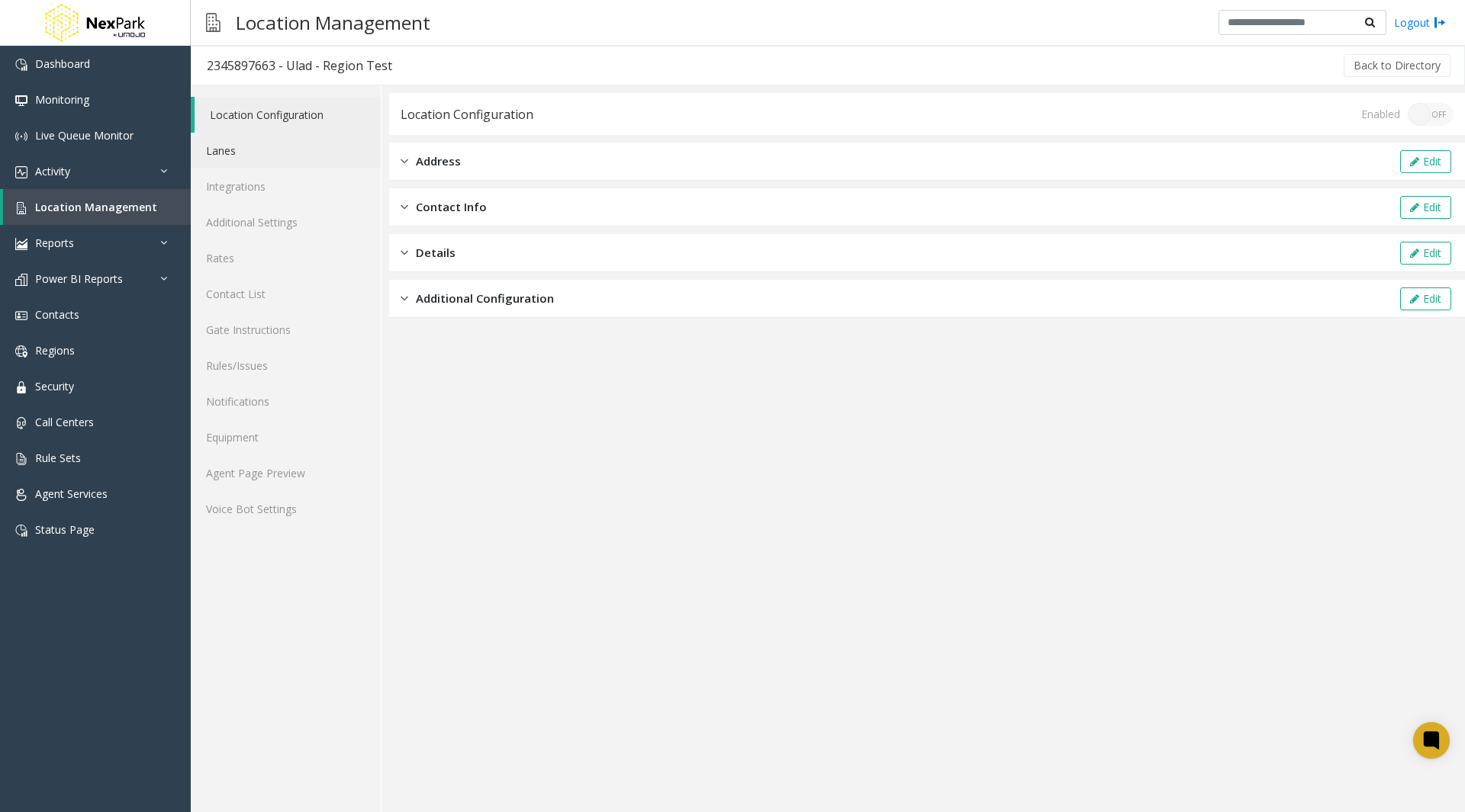
click at [219, 154] on link "Lanes" at bounding box center [286, 150] width 190 height 36
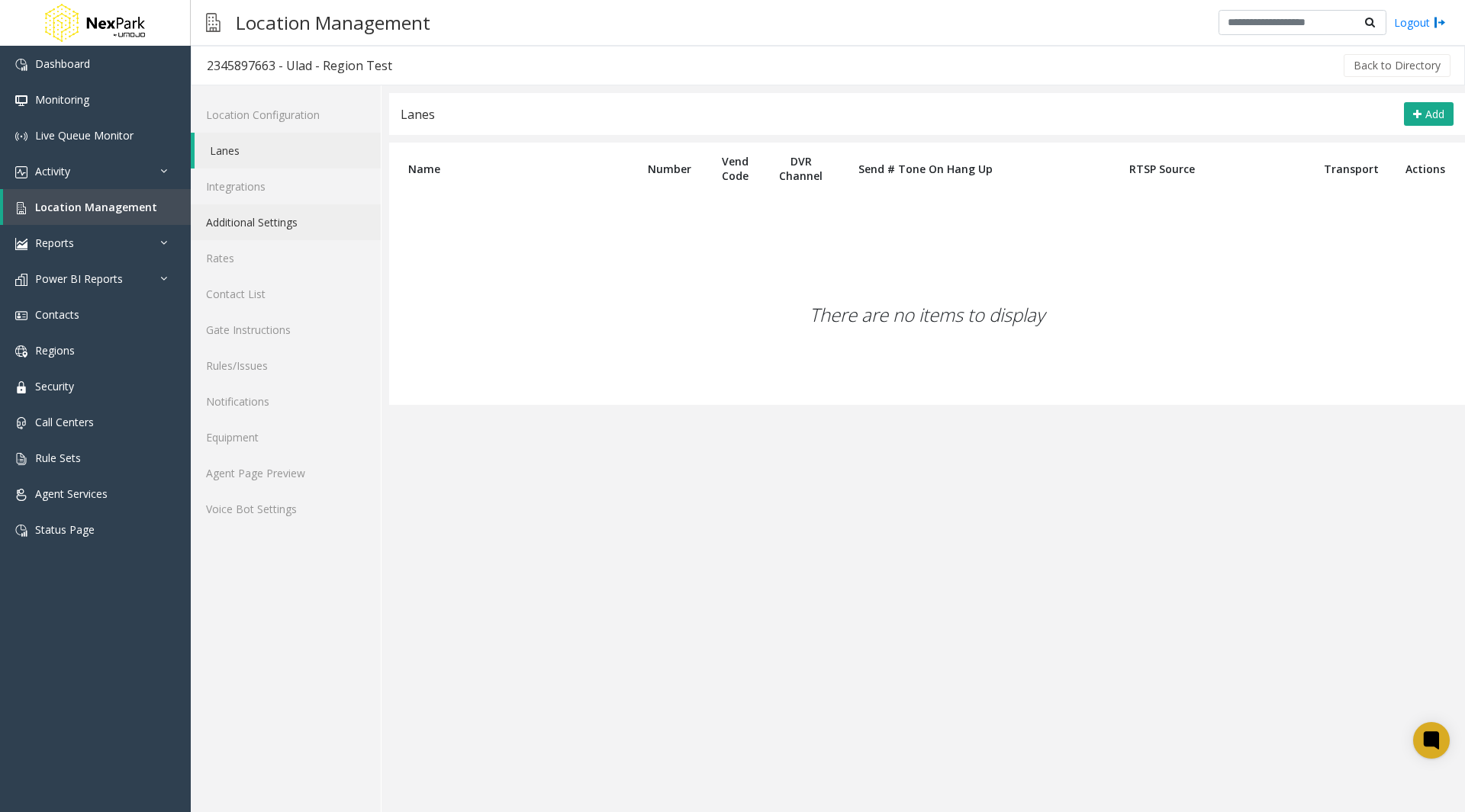
click at [246, 205] on link "Additional Settings" at bounding box center [286, 222] width 190 height 36
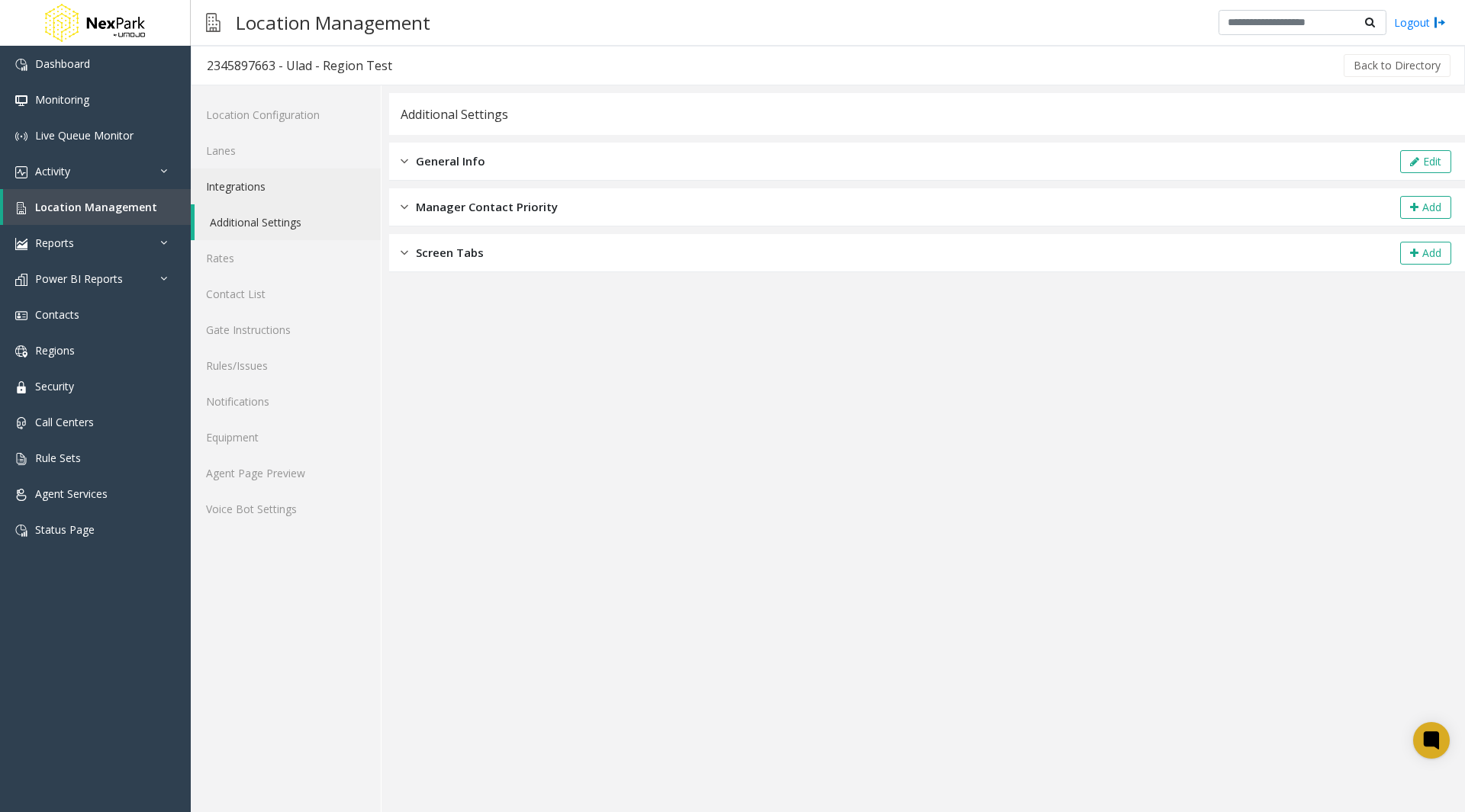
click at [243, 191] on link "Integrations" at bounding box center [286, 185] width 190 height 36
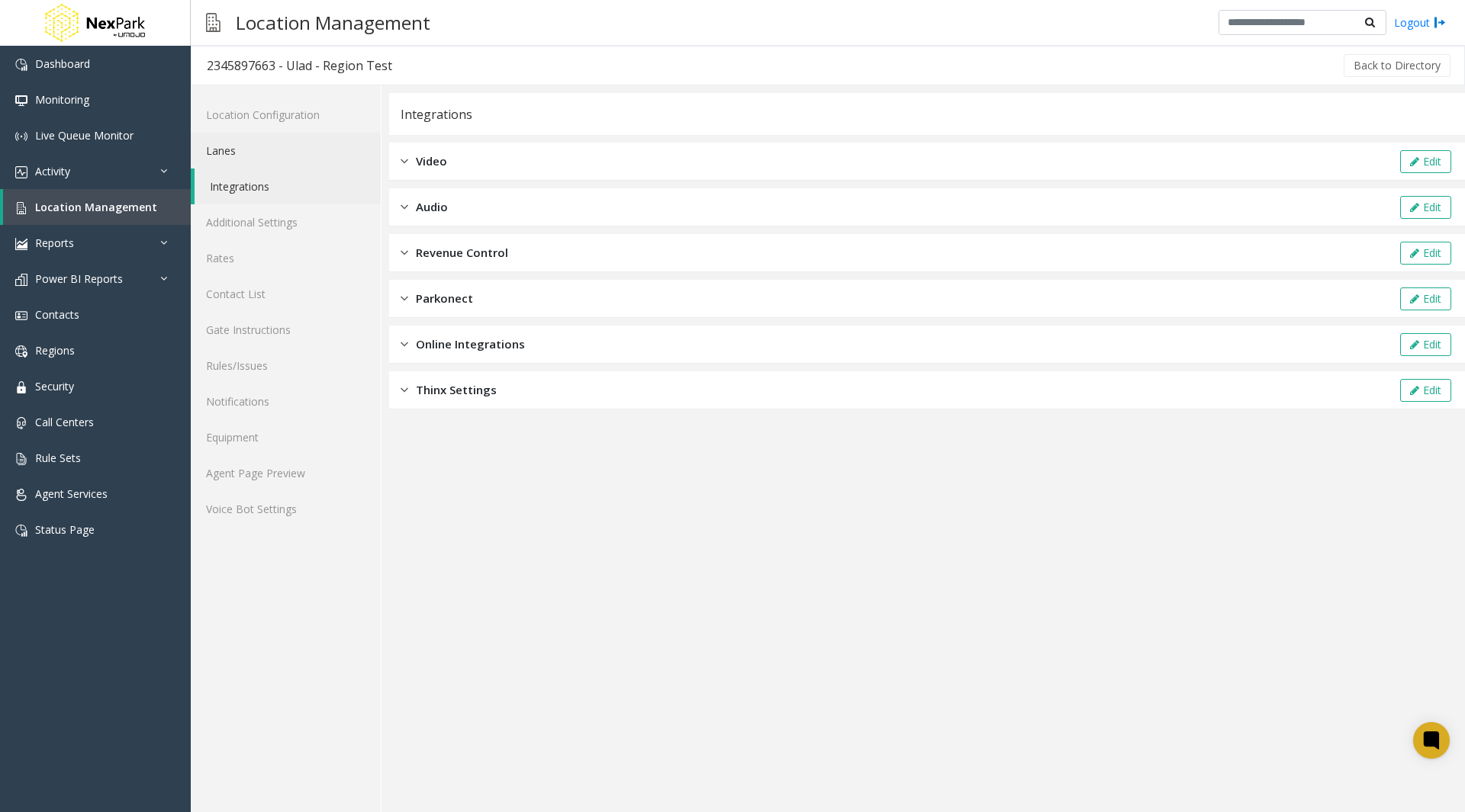
click at [235, 148] on link "Lanes" at bounding box center [286, 150] width 190 height 36
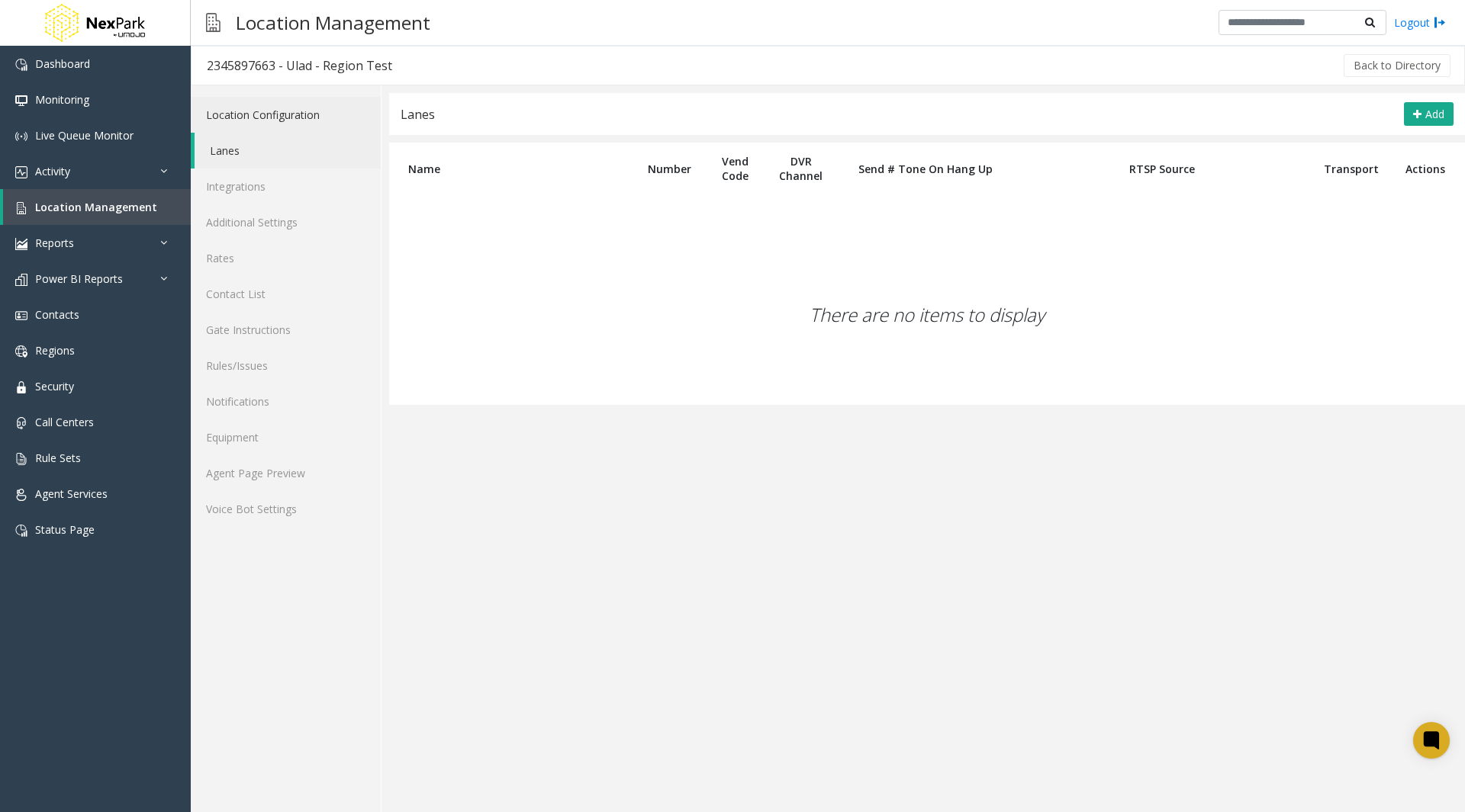
click at [266, 121] on link "Location Configuration" at bounding box center [286, 114] width 190 height 36
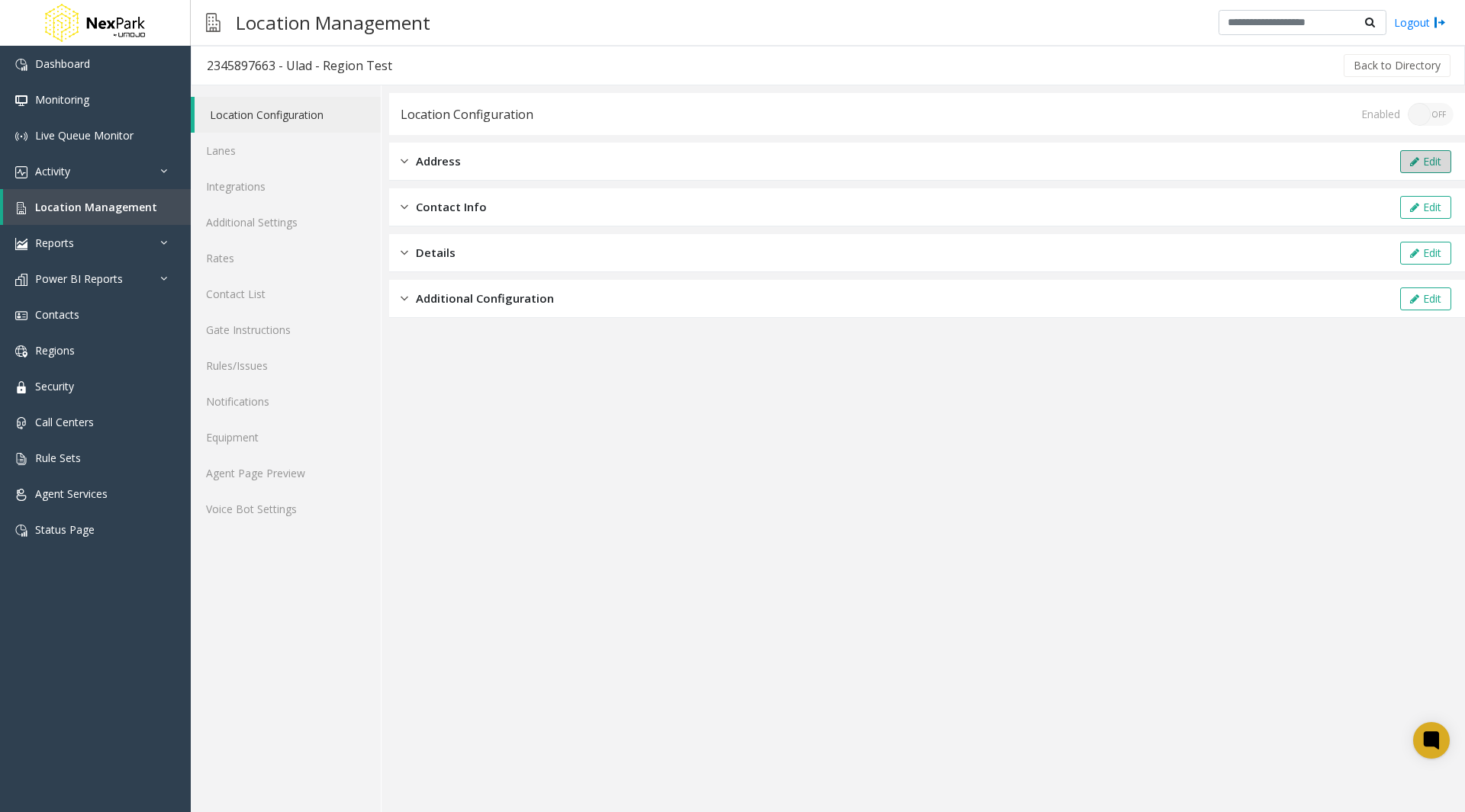
click at [1440, 163] on button "Edit" at bounding box center [1426, 161] width 51 height 23
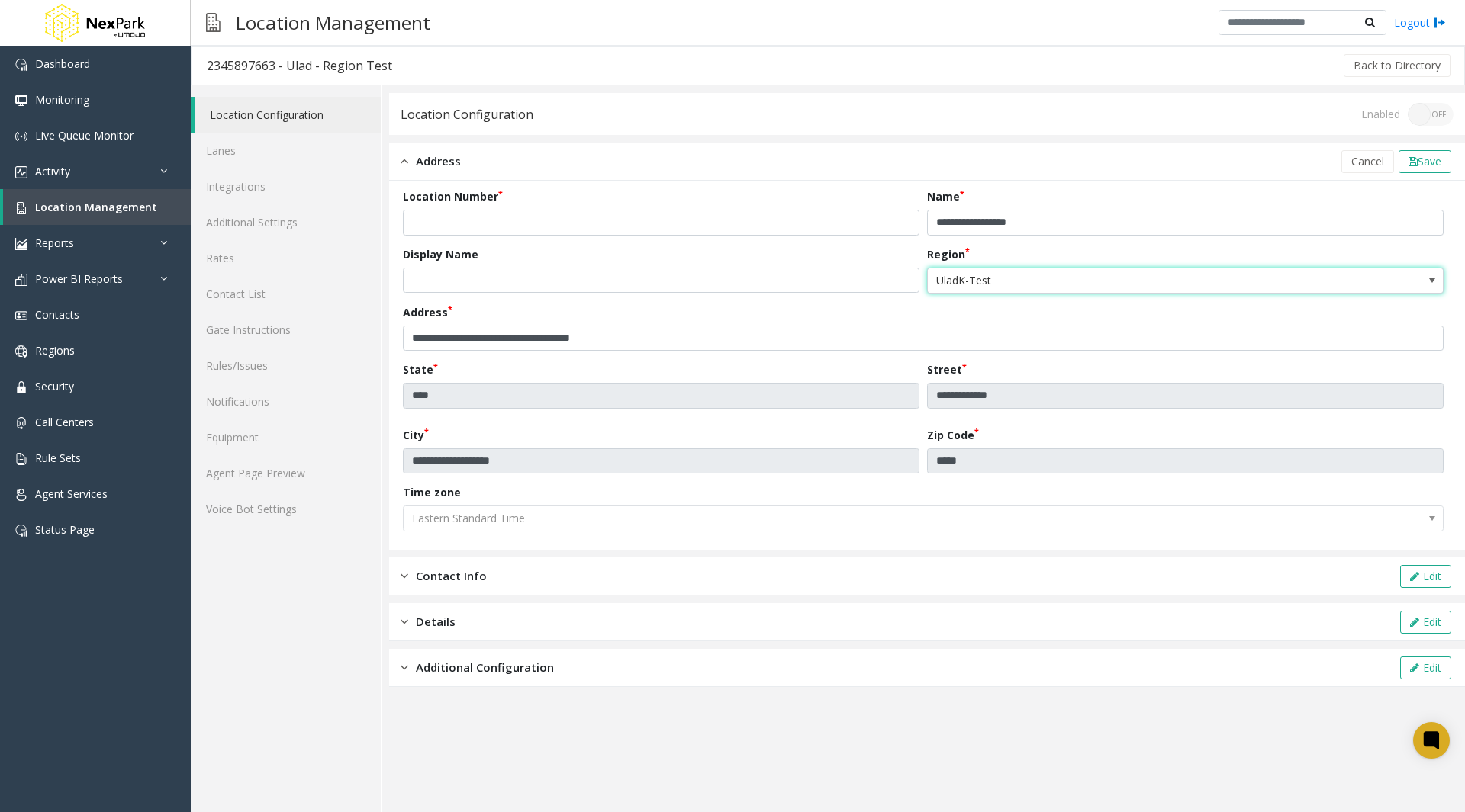
click at [1038, 287] on span "UladK-Test" at bounding box center [1133, 280] width 412 height 24
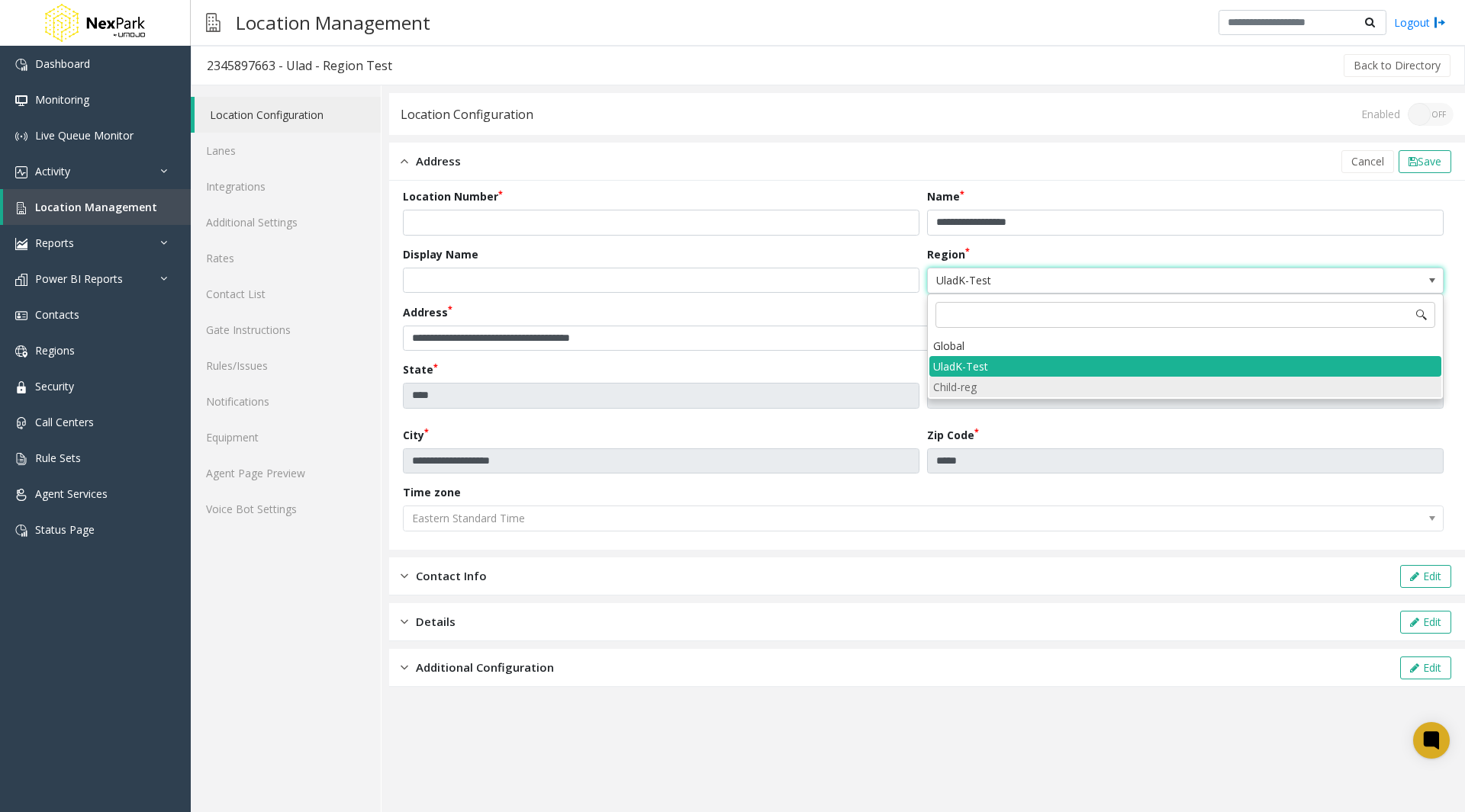
click at [984, 387] on li "Child-reg" at bounding box center [1185, 386] width 512 height 20
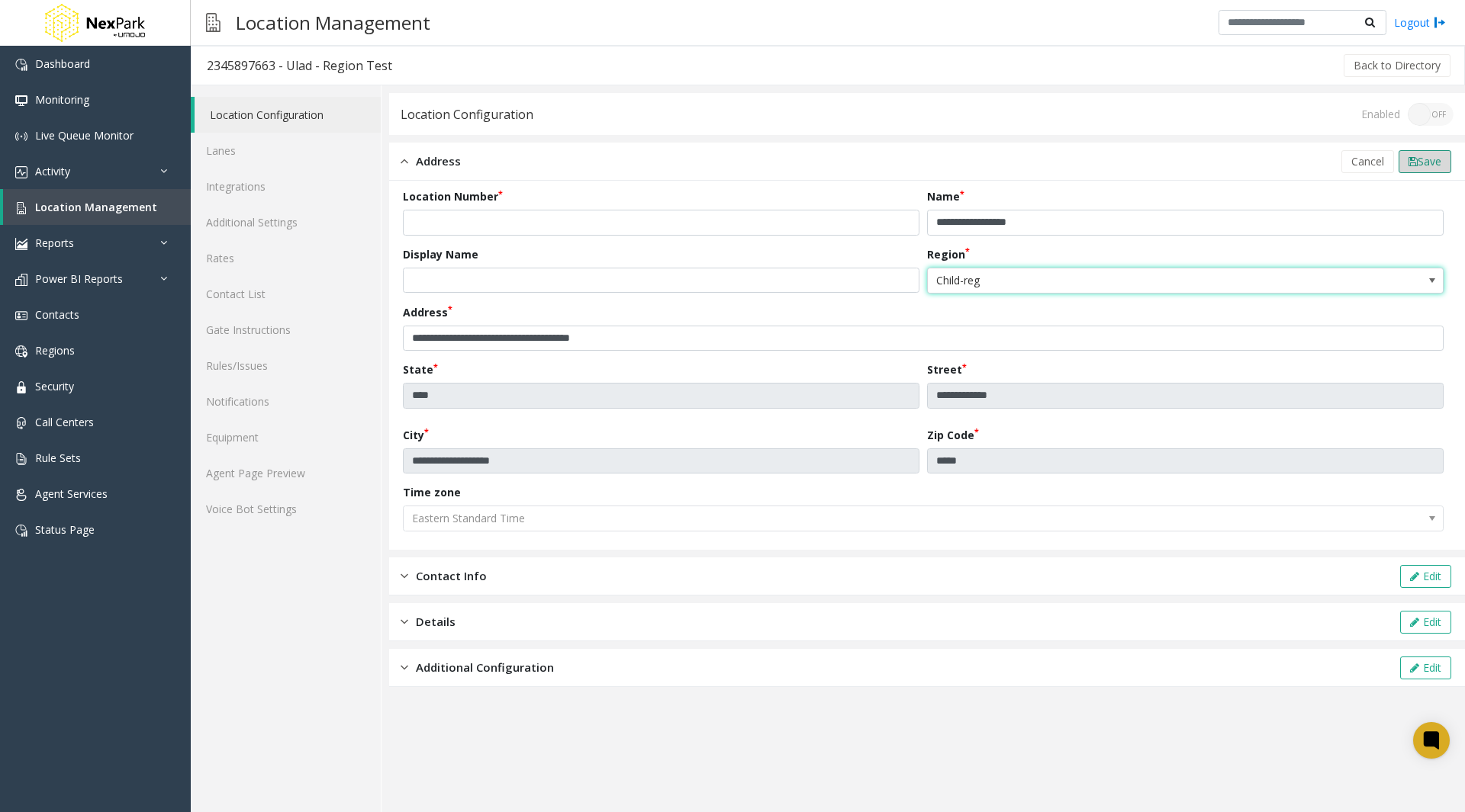
click at [1430, 165] on span "Save" at bounding box center [1429, 160] width 24 height 14
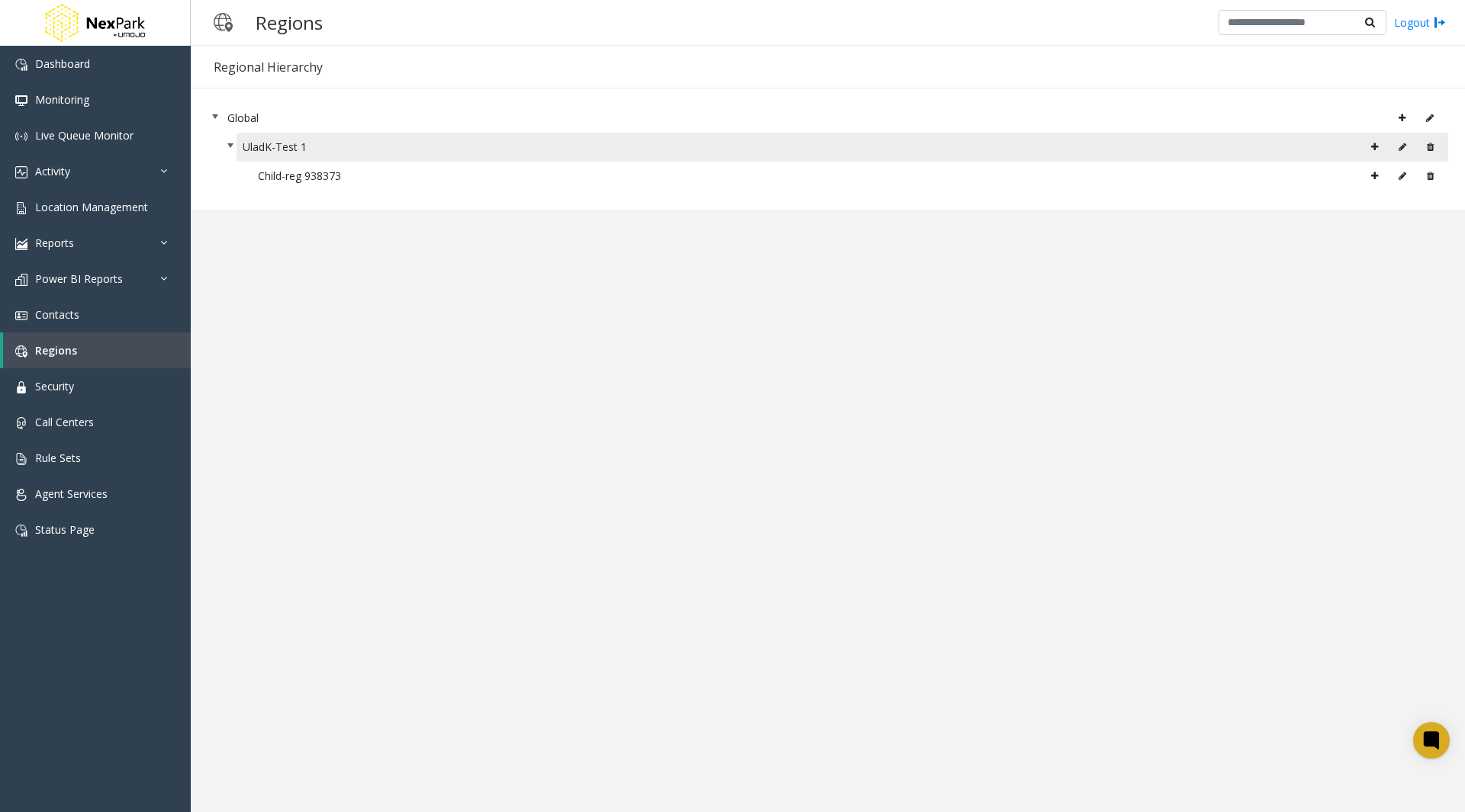
click at [1429, 144] on icon at bounding box center [1429, 147] width 7 height 10
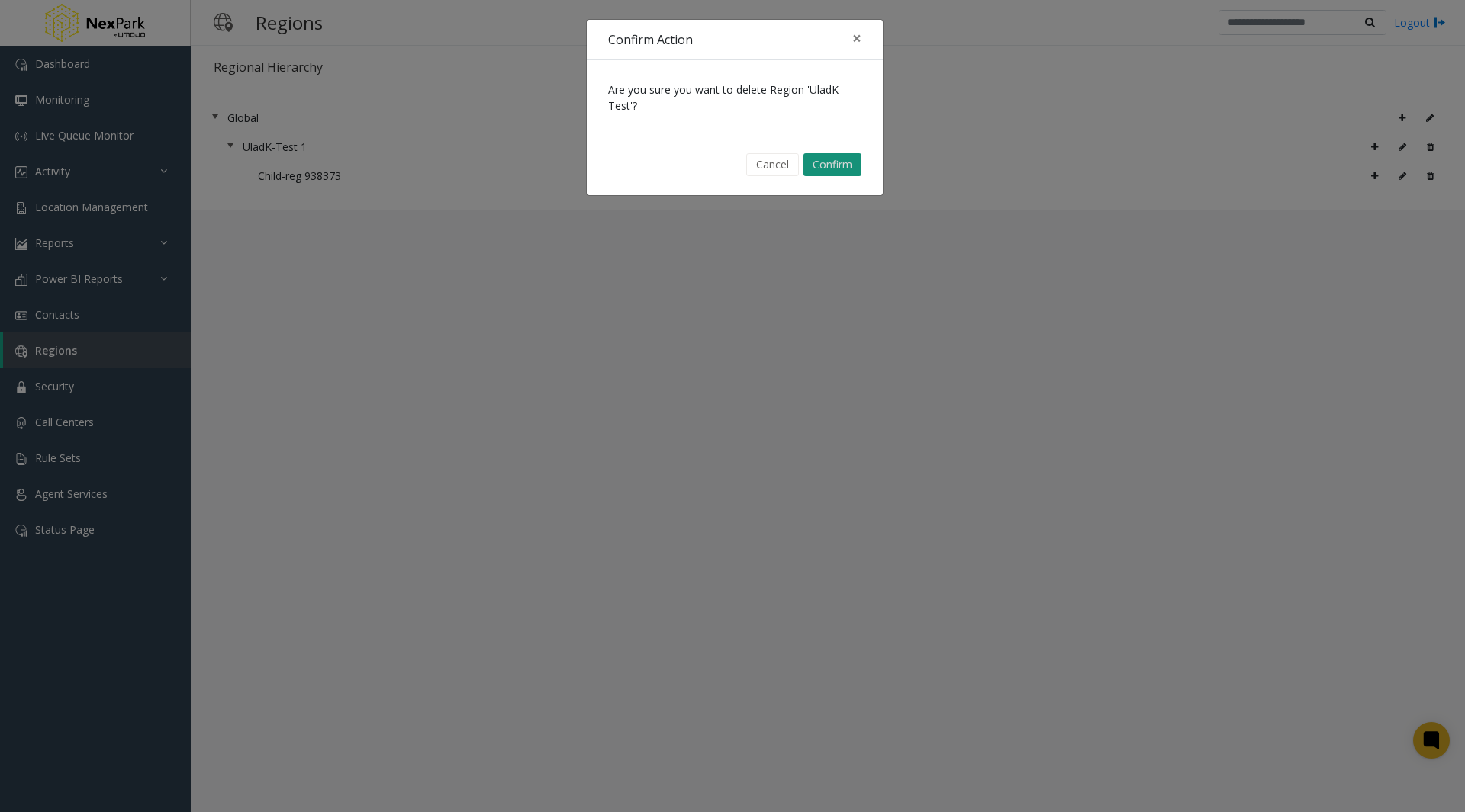
click at [834, 162] on button "Confirm" at bounding box center [832, 165] width 58 height 23
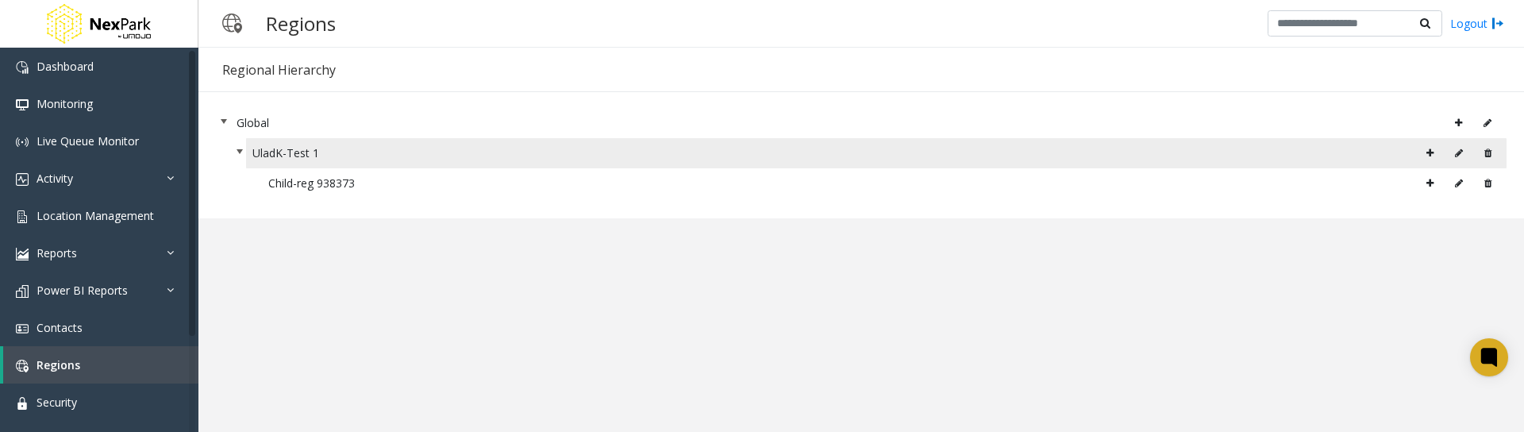
click at [1487, 153] on icon at bounding box center [1487, 153] width 7 height 10
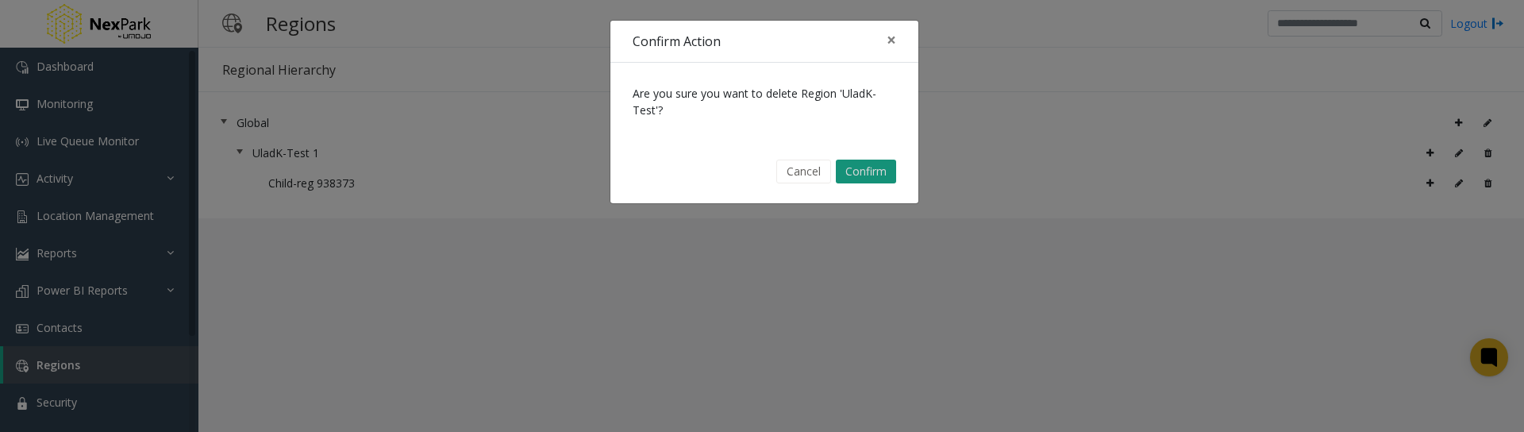
click at [867, 164] on button "Confirm" at bounding box center [866, 172] width 60 height 24
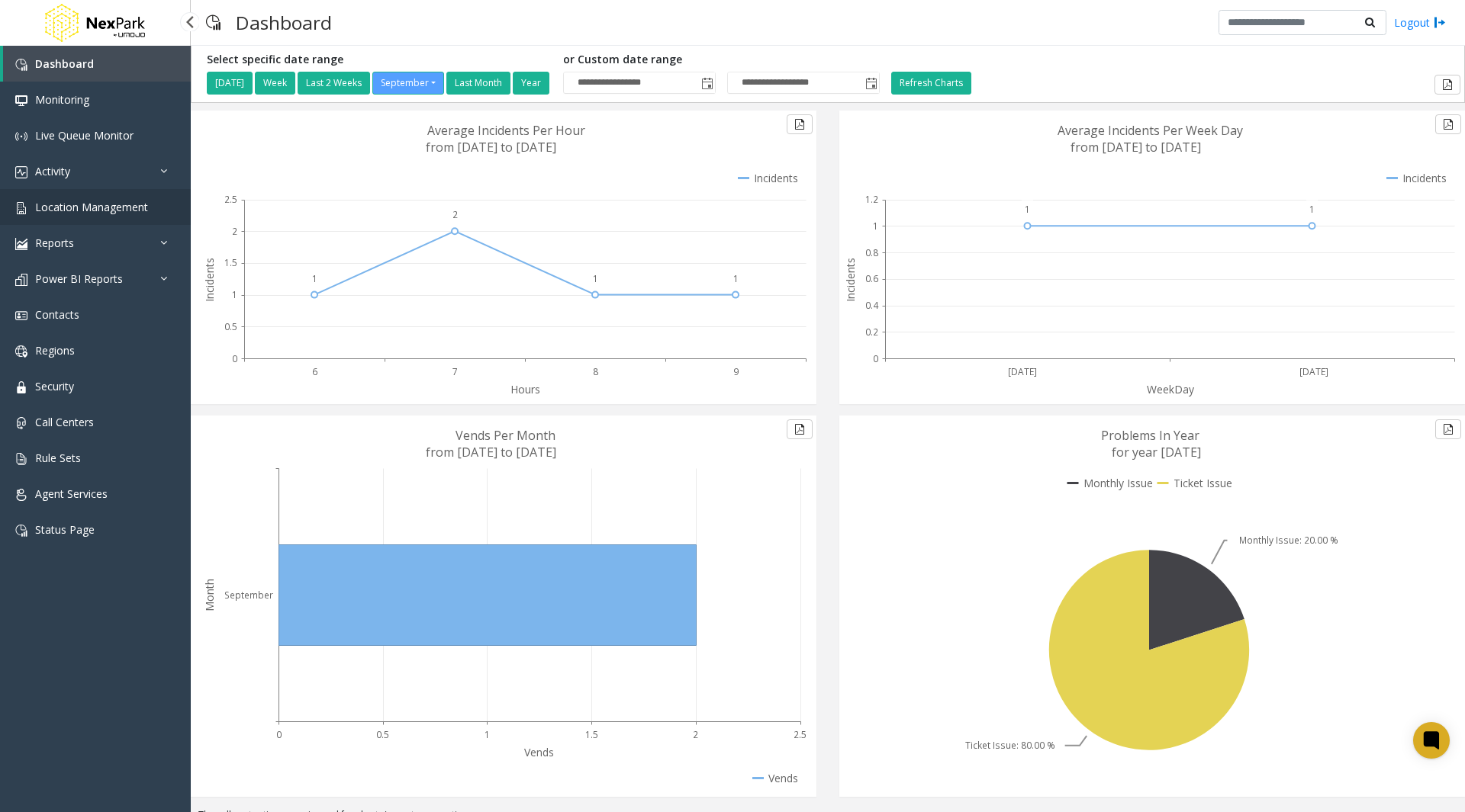
click at [80, 209] on span "Location Management" at bounding box center [91, 207] width 112 height 14
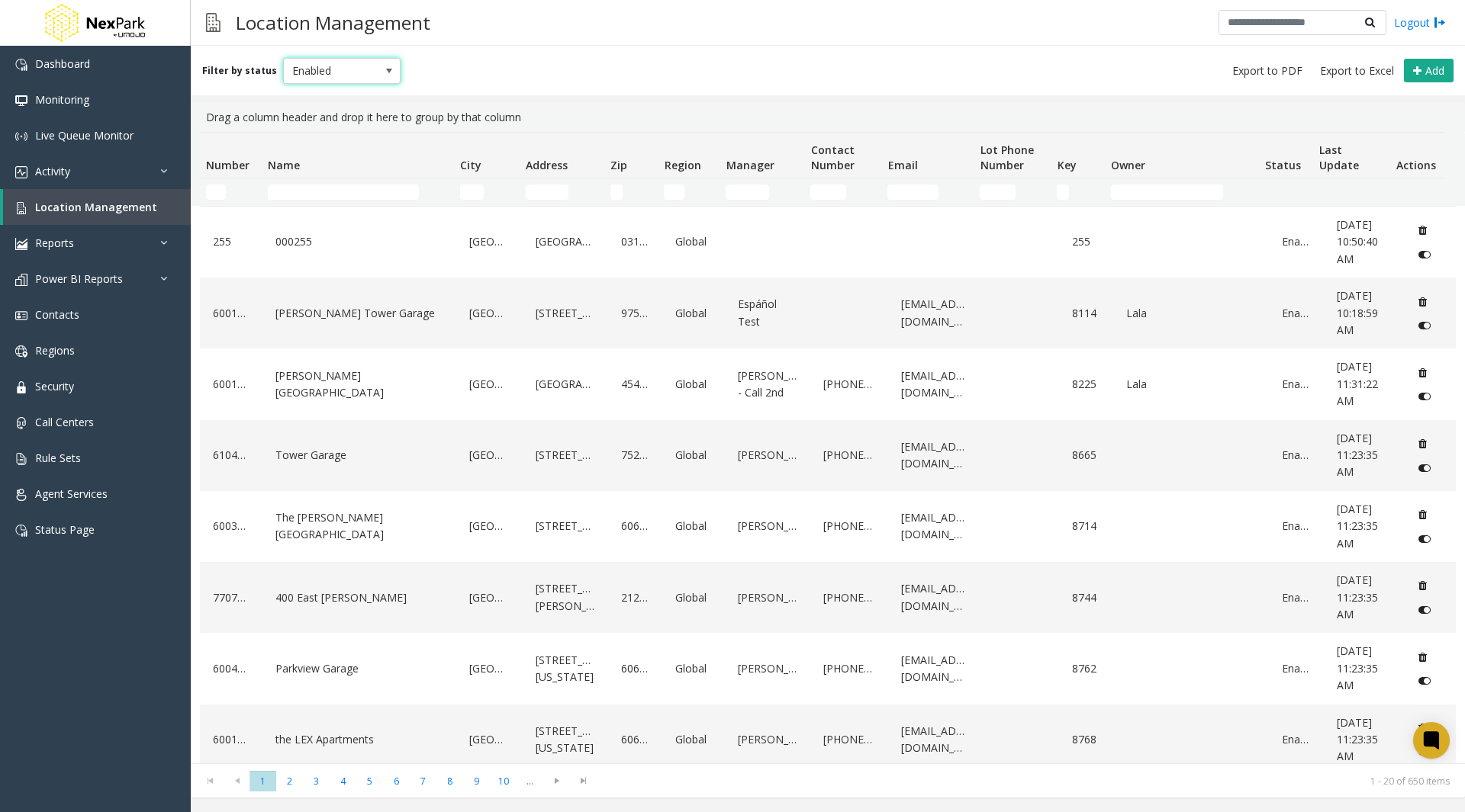
click at [313, 72] on span "Enabled" at bounding box center [330, 70] width 93 height 24
click at [306, 99] on li "All" at bounding box center [335, 96] width 113 height 20
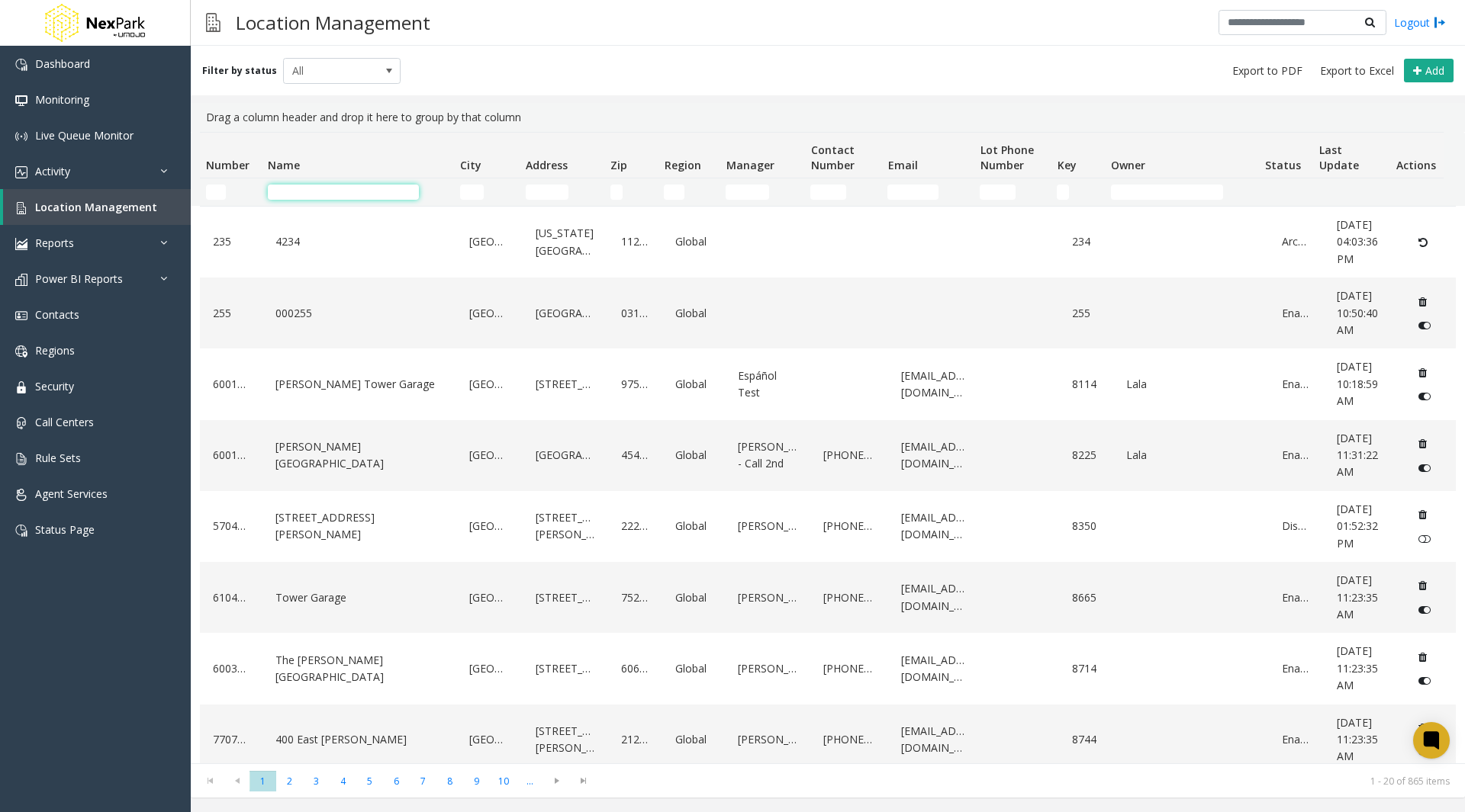
click at [312, 192] on input "Name Filter" at bounding box center [343, 192] width 151 height 15
type input "****"
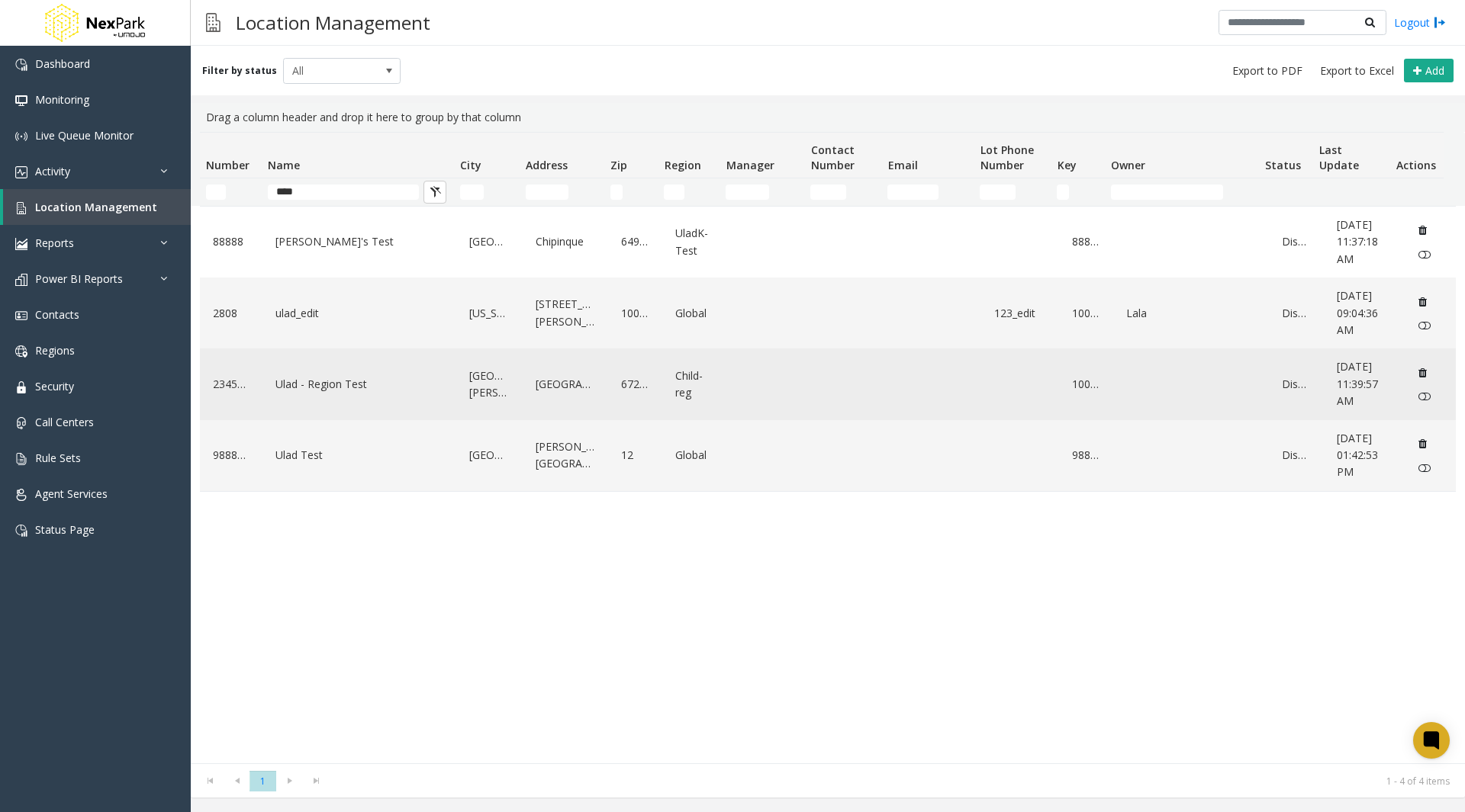
click at [309, 387] on link "Ulad - Region Test" at bounding box center [360, 383] width 176 height 24
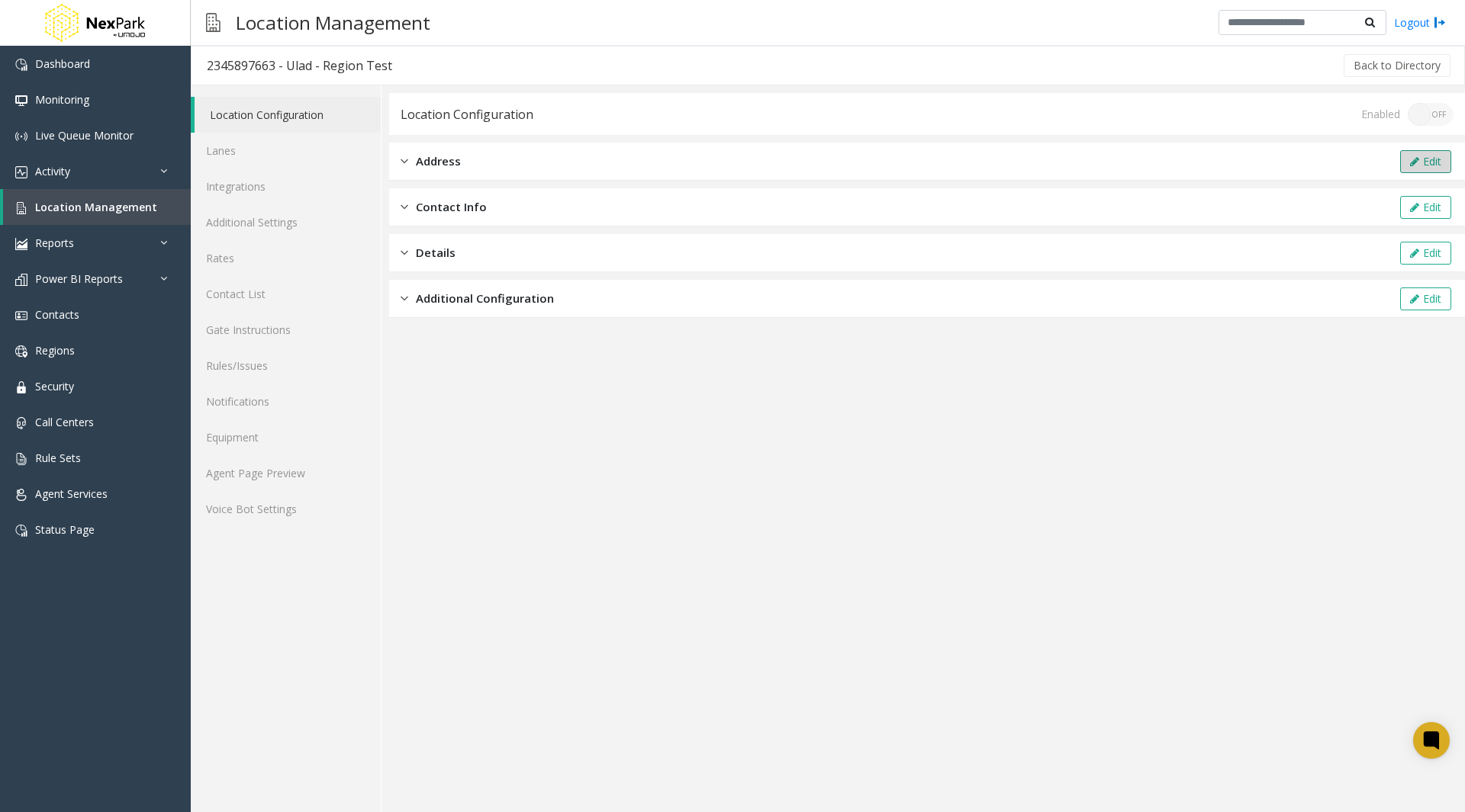
click at [1434, 160] on button "Edit" at bounding box center [1426, 161] width 51 height 23
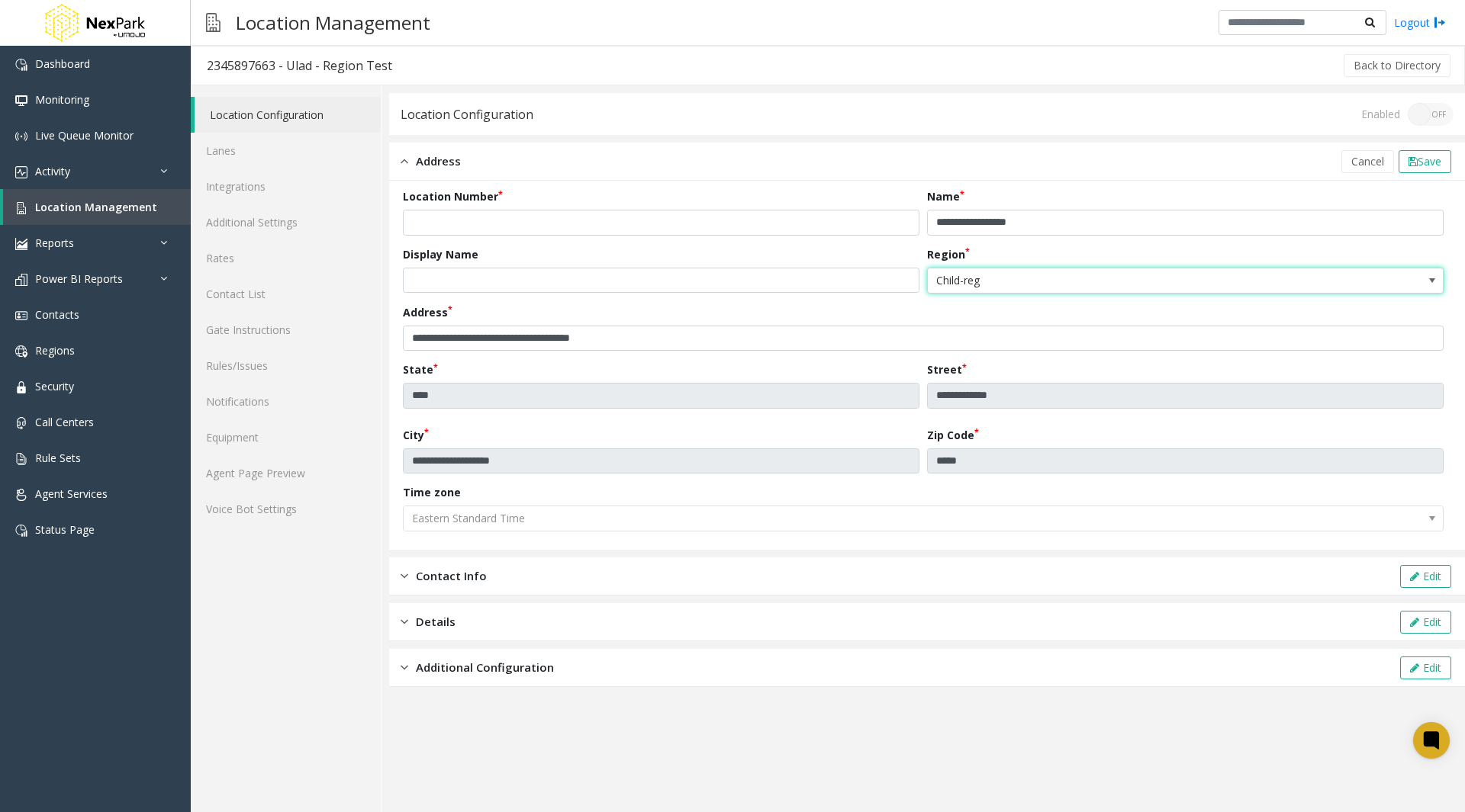
click at [1041, 281] on span "Child-reg" at bounding box center [1133, 280] width 412 height 24
click at [945, 80] on div "Back to Directory" at bounding box center [930, 65] width 1045 height 38
